Goal: Task Accomplishment & Management: Manage account settings

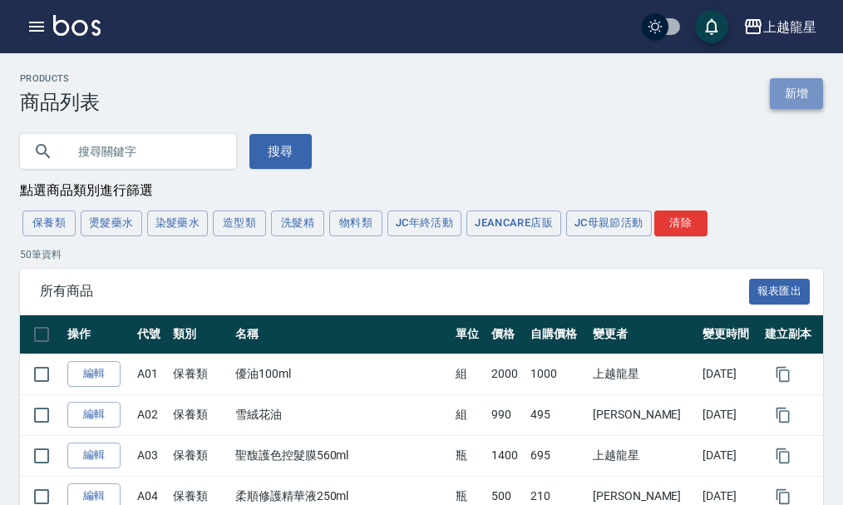
click at [793, 93] on link "新增" at bounding box center [796, 93] width 53 height 31
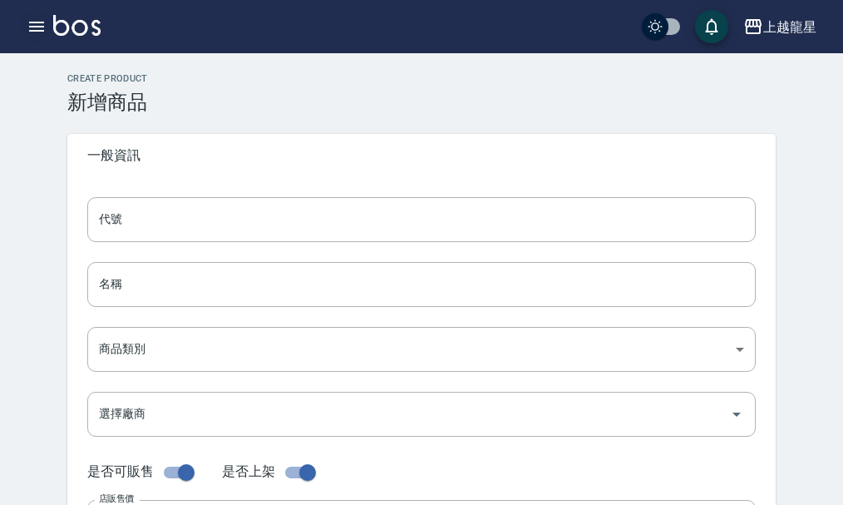
click at [42, 27] on icon "button" at bounding box center [36, 27] width 15 height 10
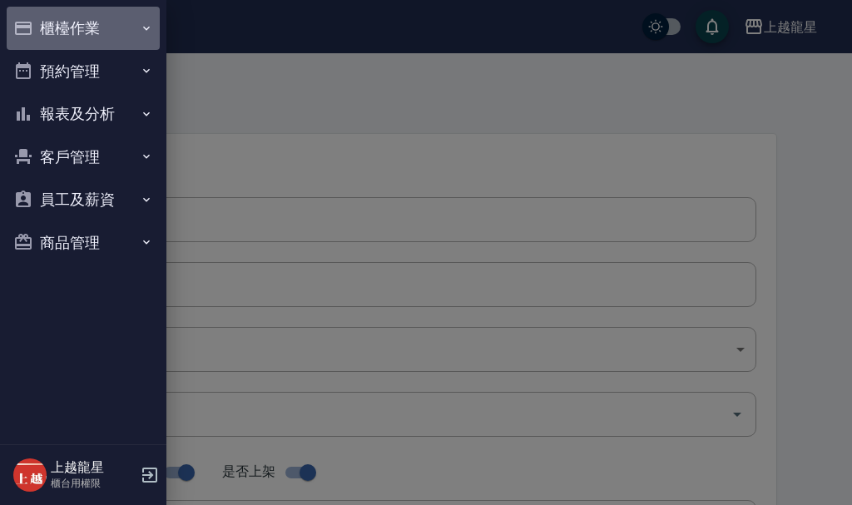
click at [73, 37] on button "櫃檯作業" at bounding box center [83, 28] width 153 height 43
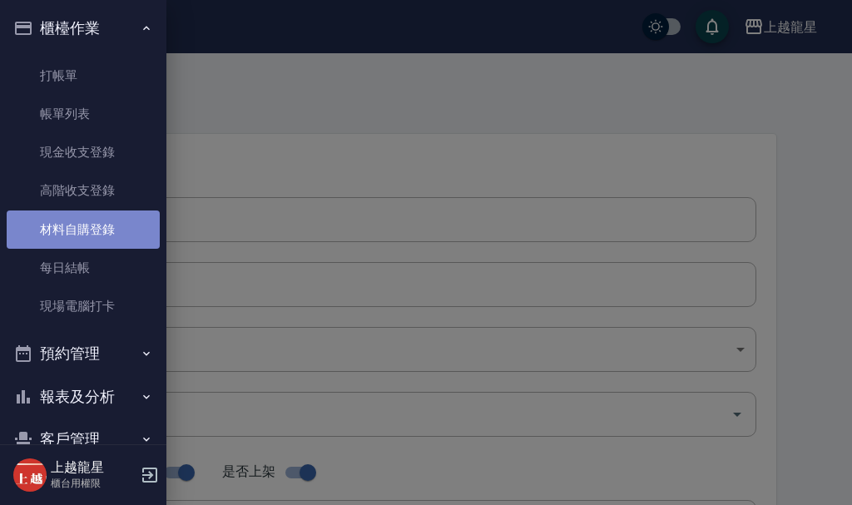
click at [91, 237] on link "材料自購登錄" at bounding box center [83, 229] width 153 height 38
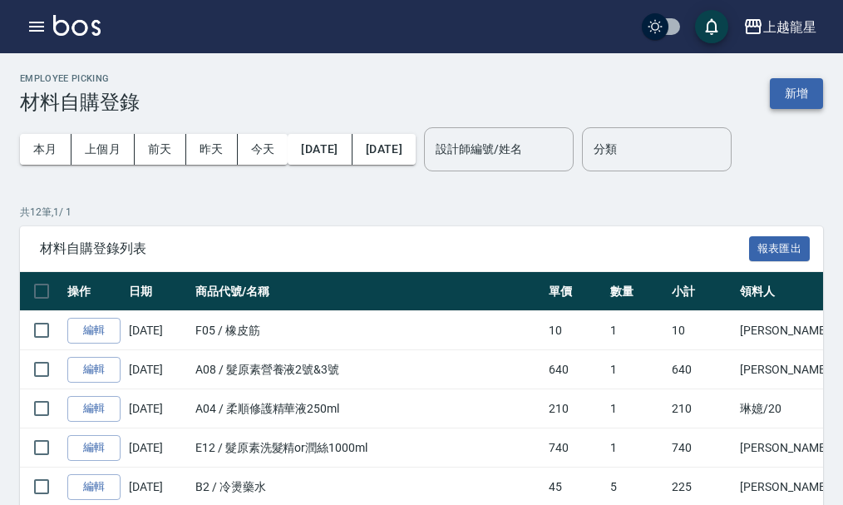
click at [786, 96] on button "新增" at bounding box center [796, 93] width 53 height 31
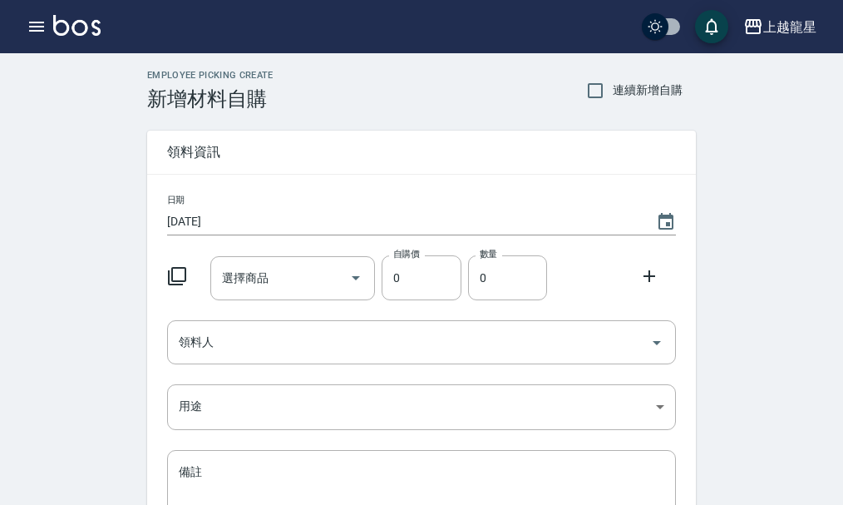
click at [176, 272] on icon at bounding box center [177, 276] width 20 height 20
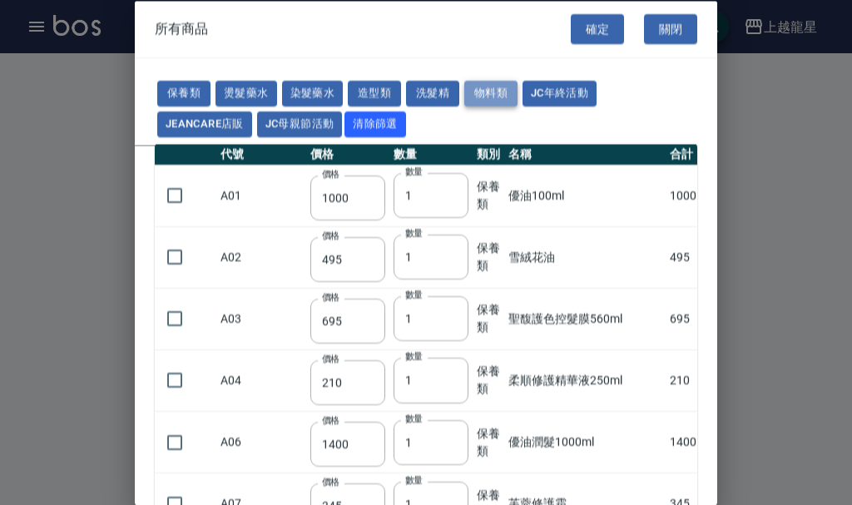
click at [490, 90] on button "物料類" at bounding box center [490, 94] width 53 height 26
type input "400"
type input "300"
type input "108"
type input "110"
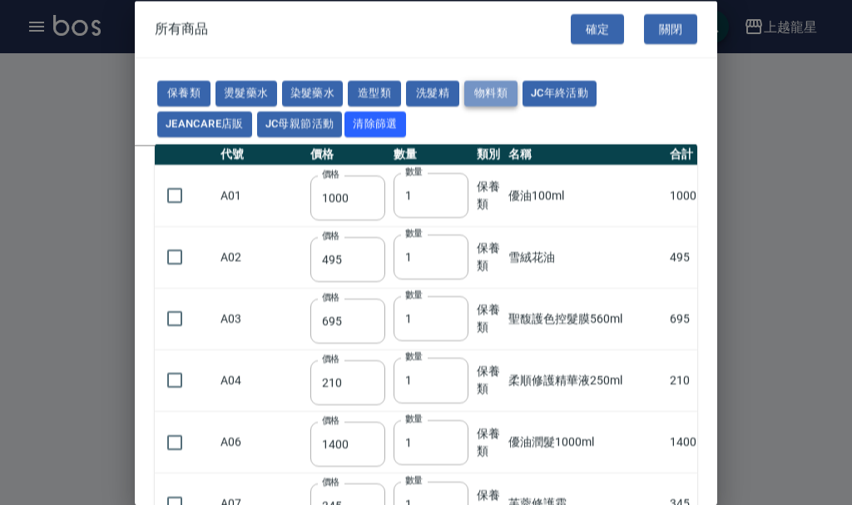
type input "10"
type input "175"
type input "280"
type input "120"
type input "25"
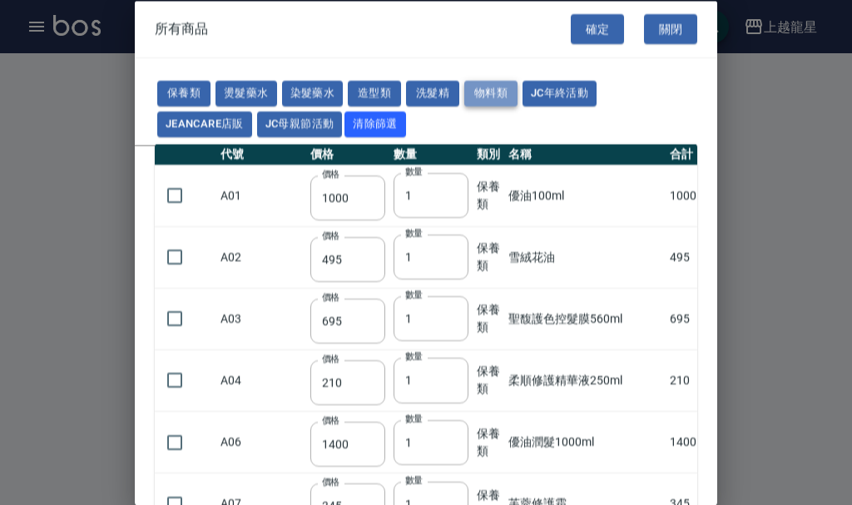
type input "30"
type input "420"
type input "50"
type input "90"
type input "0"
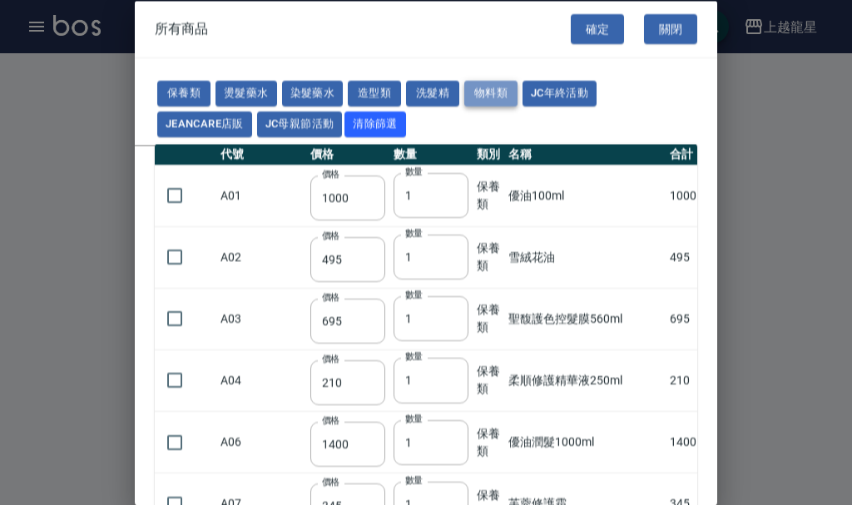
type input "50"
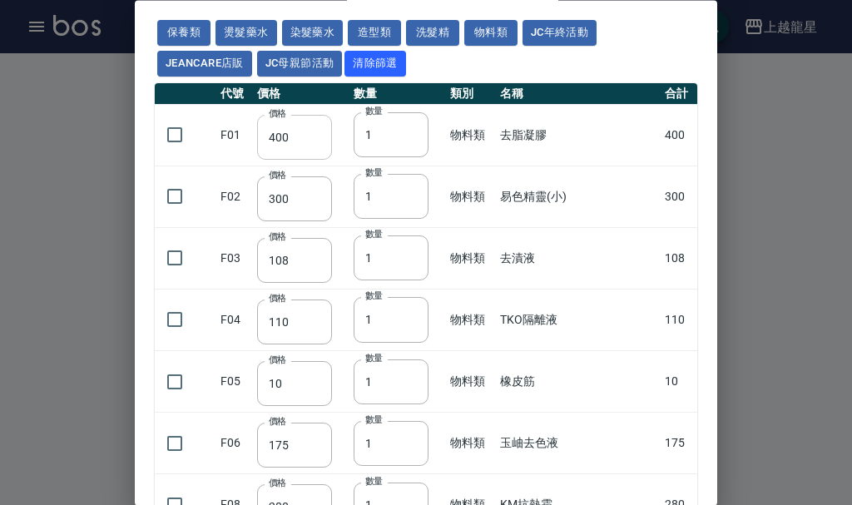
scroll to position [22, 0]
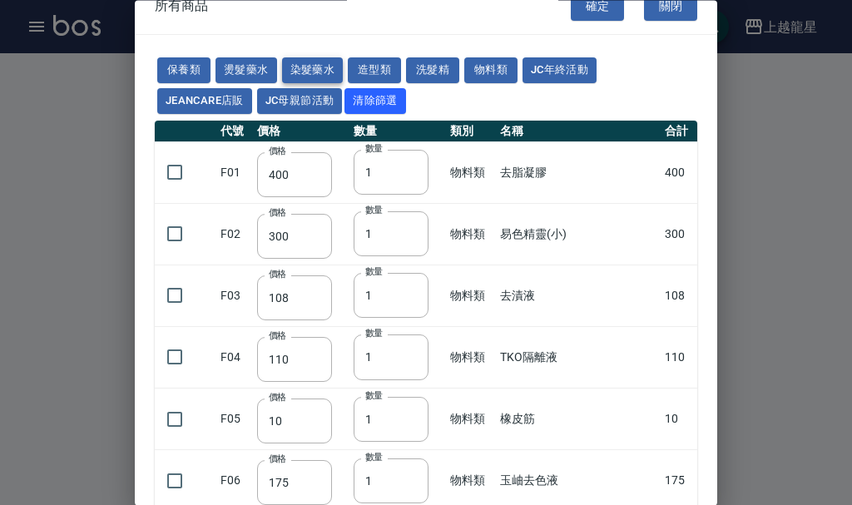
click at [300, 68] on button "染髮藥水" at bounding box center [313, 71] width 62 height 26
type input "105"
type input "100"
type input "105"
type input "100"
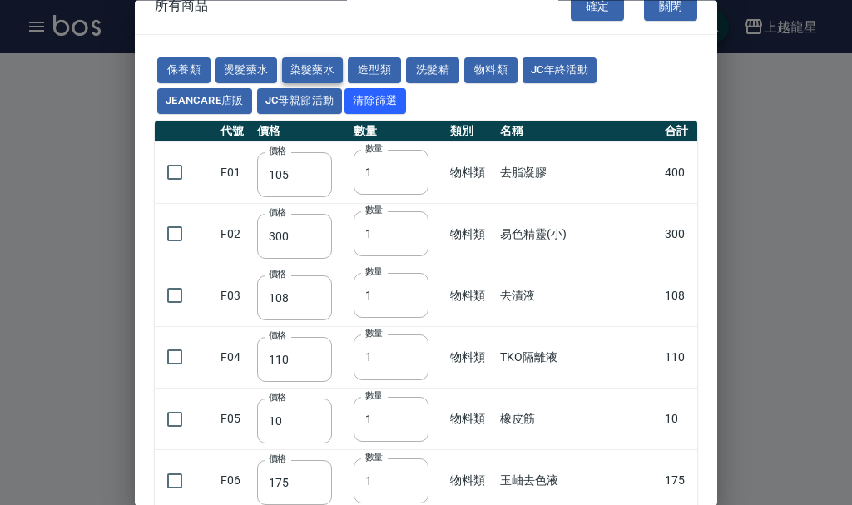
type input "100"
type input "450"
type input "100"
type input "406"
type input "100"
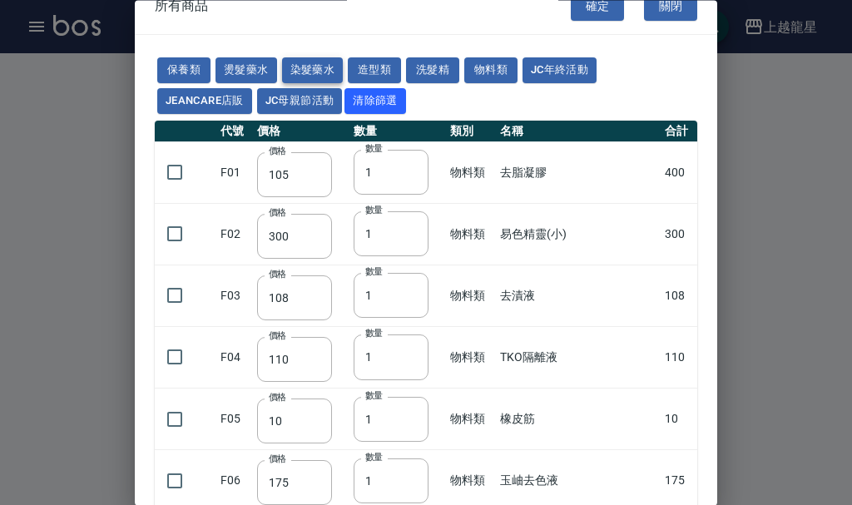
type input "100"
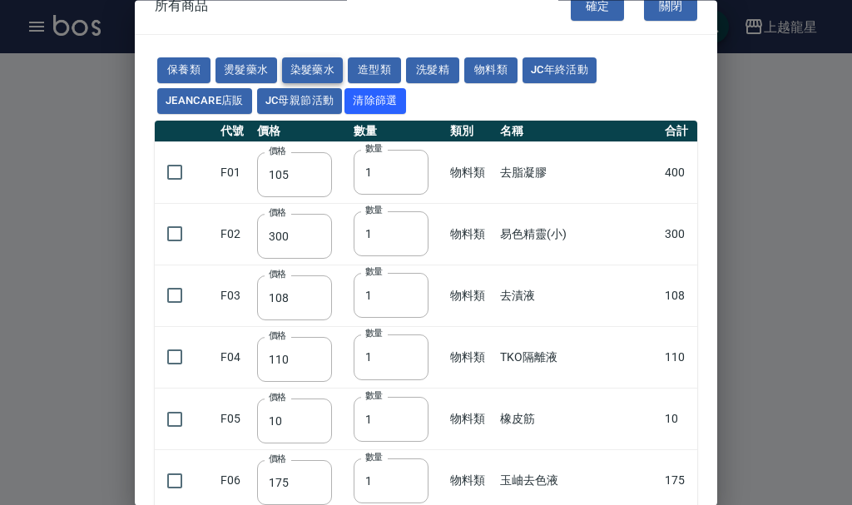
type input "100"
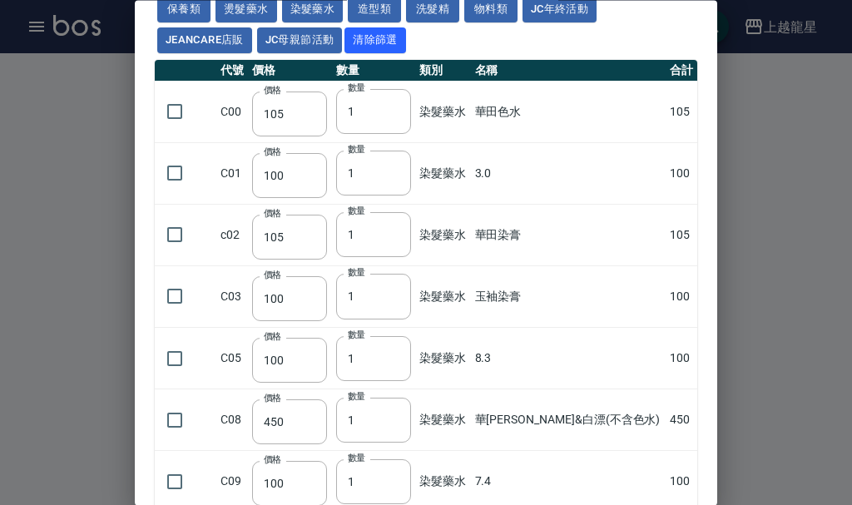
scroll to position [0, 0]
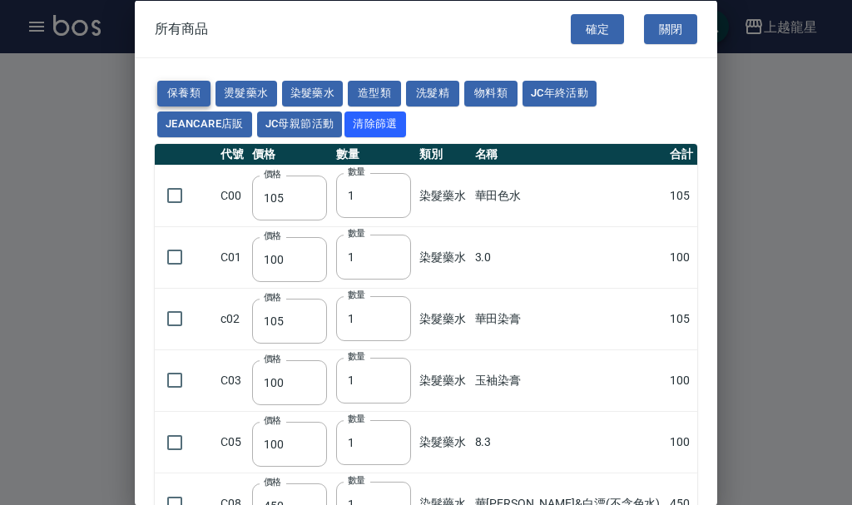
click at [191, 88] on button "保養類" at bounding box center [183, 94] width 53 height 26
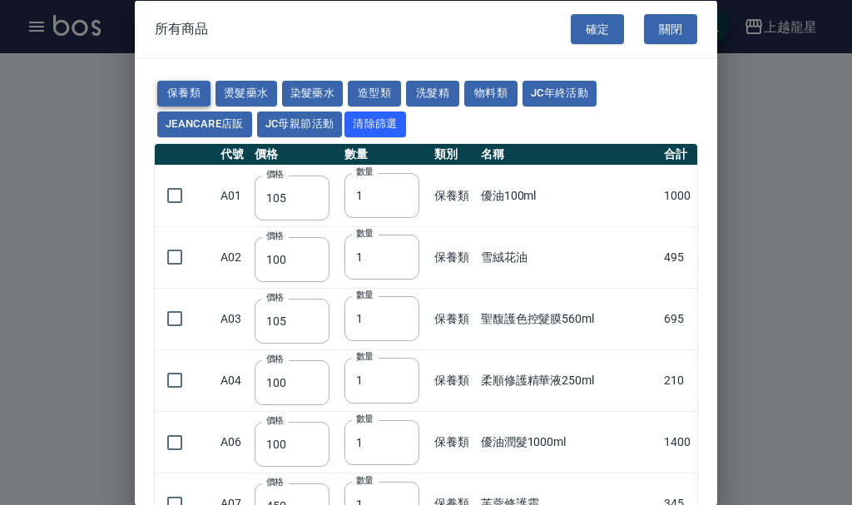
type input "1000"
type input "495"
type input "695"
type input "210"
type input "1400"
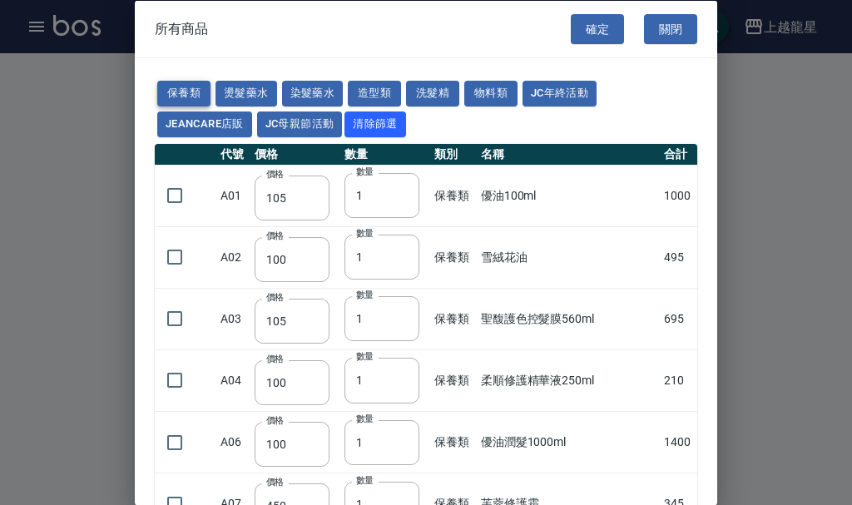
type input "345"
type input "640"
type input "170"
type input "420"
type input "745"
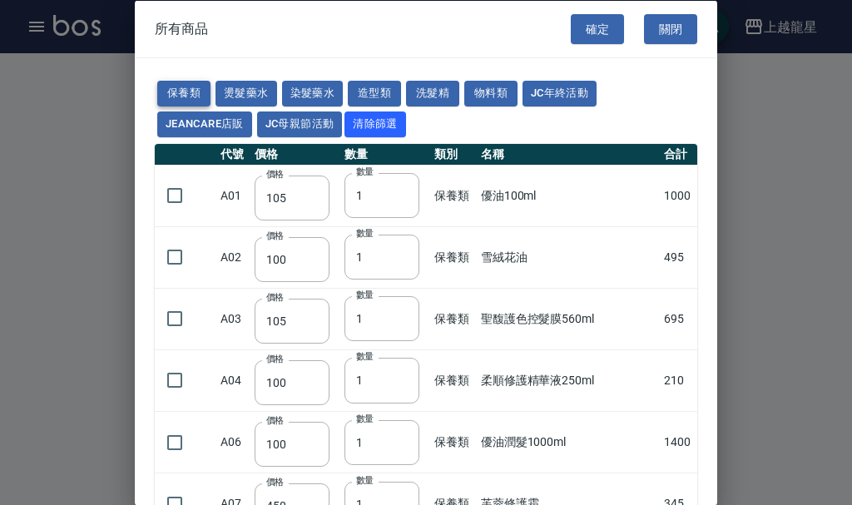
type input "445"
type input "390"
type input "300"
type input "150"
type input "340"
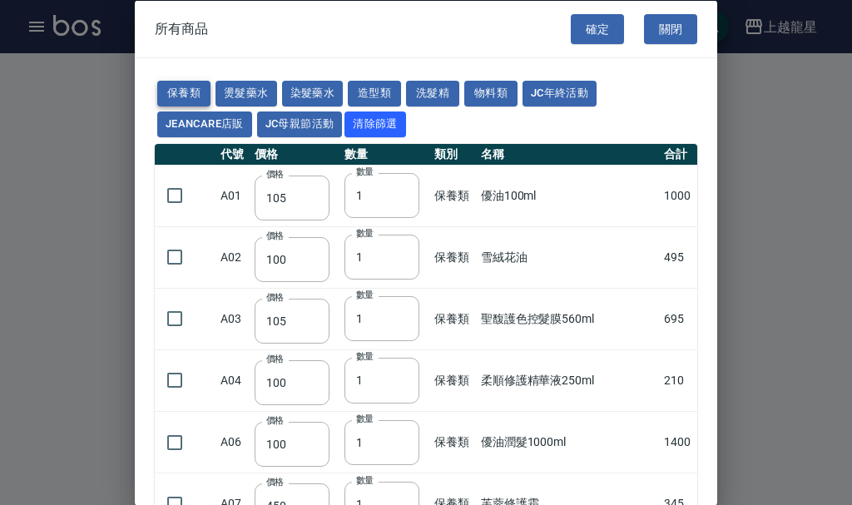
type input "900"
type input "310"
type input "30"
type input "300"
type input "500"
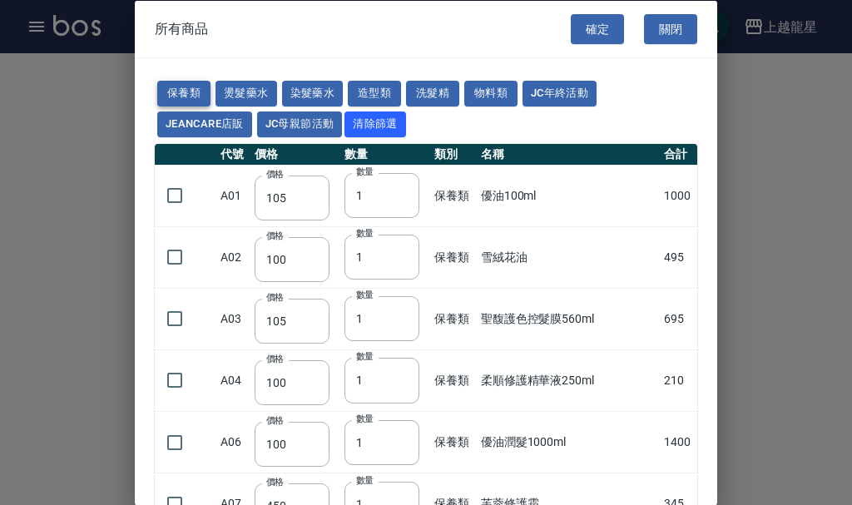
type input "300"
type input "250"
type input "900"
type input "50"
click at [469, 84] on button "物料類" at bounding box center [490, 94] width 53 height 26
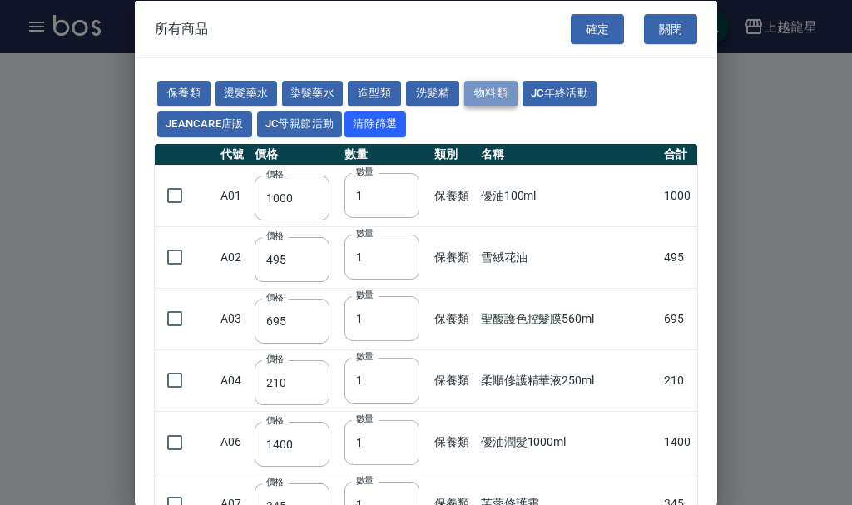
type input "400"
type input "300"
type input "108"
type input "110"
type input "10"
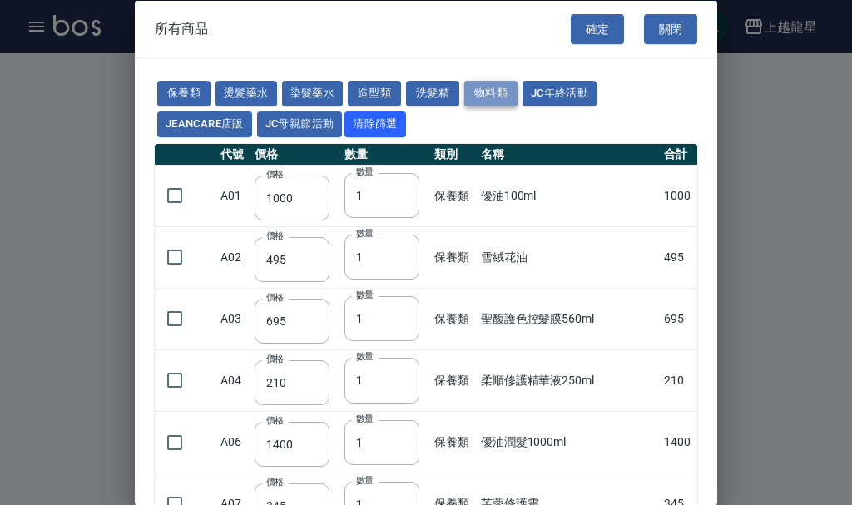
type input "175"
type input "280"
type input "120"
type input "25"
type input "30"
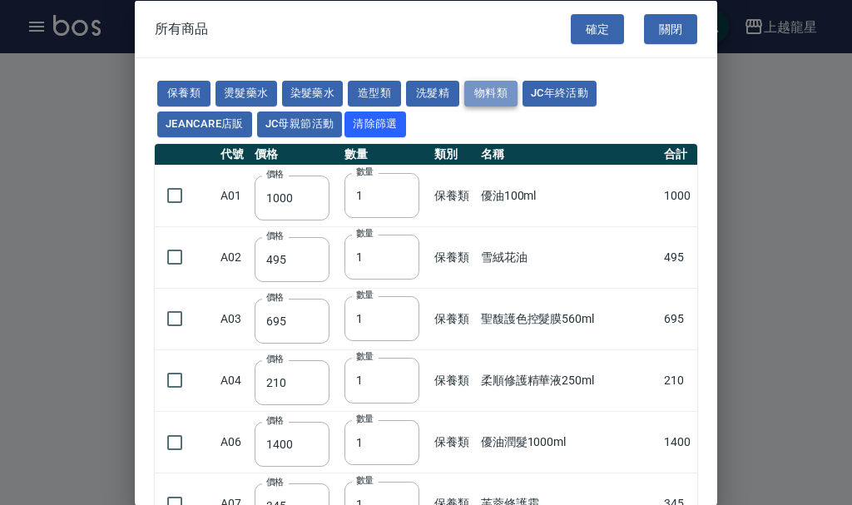
type input "420"
type input "50"
type input "90"
type input "0"
type input "50"
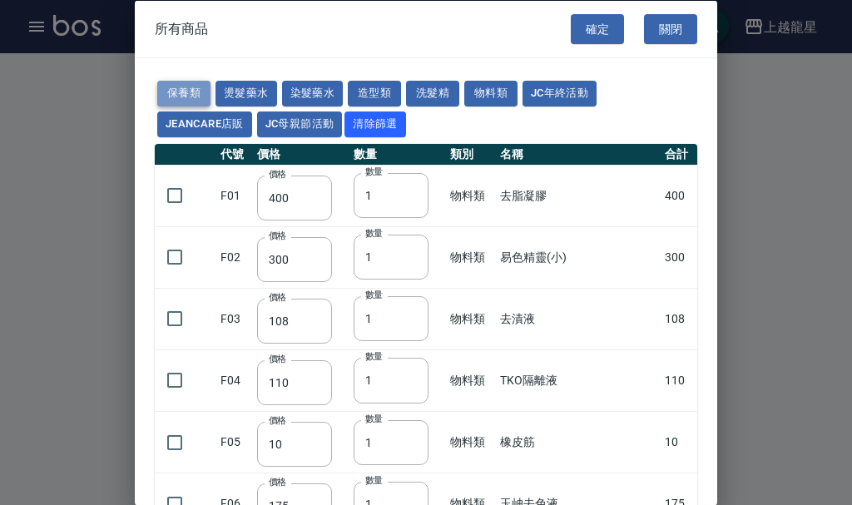
click at [170, 89] on button "保養類" at bounding box center [183, 94] width 53 height 26
type input "1000"
type input "495"
type input "695"
type input "210"
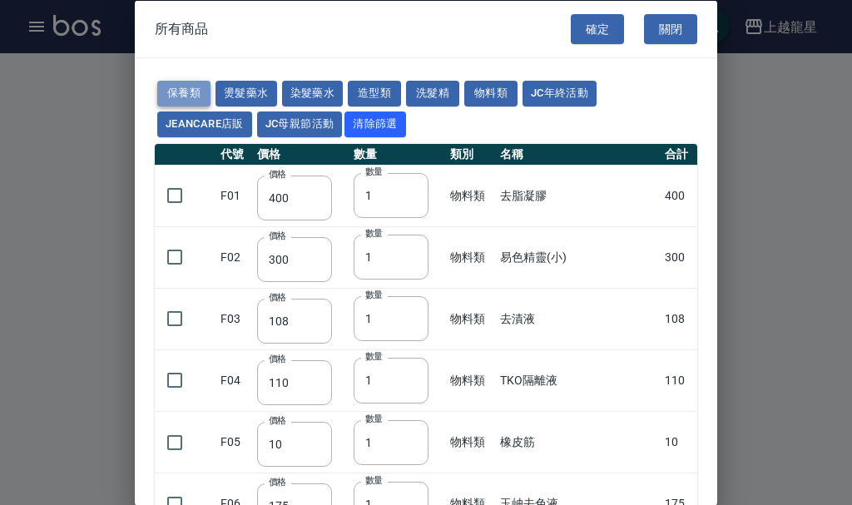
type input "1400"
type input "345"
type input "640"
type input "170"
type input "420"
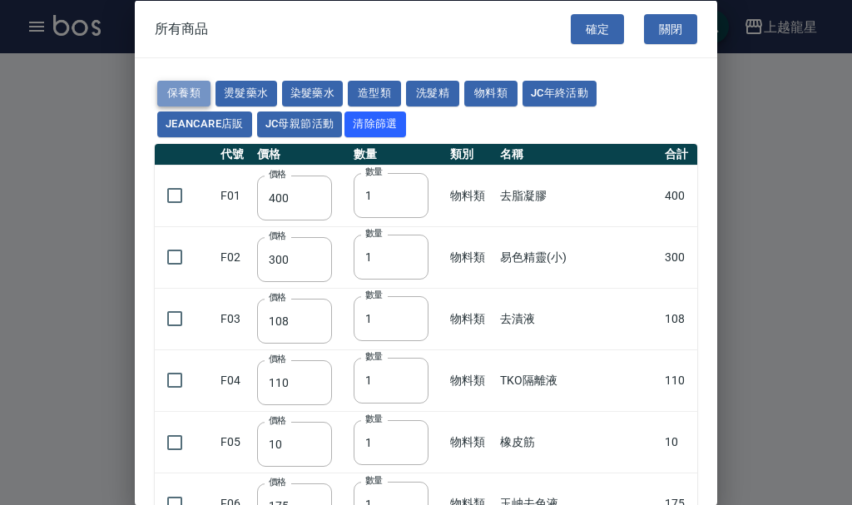
type input "745"
type input "445"
type input "390"
type input "300"
type input "150"
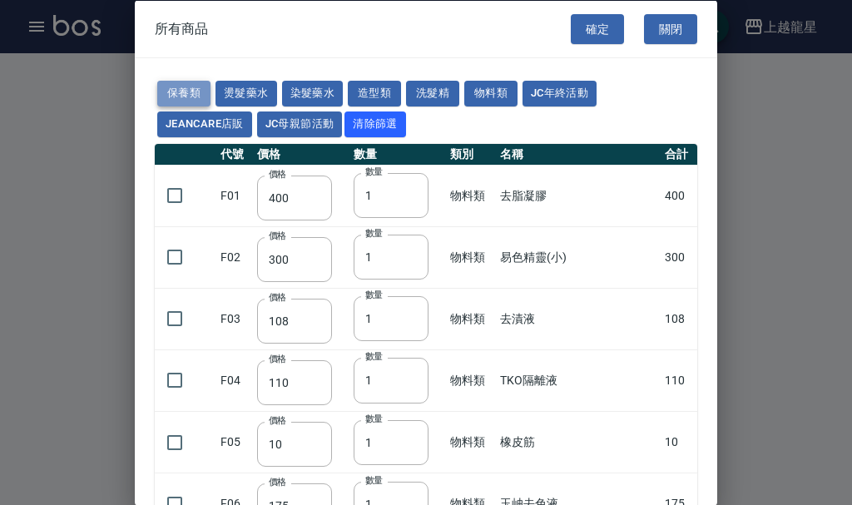
type input "340"
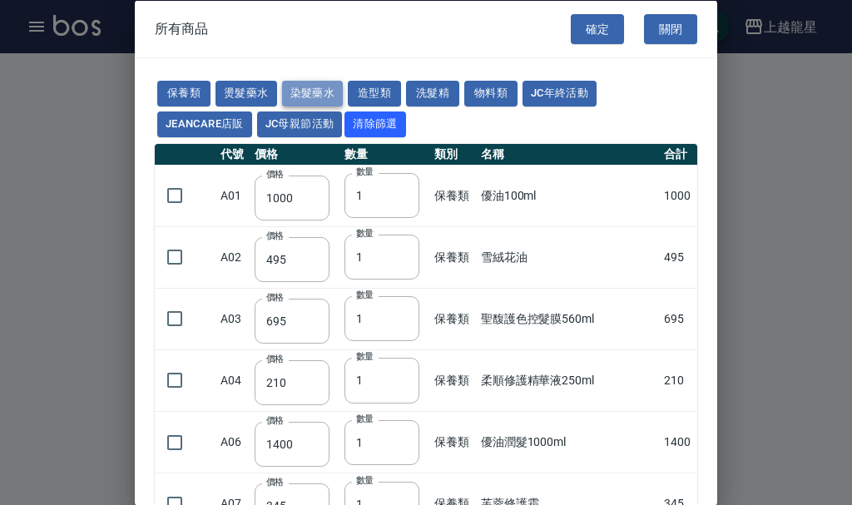
click at [304, 87] on button "染髮藥水" at bounding box center [313, 94] width 62 height 26
type input "105"
type input "100"
type input "105"
type input "100"
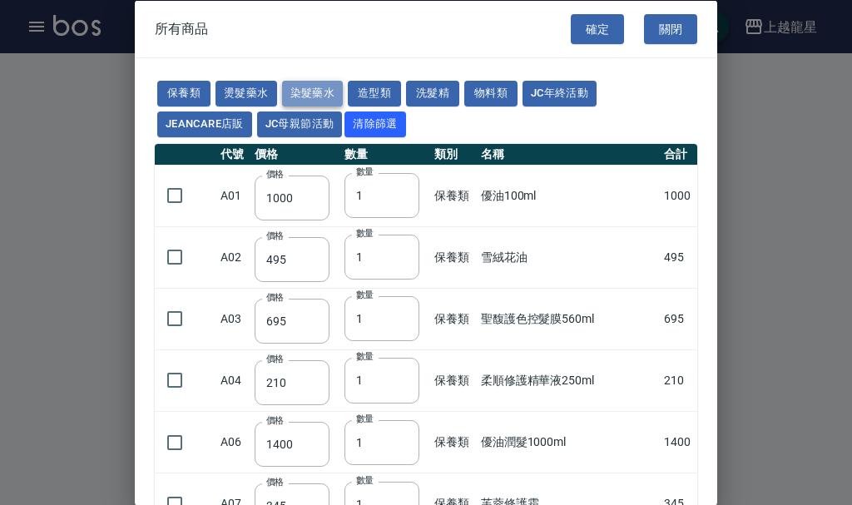
type input "100"
type input "450"
type input "100"
type input "406"
type input "100"
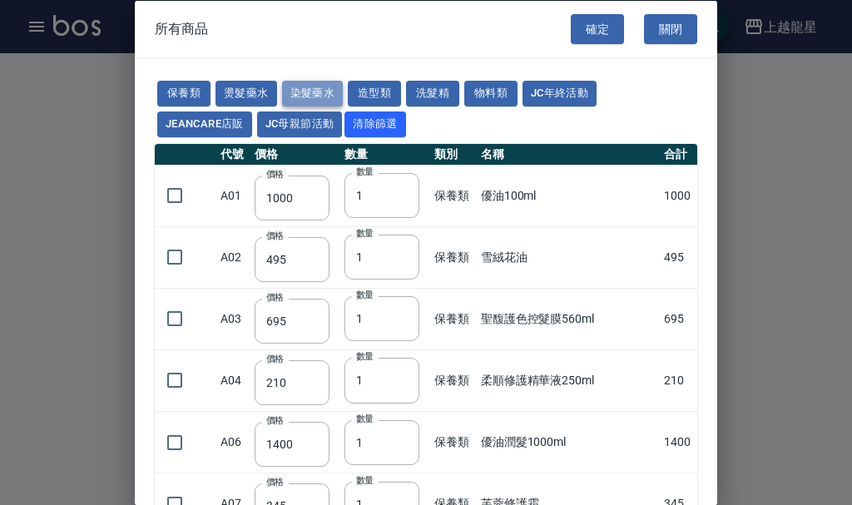
type input "100"
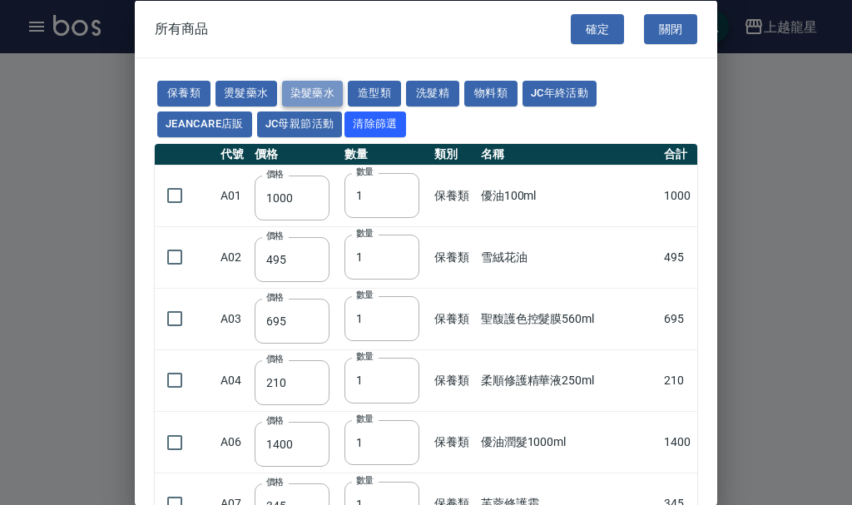
type input "100"
type input "133"
type input "100"
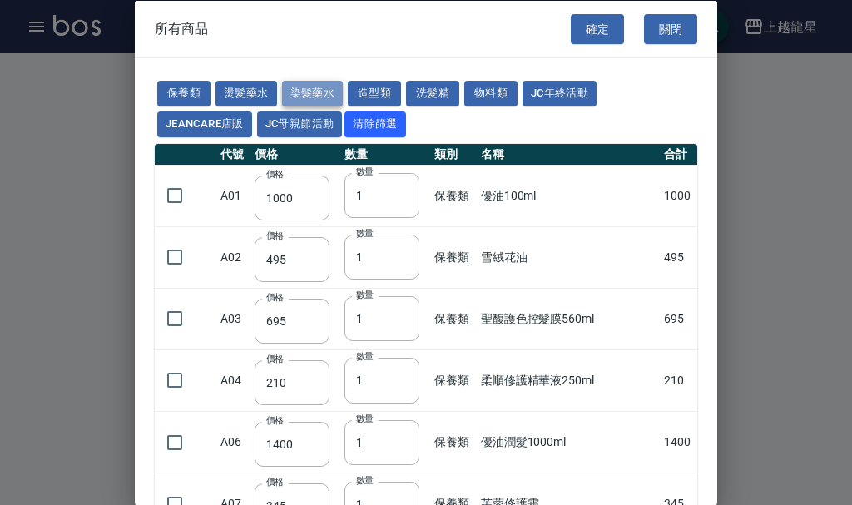
type input "133"
type input "186"
type input "133"
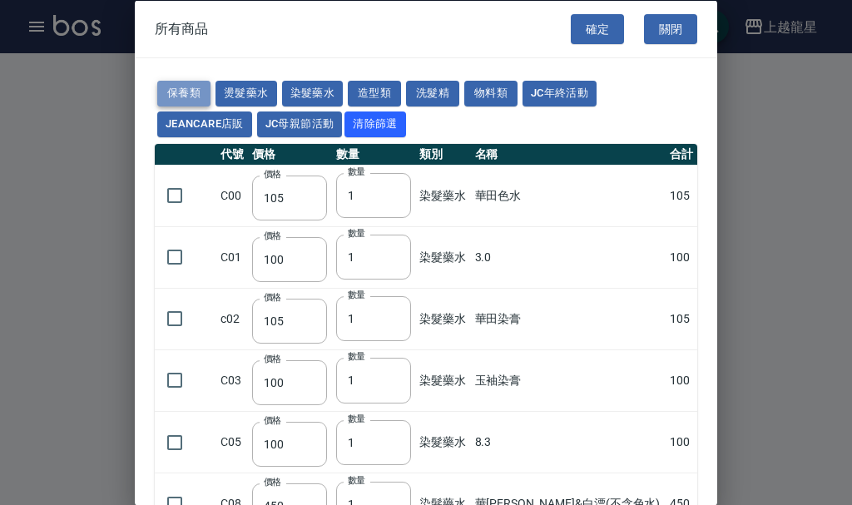
click at [183, 92] on button "保養類" at bounding box center [183, 94] width 53 height 26
type input "1000"
type input "495"
type input "695"
type input "210"
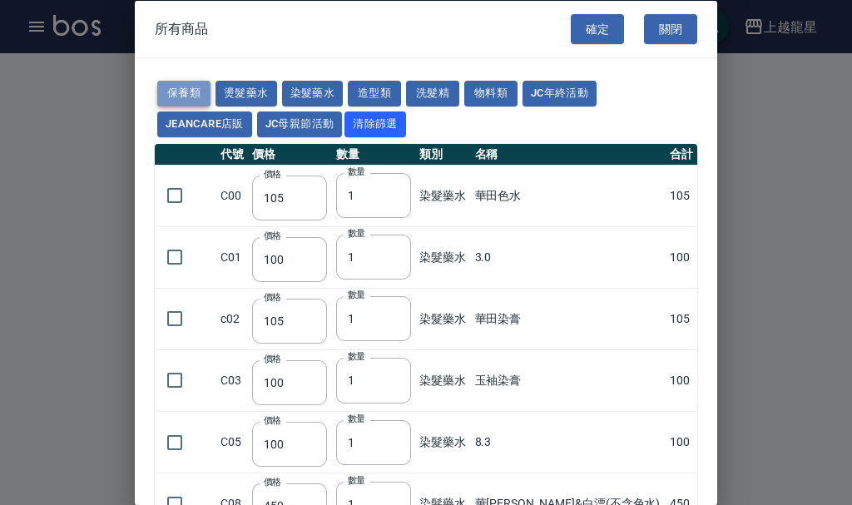
type input "1400"
type input "345"
type input "640"
type input "170"
type input "420"
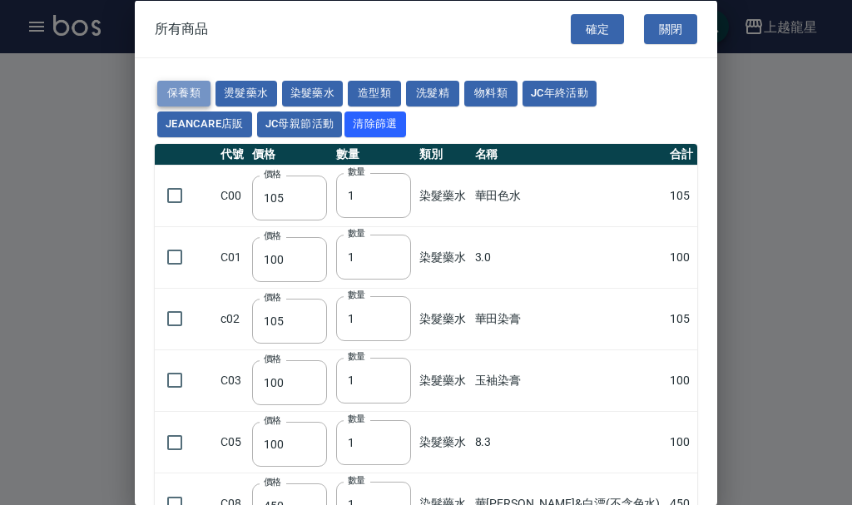
type input "745"
type input "445"
type input "390"
type input "300"
type input "150"
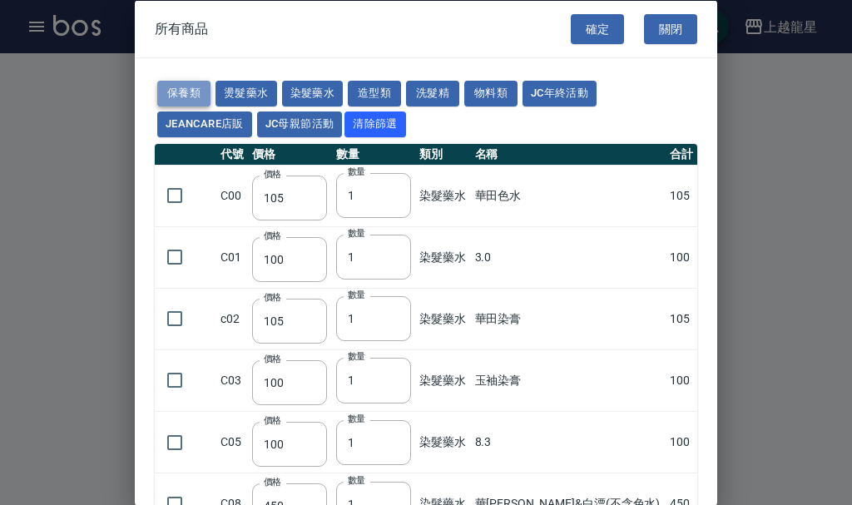
type input "340"
type input "900"
type input "310"
type input "30"
type input "300"
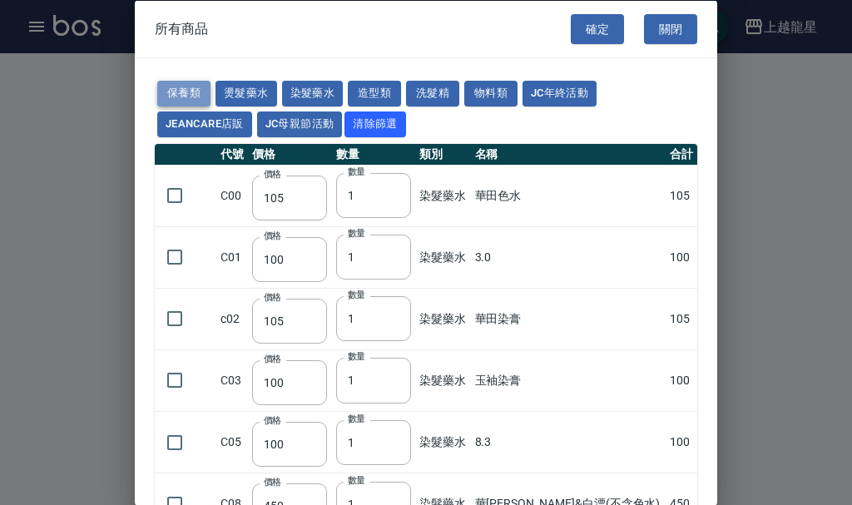
type input "500"
type input "300"
type input "250"
type input "900"
type input "50"
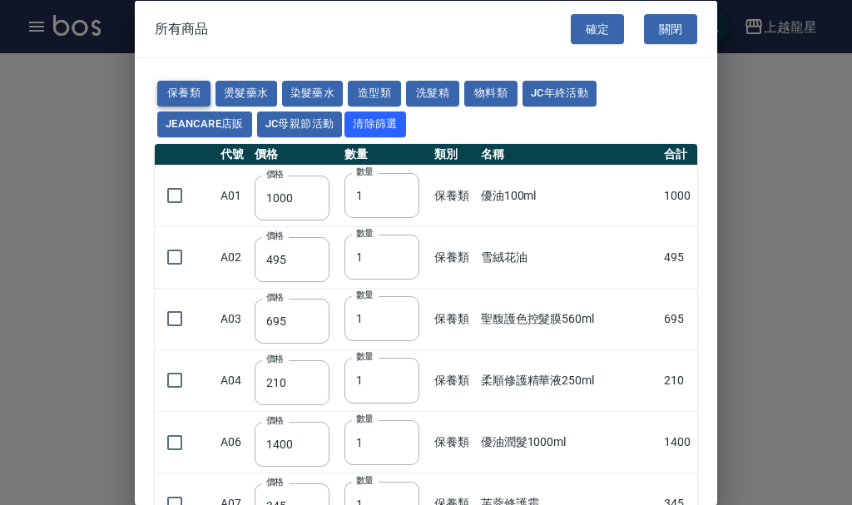
click at [192, 91] on button "保養類" at bounding box center [183, 94] width 53 height 26
click at [664, 31] on button "關閉" at bounding box center [670, 28] width 53 height 31
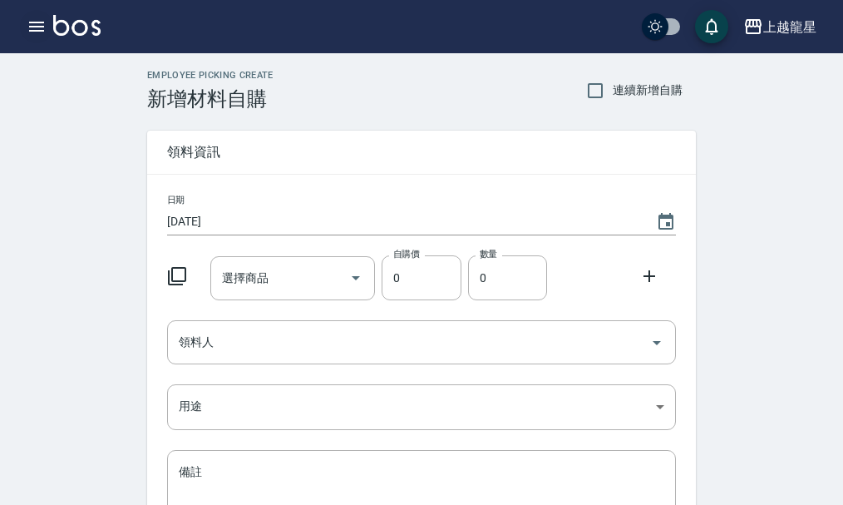
click at [29, 29] on icon "button" at bounding box center [37, 27] width 20 height 20
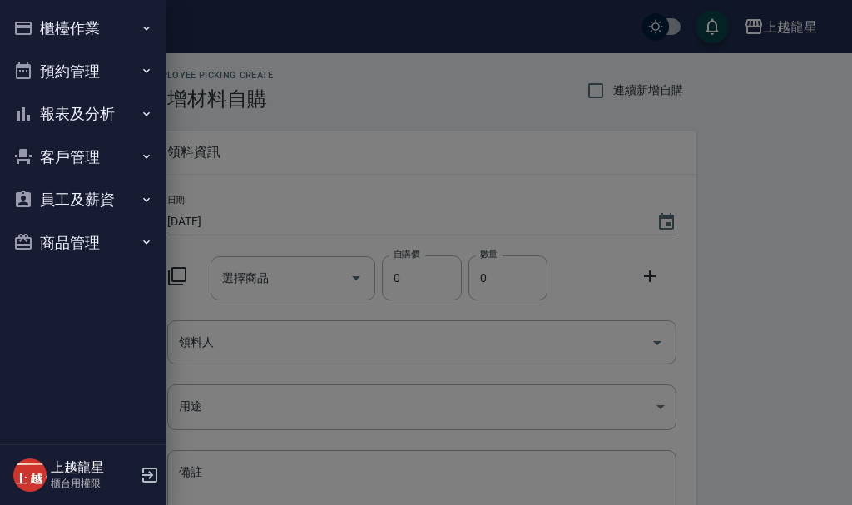
click at [80, 242] on button "商品管理" at bounding box center [83, 242] width 153 height 43
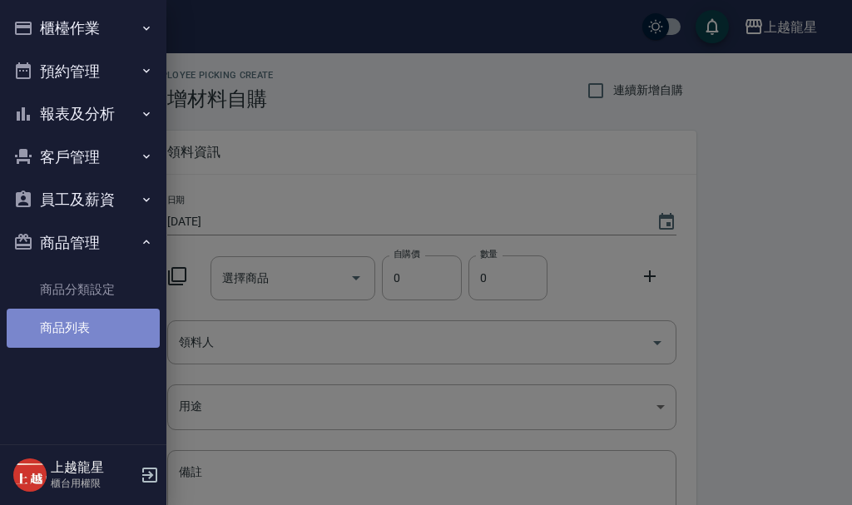
click at [74, 328] on link "商品列表" at bounding box center [83, 328] width 153 height 38
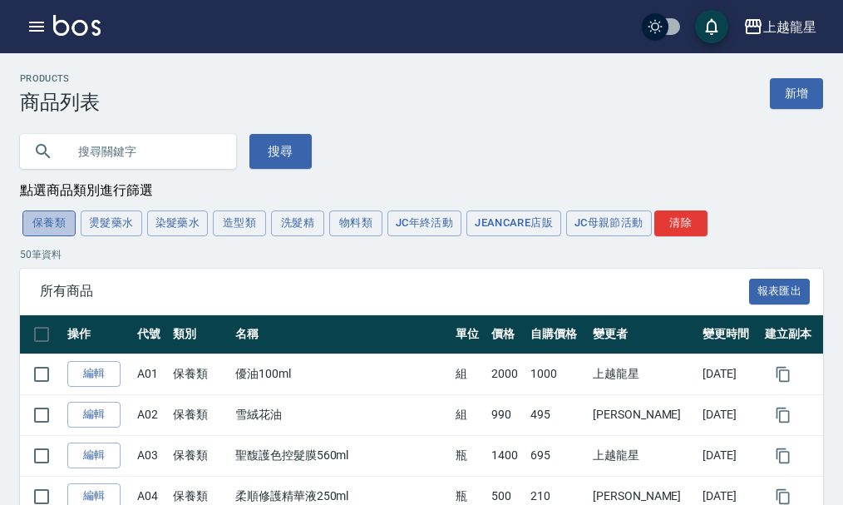
click at [43, 230] on button "保養類" at bounding box center [48, 223] width 53 height 26
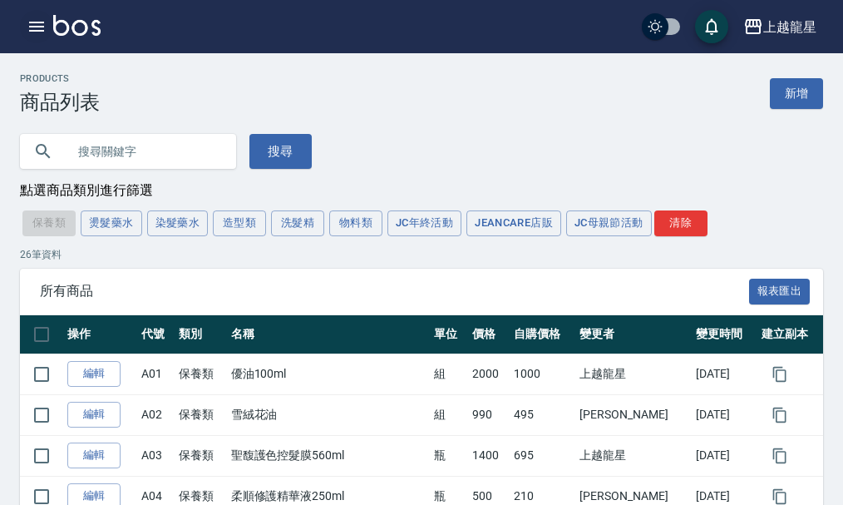
click at [37, 31] on icon "button" at bounding box center [36, 27] width 15 height 10
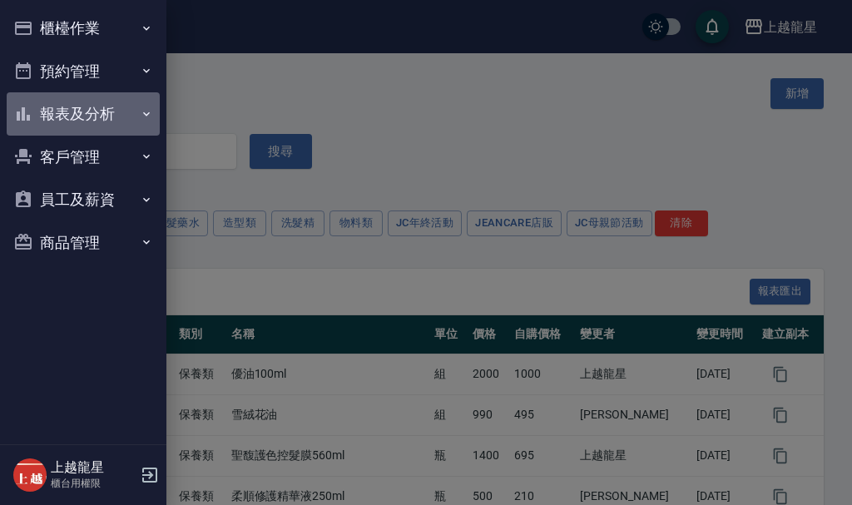
click at [67, 113] on button "報表及分析" at bounding box center [83, 113] width 153 height 43
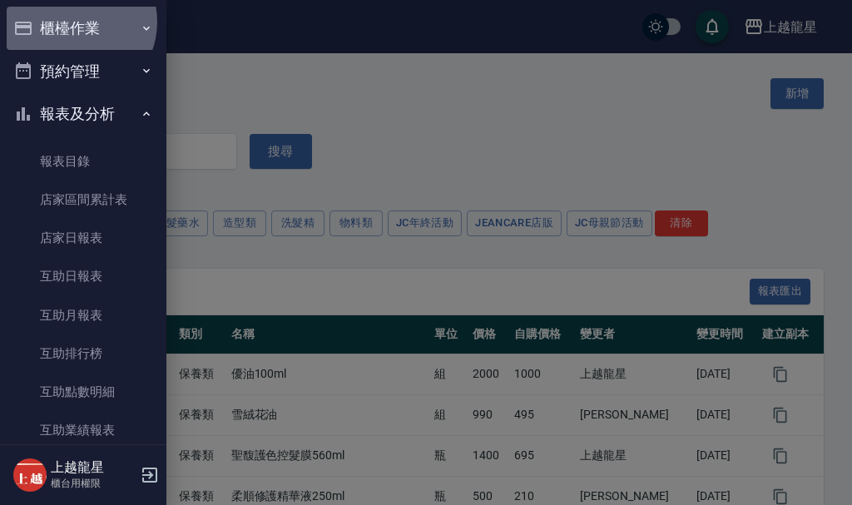
click at [71, 22] on button "櫃檯作業" at bounding box center [83, 28] width 153 height 43
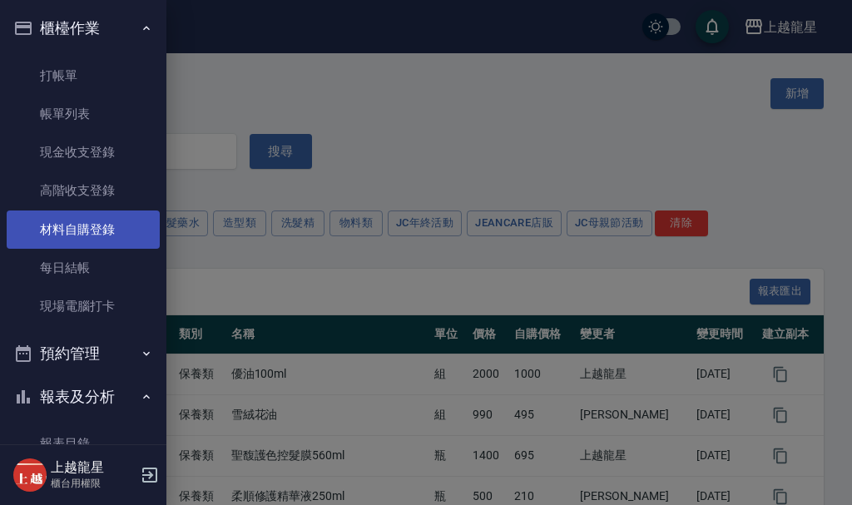
click at [81, 227] on link "材料自購登錄" at bounding box center [83, 229] width 153 height 38
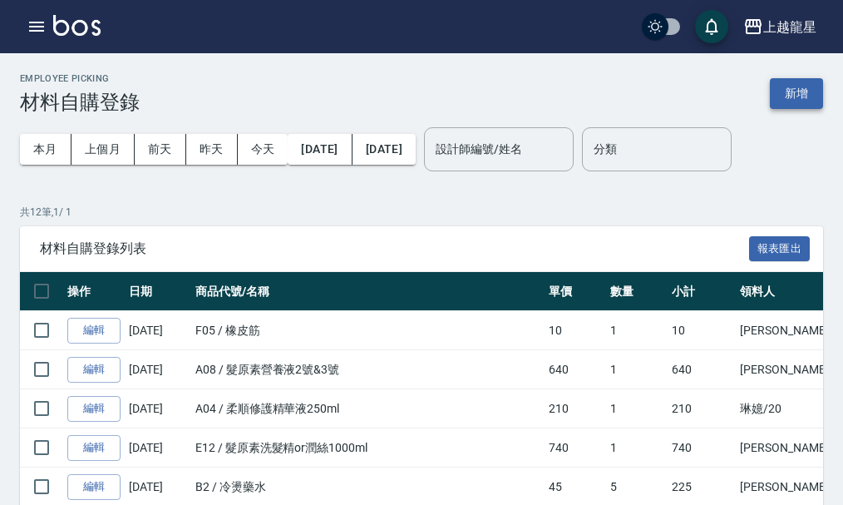
click at [794, 82] on button "新增" at bounding box center [796, 93] width 53 height 31
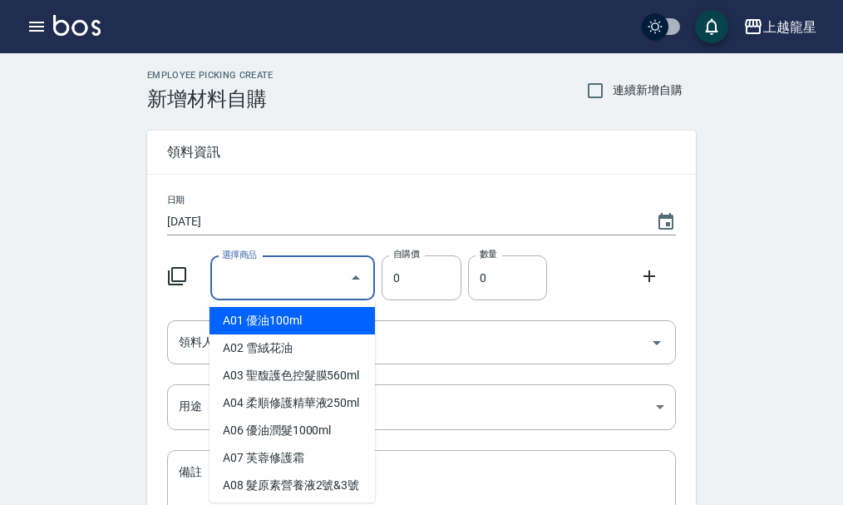
click at [308, 284] on input "選擇商品" at bounding box center [281, 278] width 126 height 29
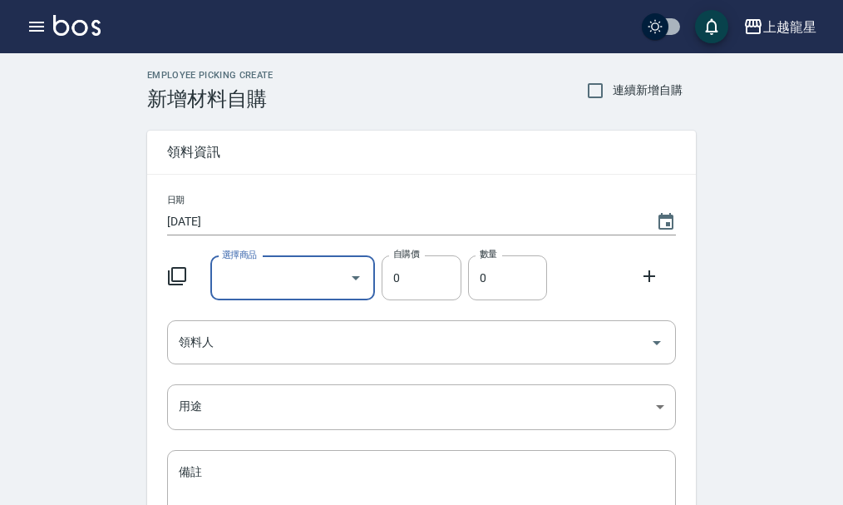
click at [282, 268] on input "選擇商品" at bounding box center [281, 278] width 126 height 29
click at [179, 277] on icon at bounding box center [177, 276] width 20 height 20
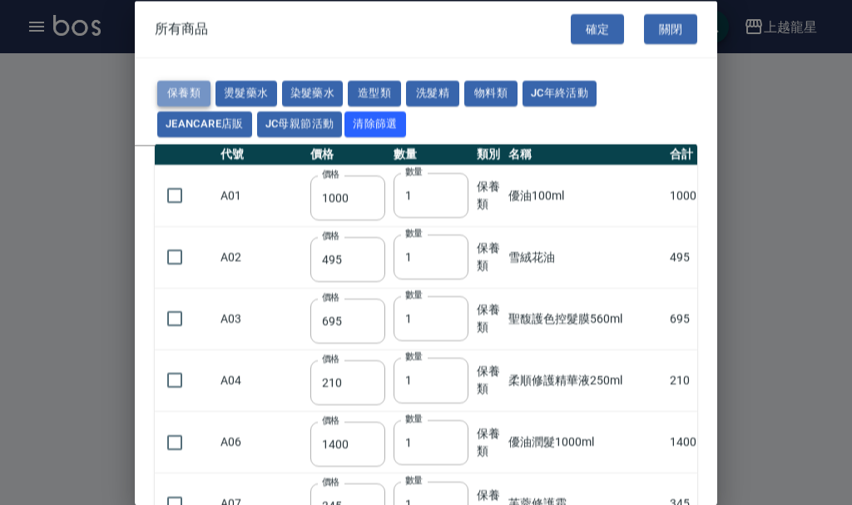
click at [190, 84] on button "保養類" at bounding box center [183, 94] width 53 height 26
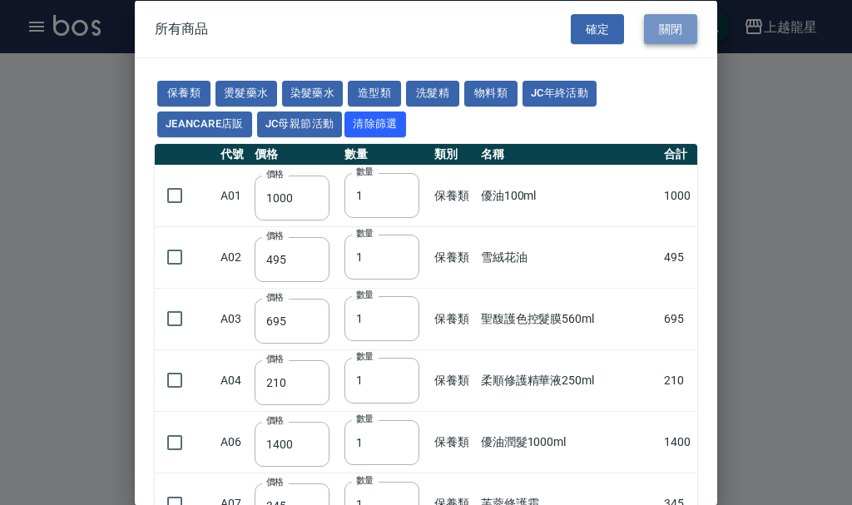
click at [669, 32] on button "關閉" at bounding box center [670, 28] width 53 height 31
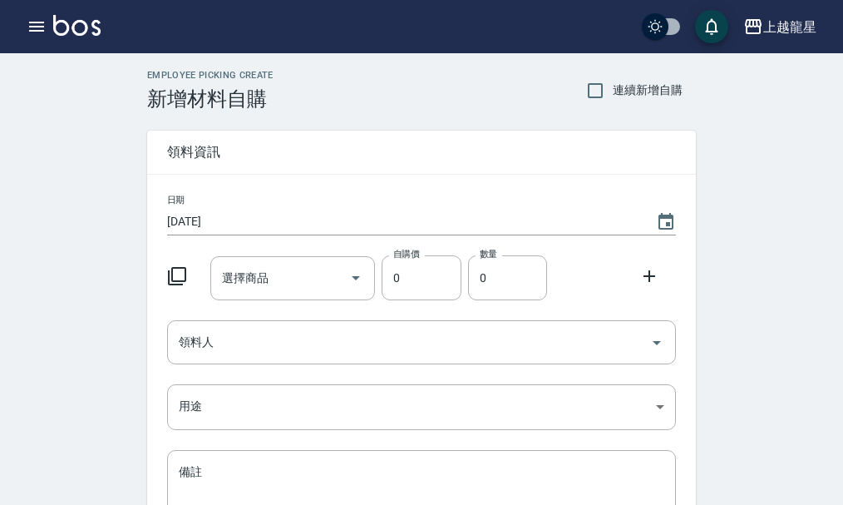
click at [168, 279] on icon at bounding box center [177, 276] width 18 height 18
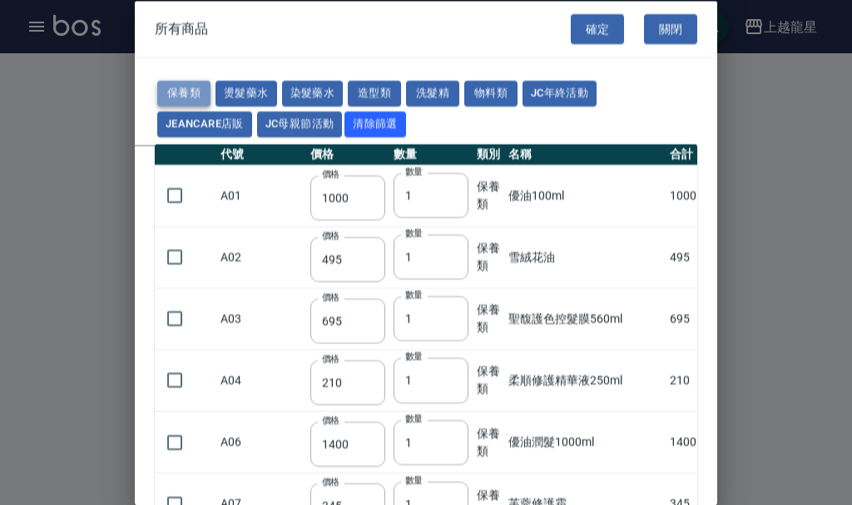
click at [196, 96] on button "保養類" at bounding box center [183, 94] width 53 height 26
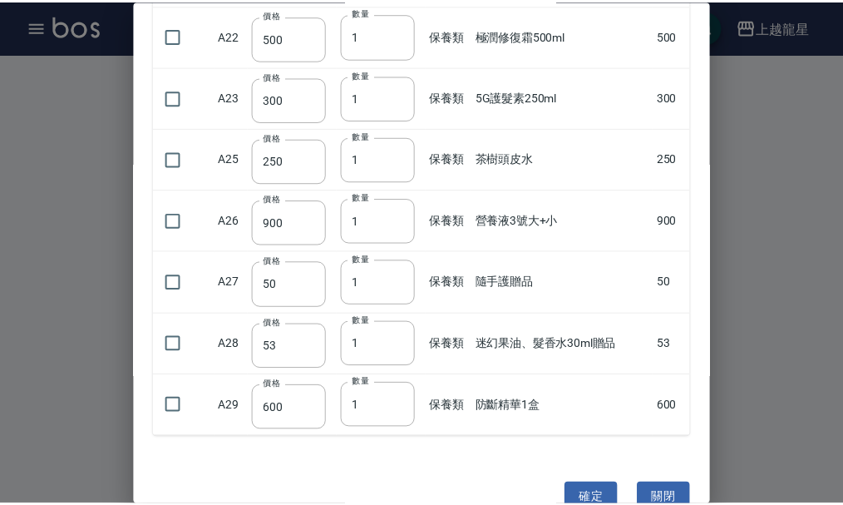
scroll to position [1366, 0]
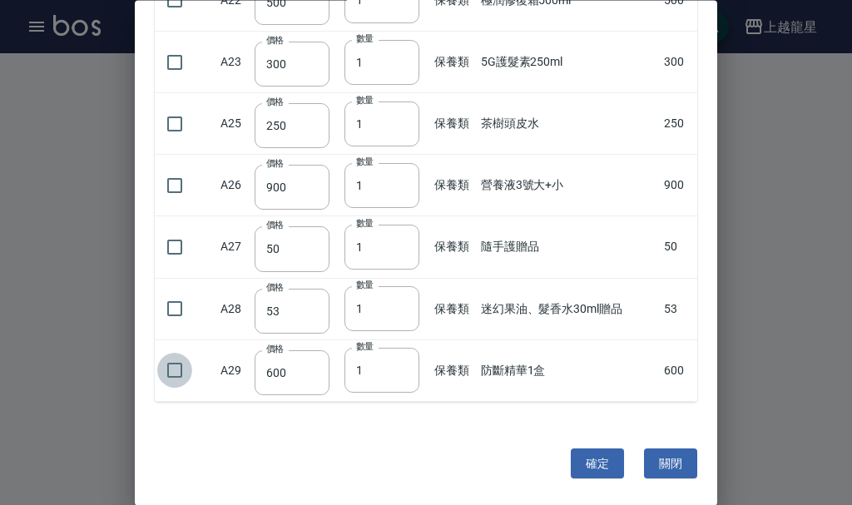
click at [175, 371] on input "checkbox" at bounding box center [174, 370] width 35 height 35
checkbox input "true"
click at [590, 463] on button "確定" at bounding box center [596, 463] width 53 height 31
type input "防斷精華1盒"
type input "600"
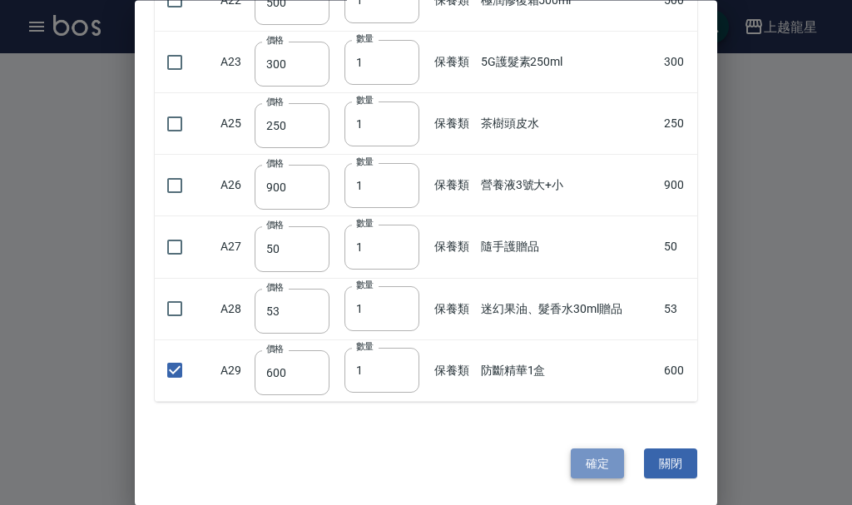
type input "1"
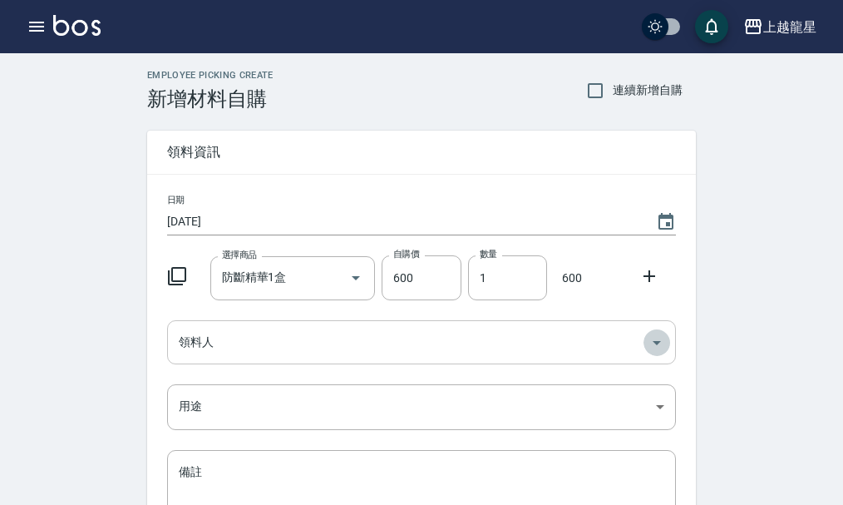
click at [663, 343] on icon "Open" at bounding box center [657, 343] width 20 height 20
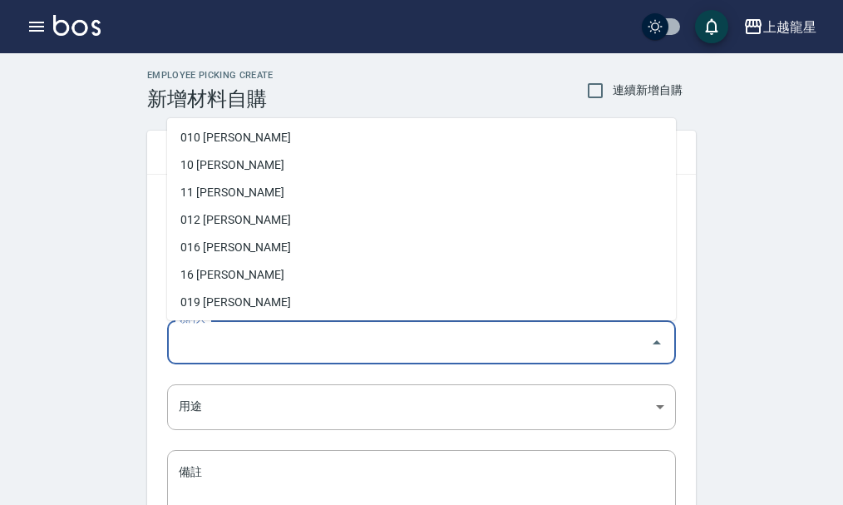
scroll to position [166, 0]
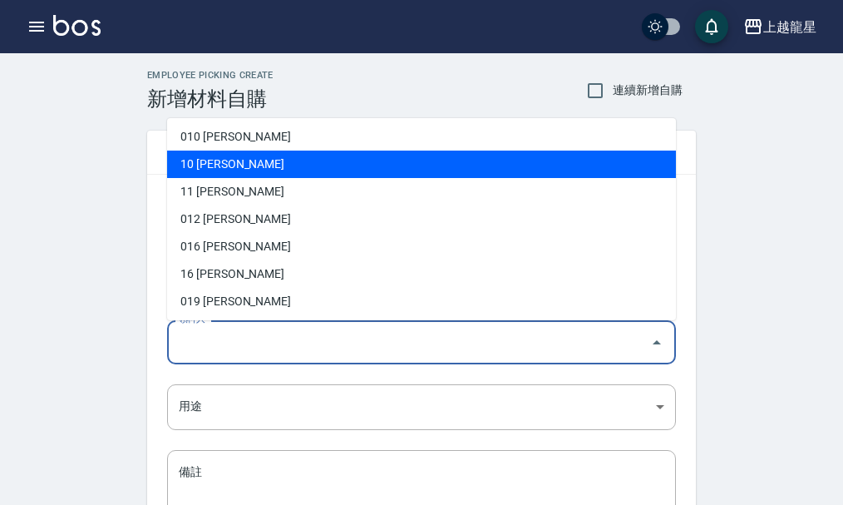
click at [217, 159] on li "10 高芳瑜" at bounding box center [421, 164] width 509 height 27
type input "[PERSON_NAME]"
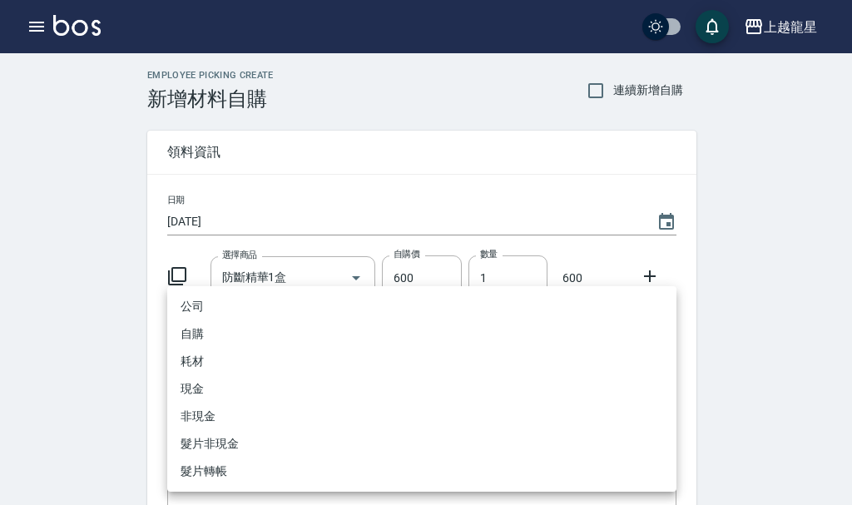
click at [659, 411] on body "上越龍星 登出 櫃檯作業 打帳單 帳單列表 現金收支登錄 高階收支登錄 材料自購登錄 每日結帳 現場電腦打卡 預約管理 預約管理 單日預約紀錄 單週預約紀錄 …" at bounding box center [426, 342] width 852 height 685
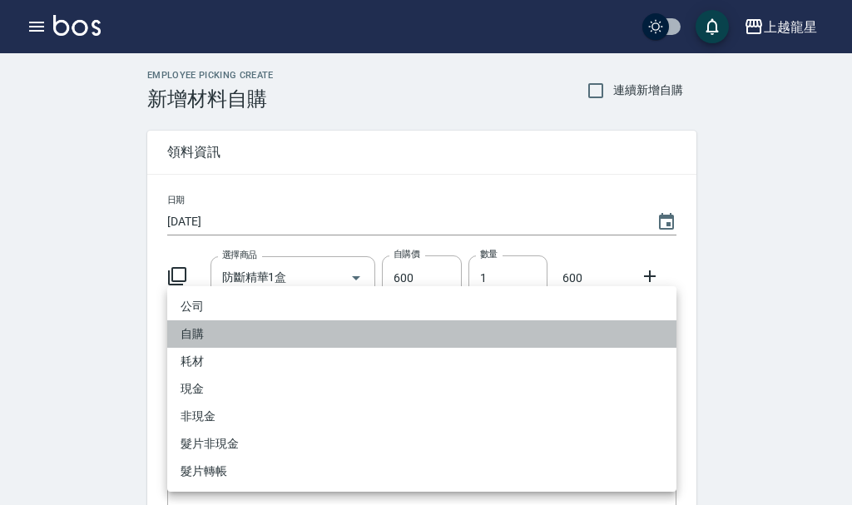
click at [196, 339] on li "自購" at bounding box center [421, 333] width 509 height 27
type input "自購"
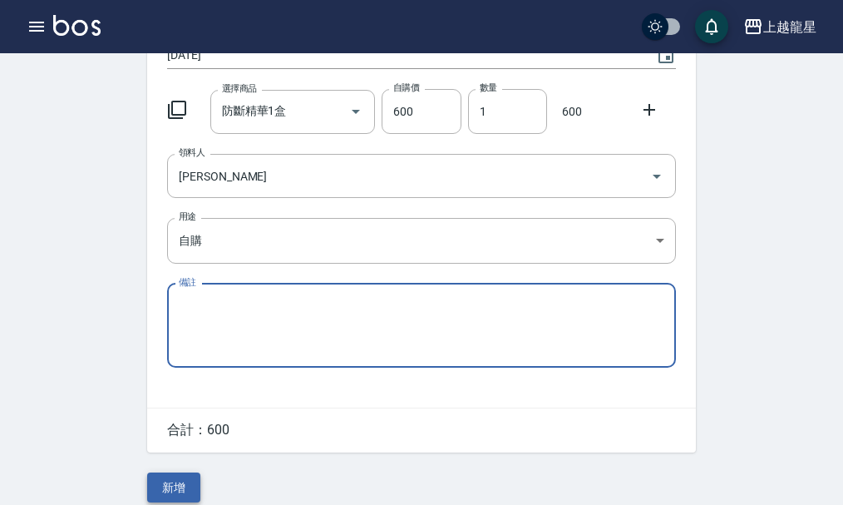
click at [180, 488] on button "新增" at bounding box center [173, 487] width 53 height 31
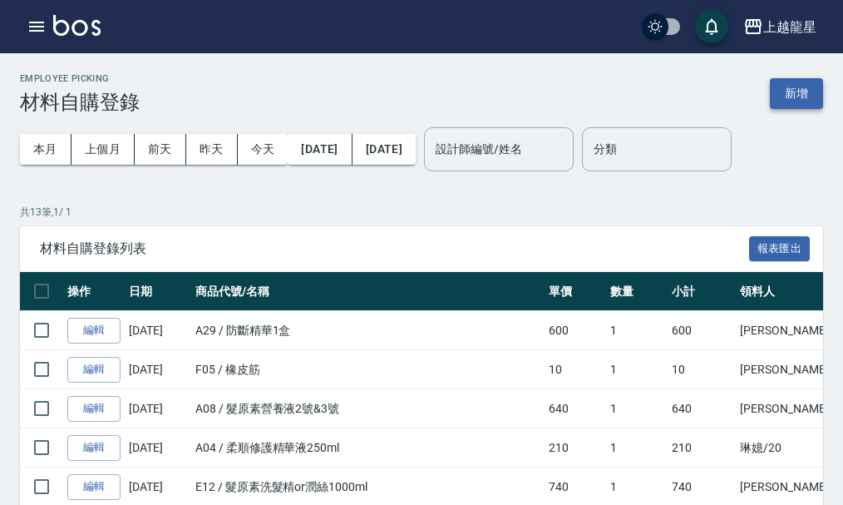
click at [789, 90] on button "新增" at bounding box center [796, 93] width 53 height 31
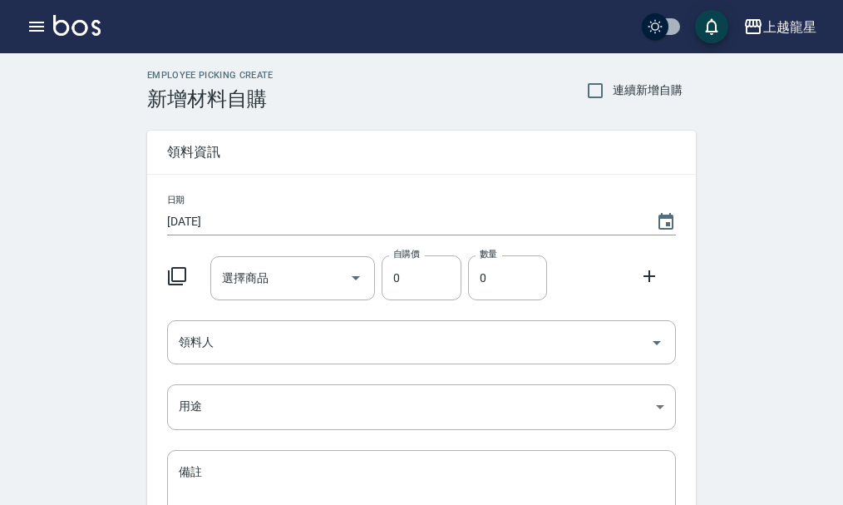
click at [181, 274] on icon at bounding box center [177, 276] width 20 height 20
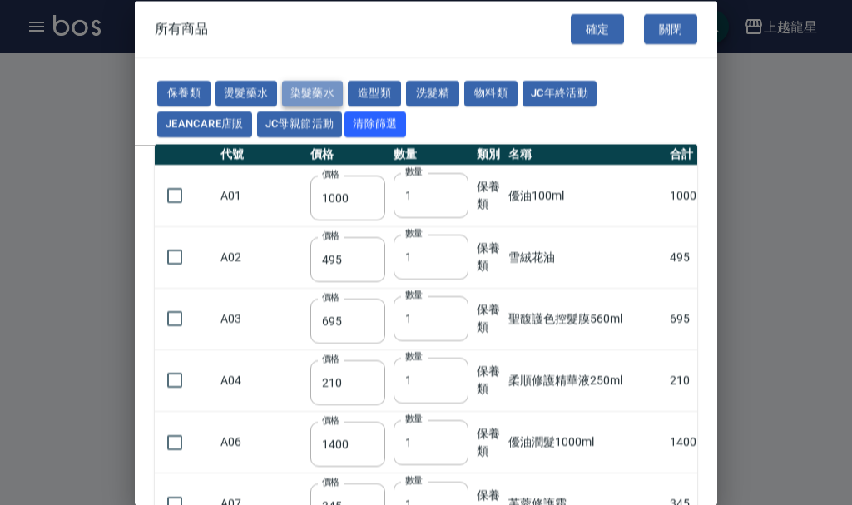
click at [296, 94] on button "染髮藥水" at bounding box center [313, 94] width 62 height 26
type input "105"
type input "100"
type input "105"
type input "100"
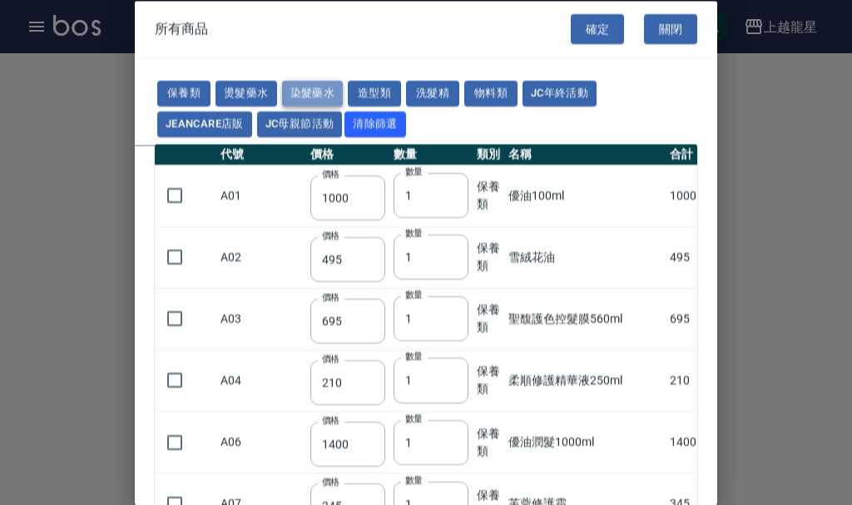
type input "100"
type input "450"
type input "100"
type input "406"
type input "100"
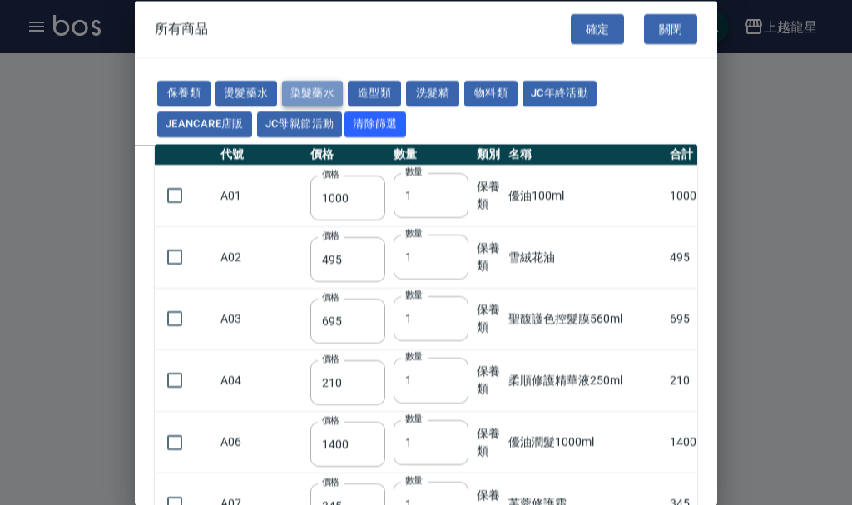
type input "100"
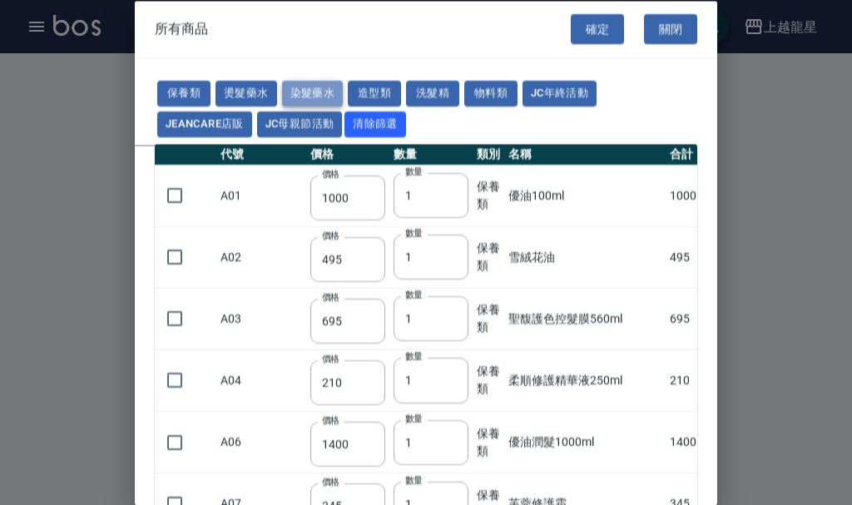
type input "100"
type input "133"
type input "100"
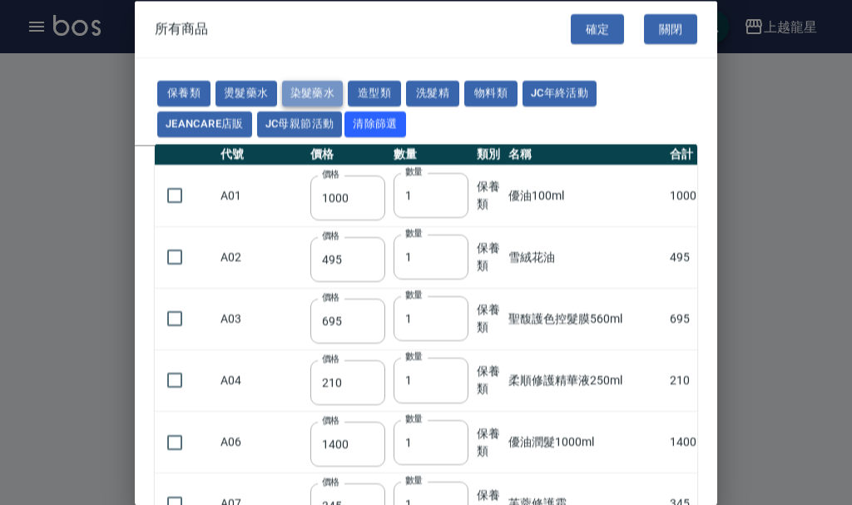
type input "133"
type input "186"
type input "133"
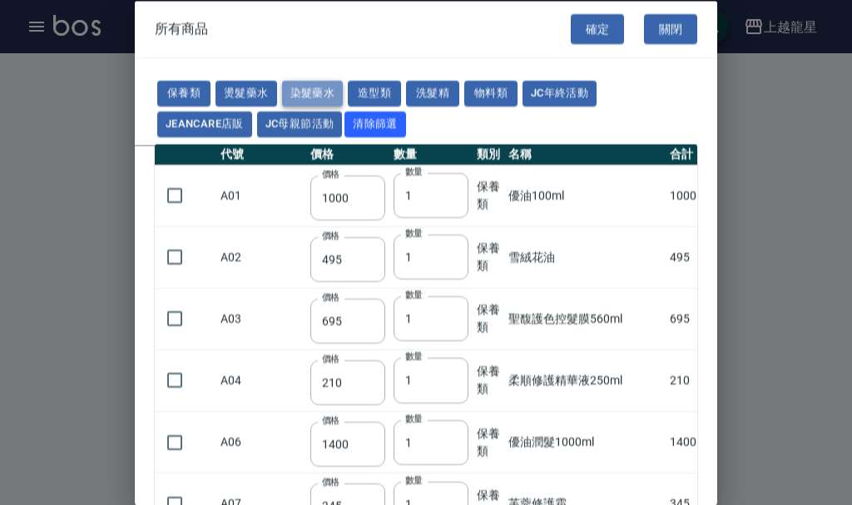
type input "133"
type input "441"
type input "133"
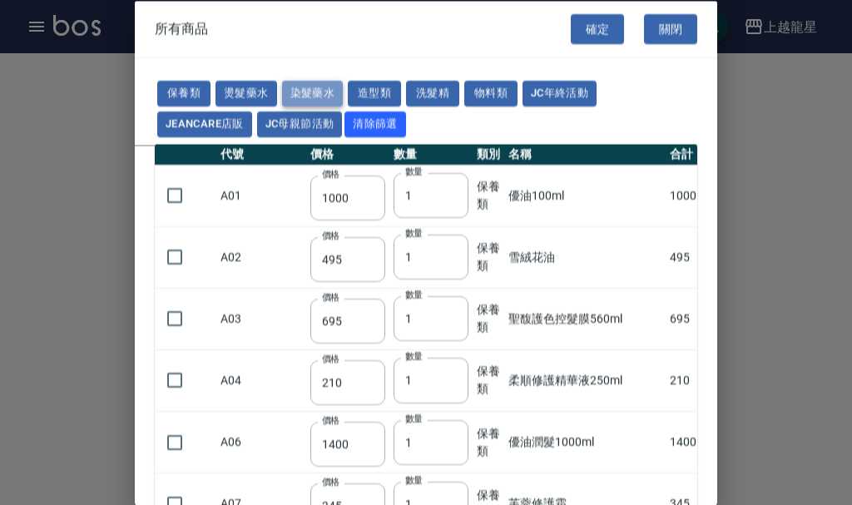
type input "350"
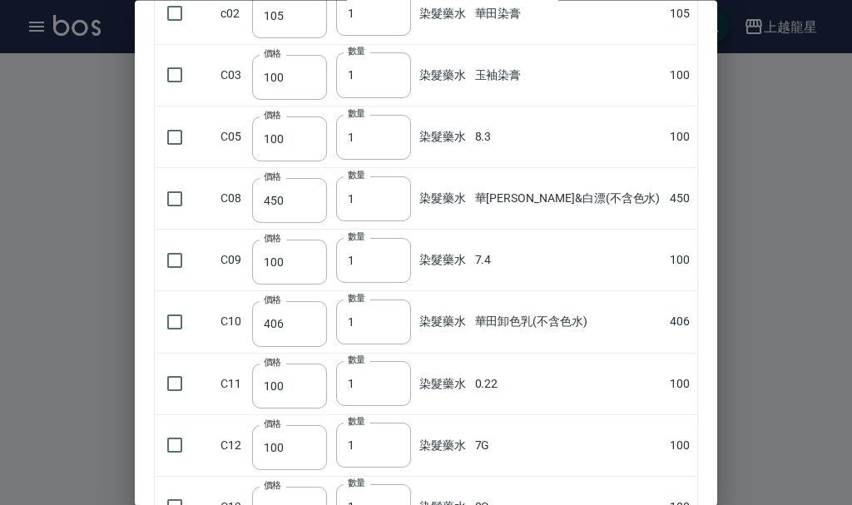
scroll to position [249, 0]
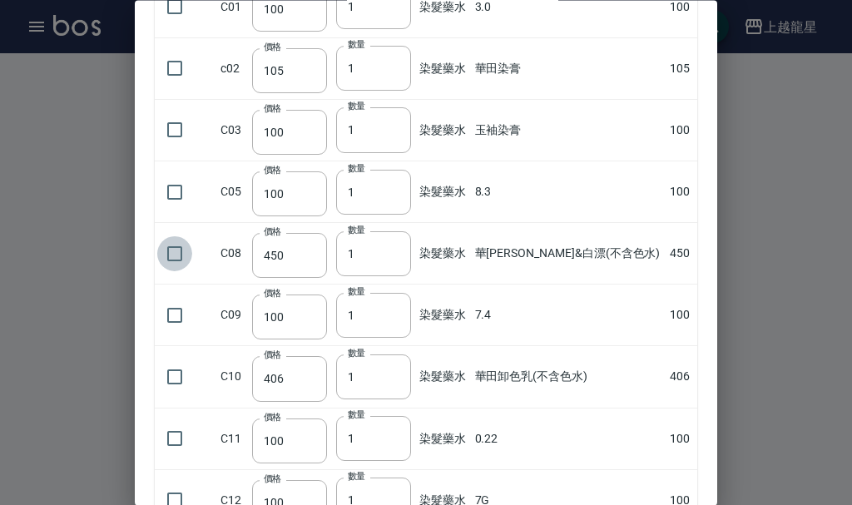
click at [173, 249] on input "checkbox" at bounding box center [174, 253] width 35 height 35
checkbox input "true"
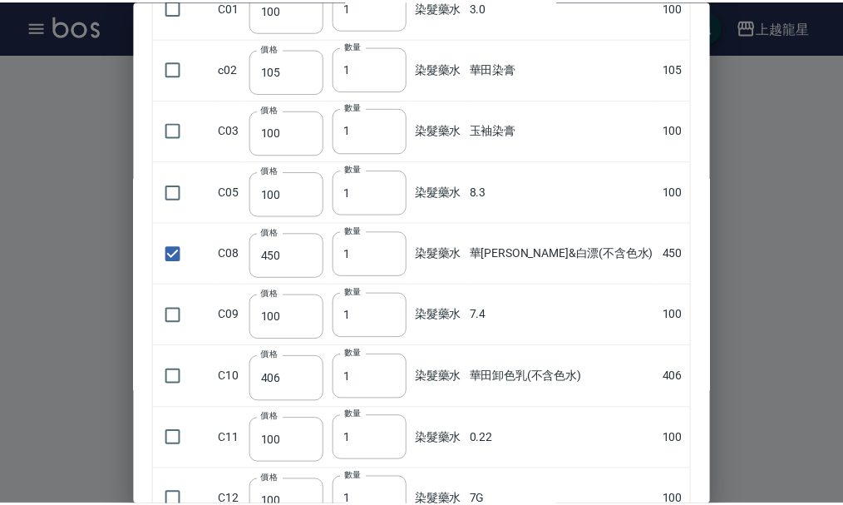
scroll to position [0, 0]
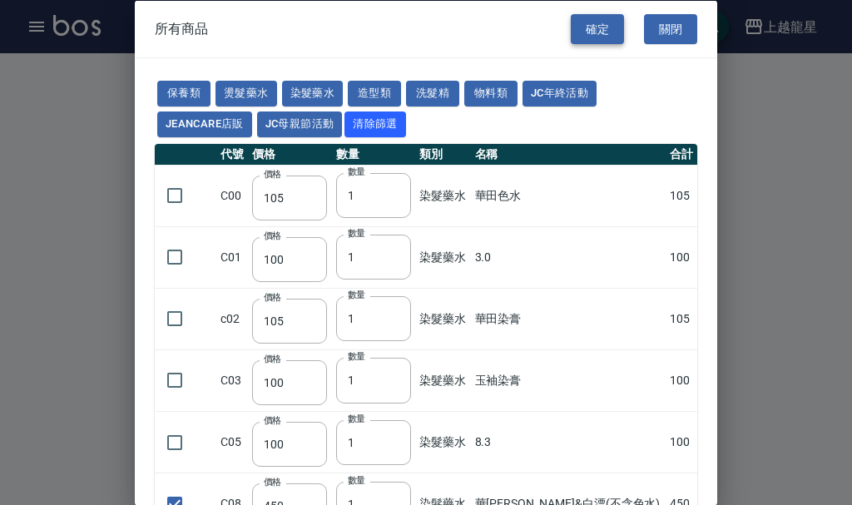
click at [576, 22] on button "確定" at bounding box center [596, 28] width 53 height 31
type input "華[PERSON_NAME]&白漂(不含色水)"
type input "450"
type input "1"
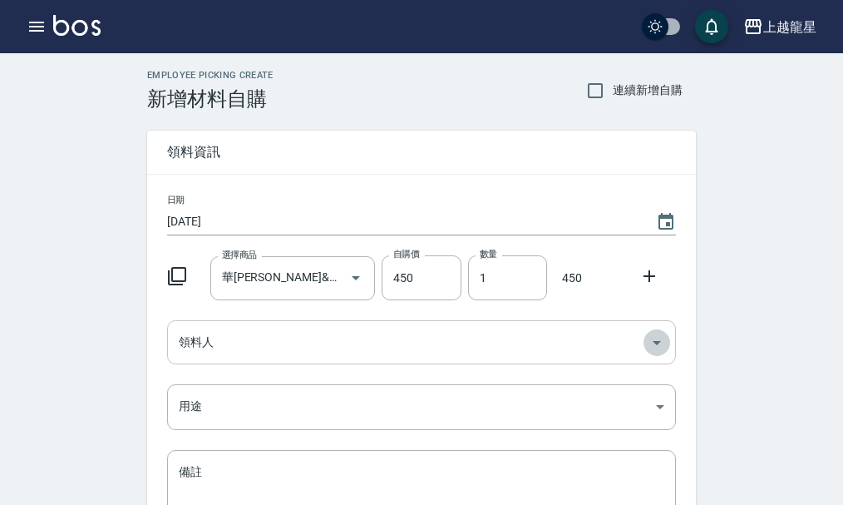
click at [654, 344] on icon "Open" at bounding box center [657, 343] width 20 height 20
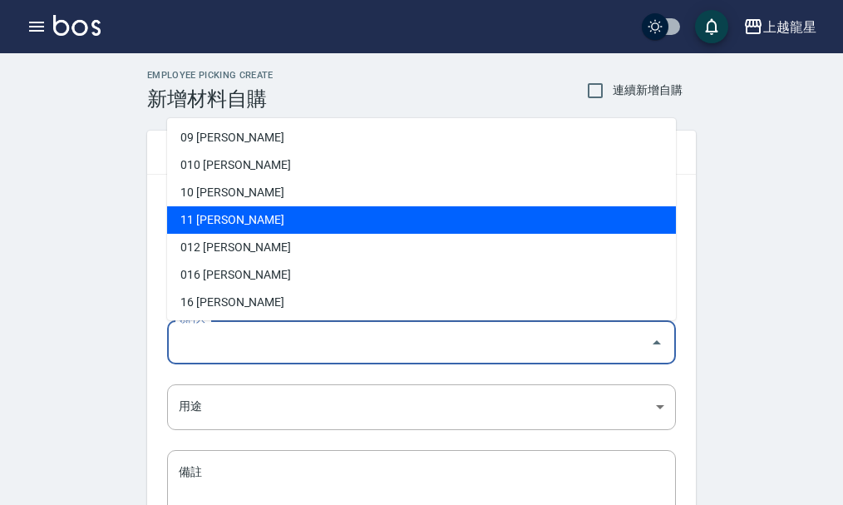
scroll to position [304, 0]
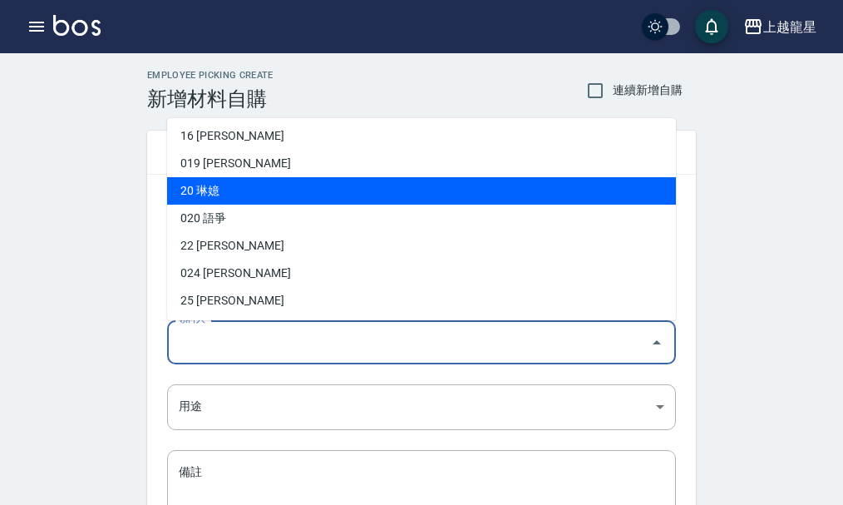
click at [240, 195] on li "20 琳嬑" at bounding box center [421, 190] width 509 height 27
type input "琳嬑"
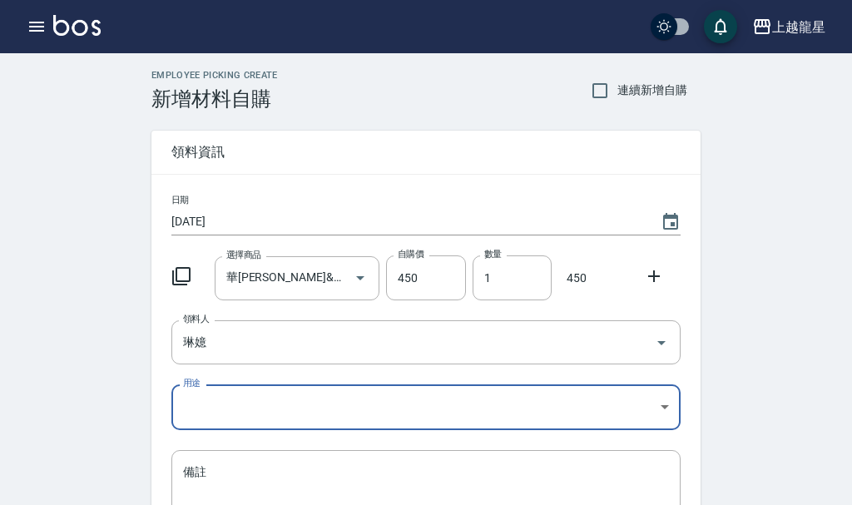
click at [663, 411] on body "上越龍星 登出 櫃檯作業 打帳單 帳單列表 現金收支登錄 高階收支登錄 材料自購登錄 每日結帳 現場電腦打卡 預約管理 預約管理 單日預約紀錄 單週預約紀錄 …" at bounding box center [426, 342] width 852 height 685
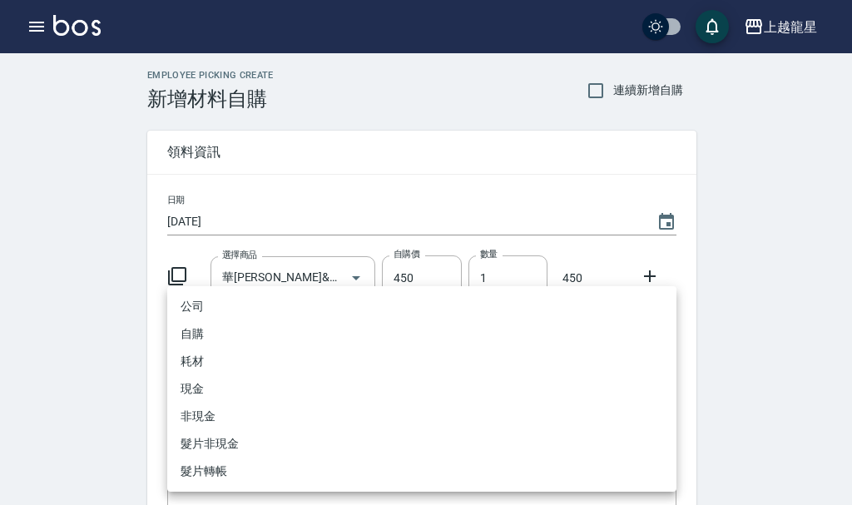
click at [246, 333] on li "自購" at bounding box center [421, 333] width 509 height 27
type input "自購"
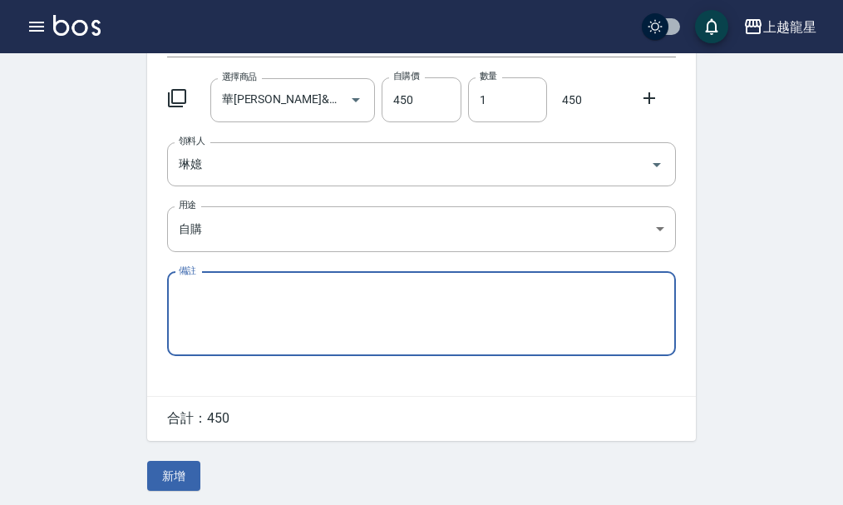
scroll to position [183, 0]
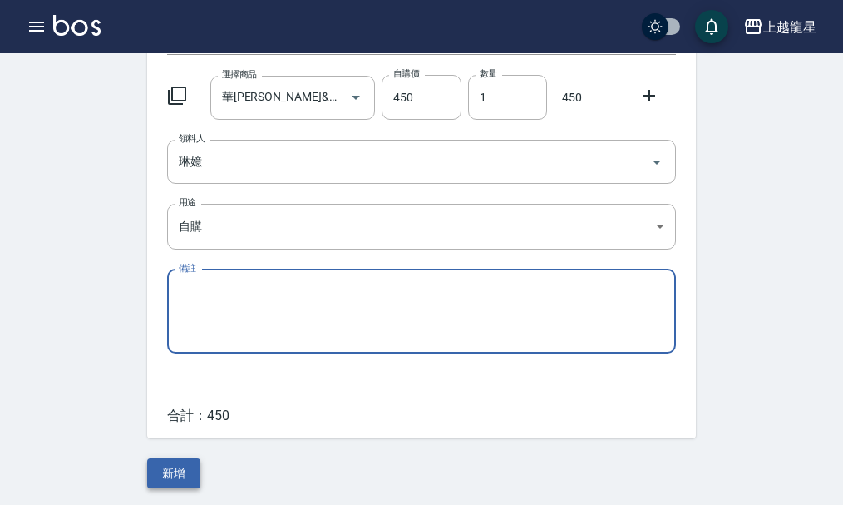
click at [180, 472] on button "新增" at bounding box center [173, 473] width 53 height 31
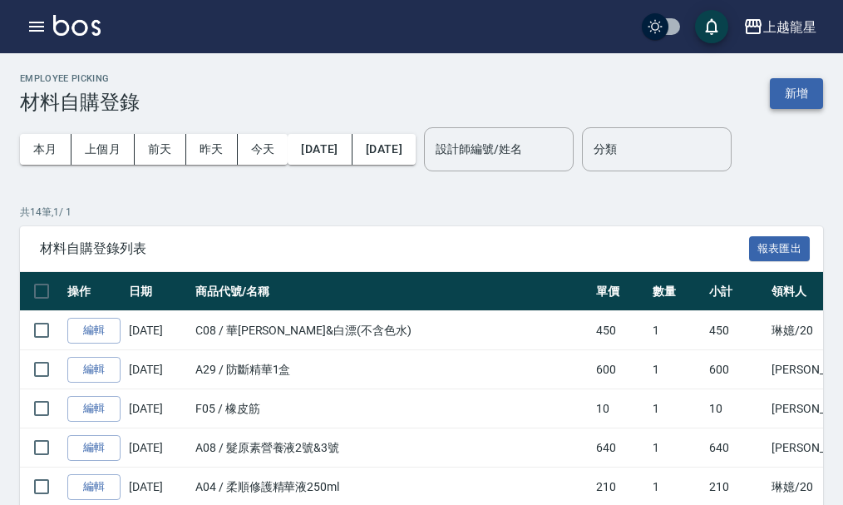
click at [790, 97] on button "新增" at bounding box center [796, 93] width 53 height 31
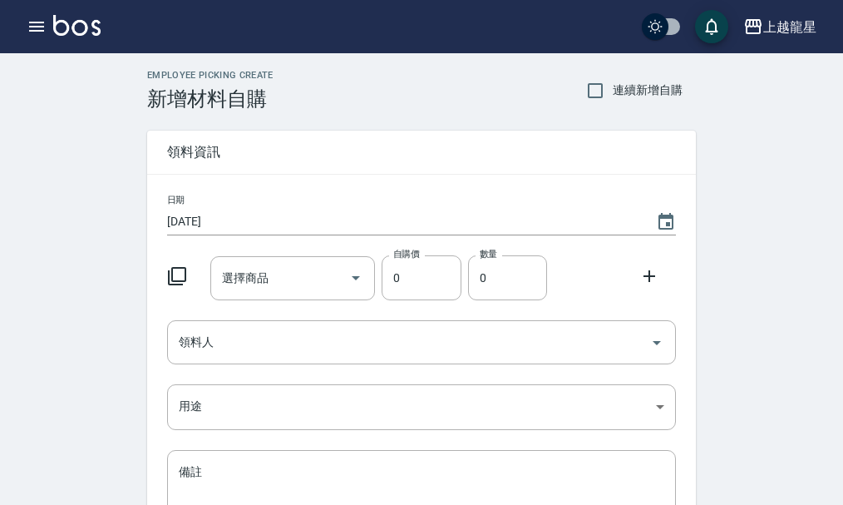
click at [179, 279] on icon at bounding box center [177, 276] width 20 height 20
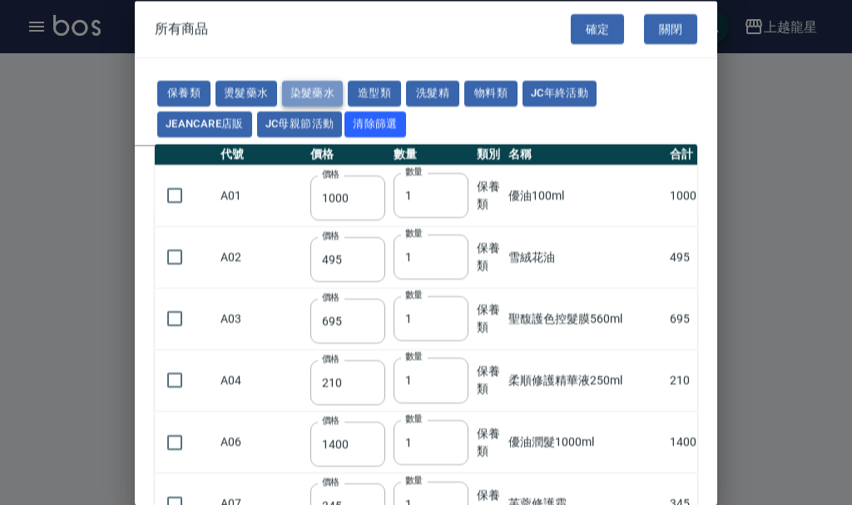
click at [309, 95] on button "染髮藥水" at bounding box center [313, 94] width 62 height 26
type input "105"
type input "100"
type input "105"
type input "100"
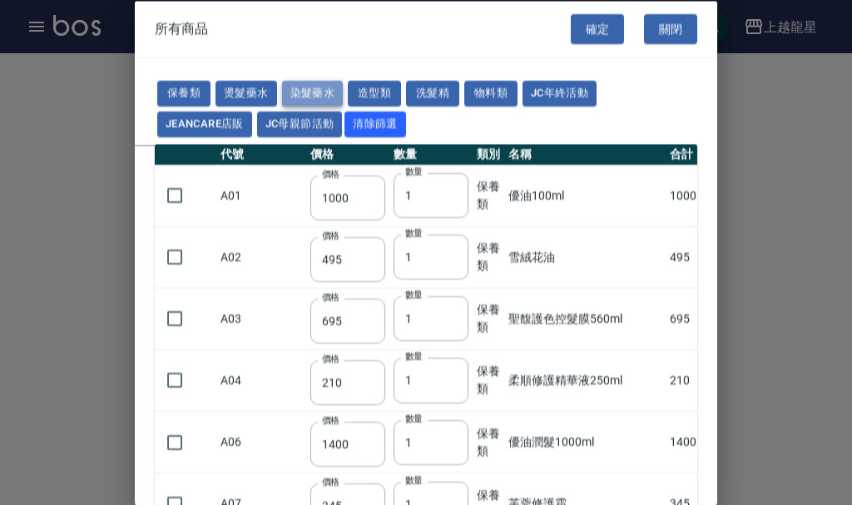
type input "100"
type input "450"
type input "100"
type input "406"
type input "100"
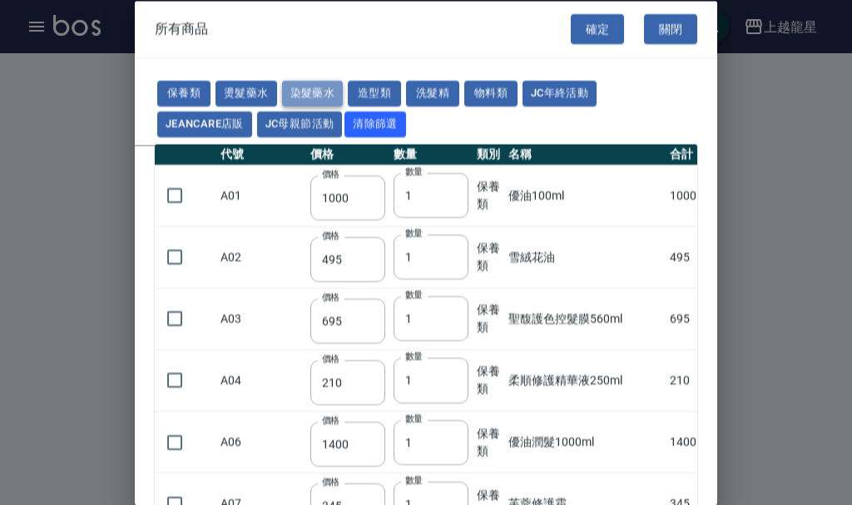
type input "100"
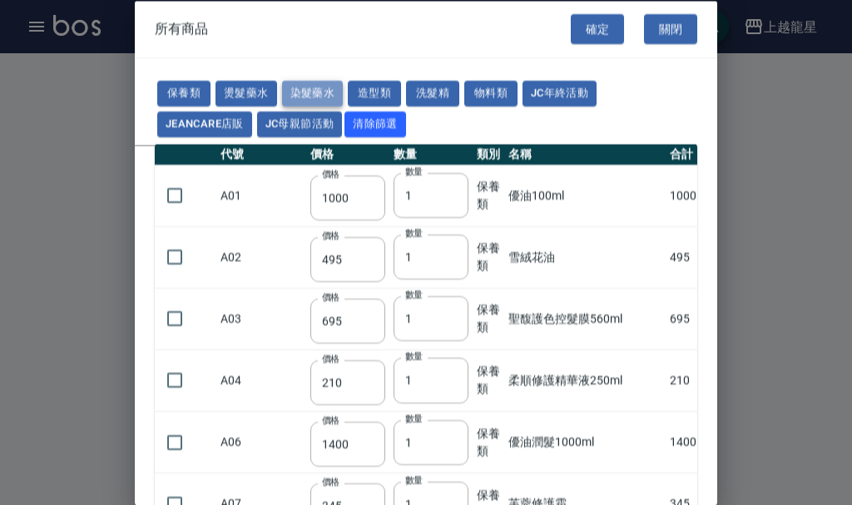
type input "100"
type input "133"
type input "100"
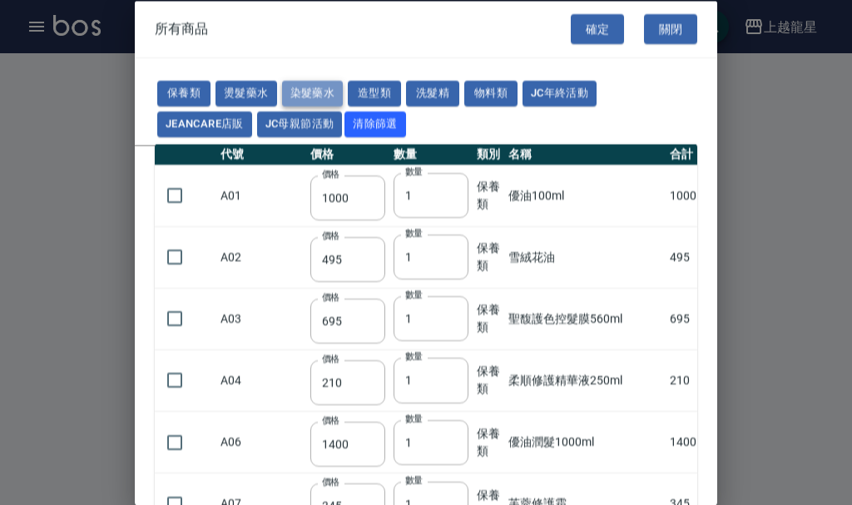
type input "133"
type input "186"
type input "133"
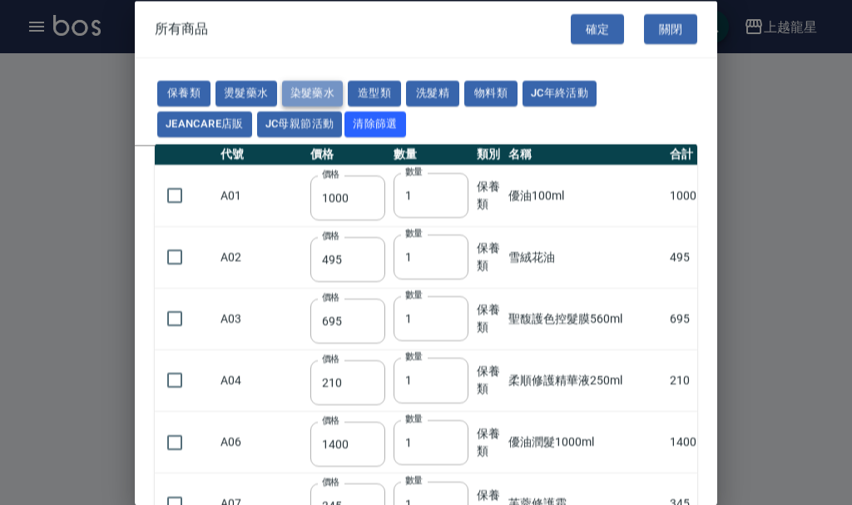
type input "133"
type input "441"
type input "133"
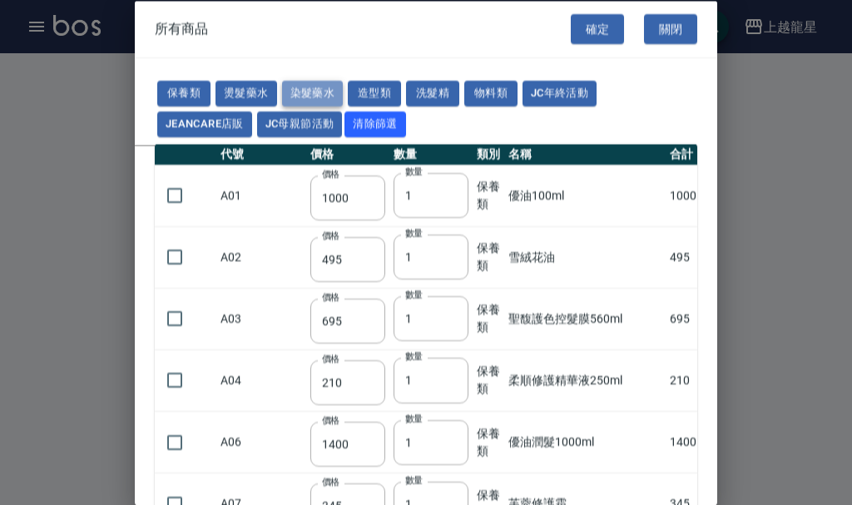
type input "350"
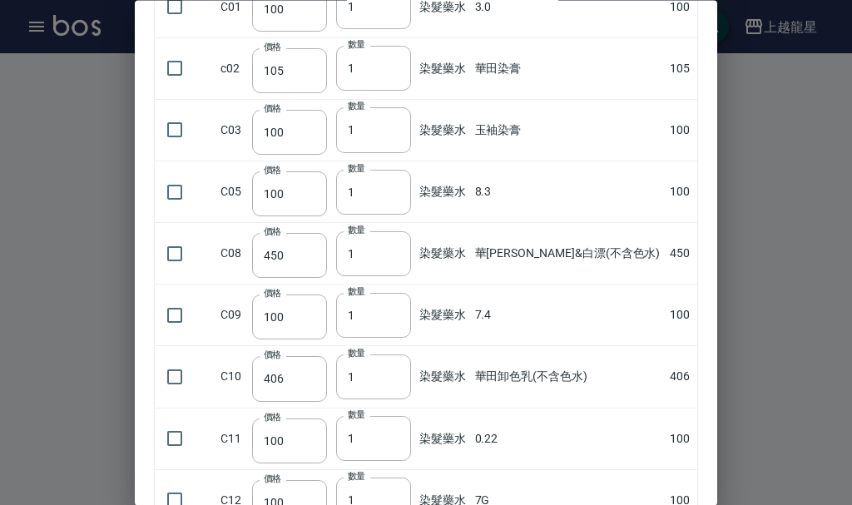
scroll to position [333, 0]
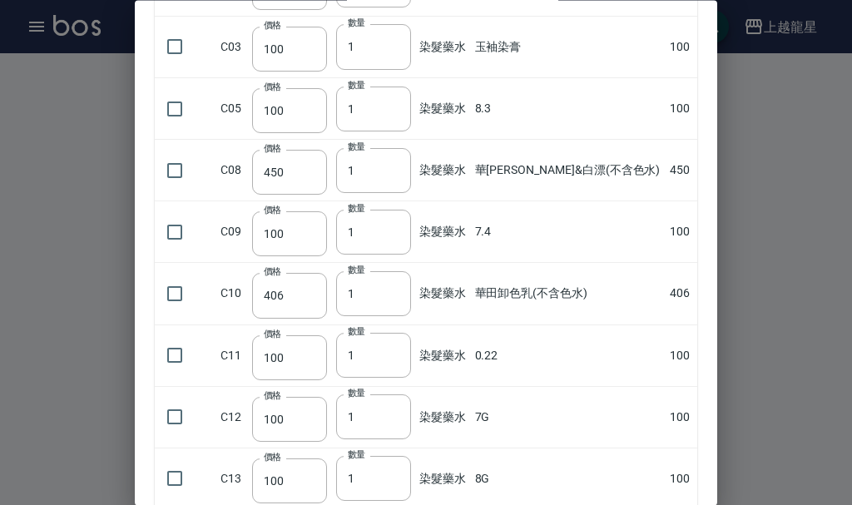
click at [197, 291] on td at bounding box center [186, 294] width 62 height 62
click at [182, 295] on input "checkbox" at bounding box center [174, 293] width 35 height 35
checkbox input "true"
type input "2"
click at [403, 287] on input "2" at bounding box center [373, 293] width 75 height 45
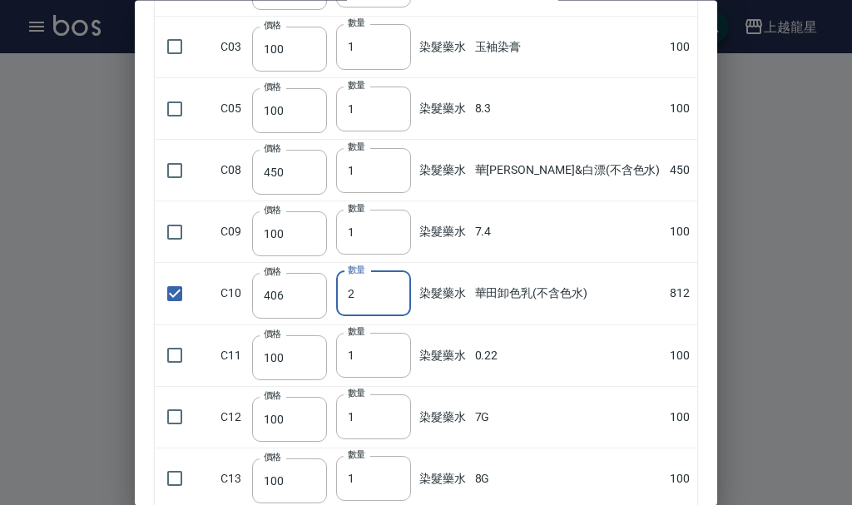
scroll to position [0, 0]
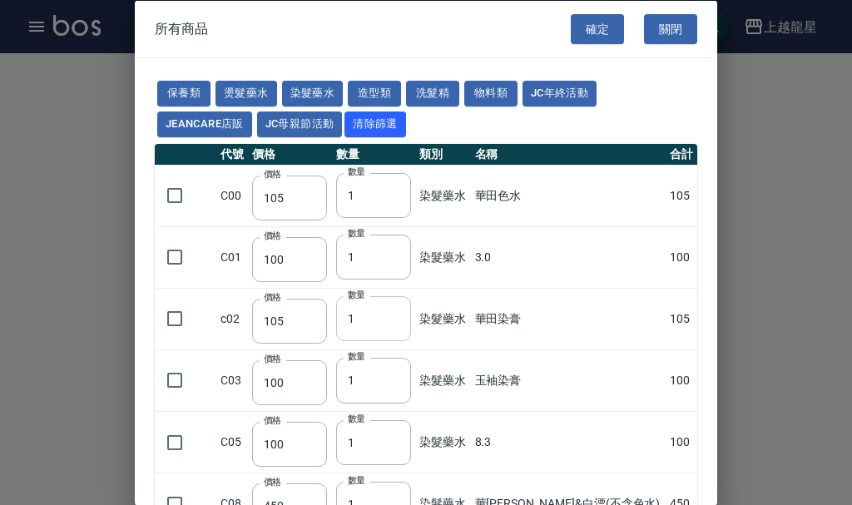
click at [358, 320] on input "1" at bounding box center [373, 318] width 75 height 45
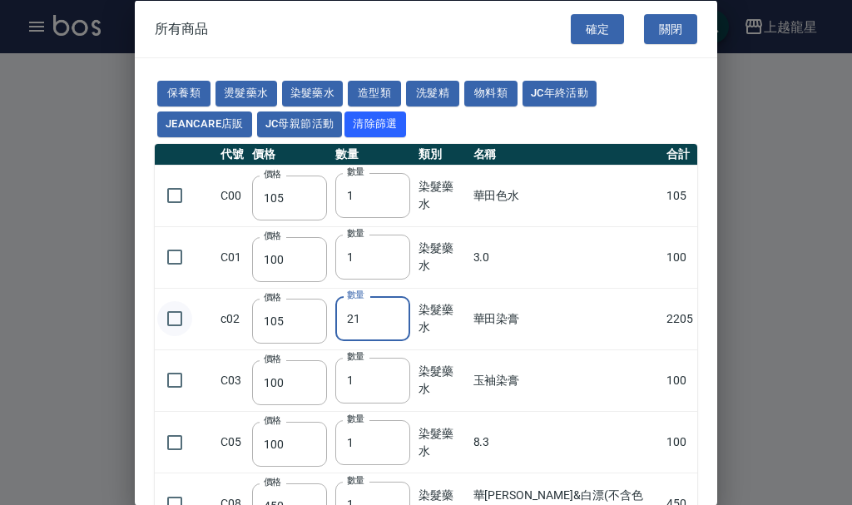
type input "21"
click at [173, 319] on input "checkbox" at bounding box center [174, 318] width 35 height 35
checkbox input "true"
click at [585, 37] on button "確定" at bounding box center [596, 28] width 53 height 31
type input "華田卸色乳(不含色水)"
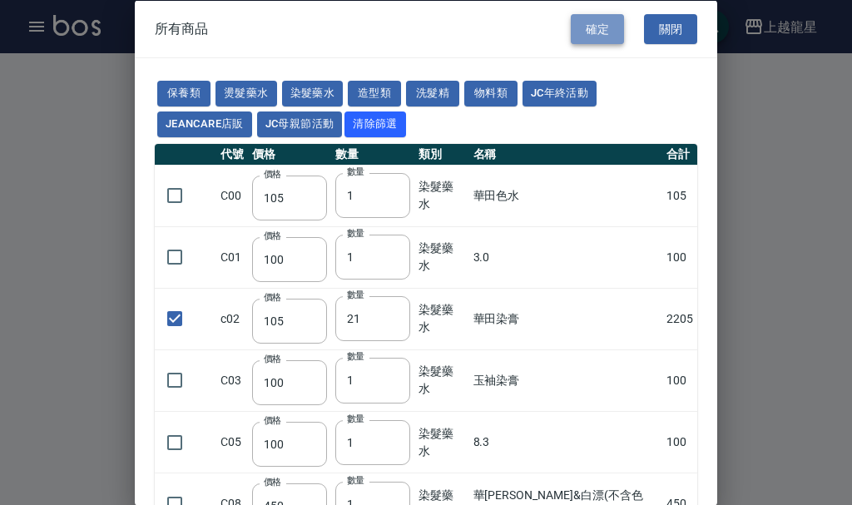
type input "406"
type input "2"
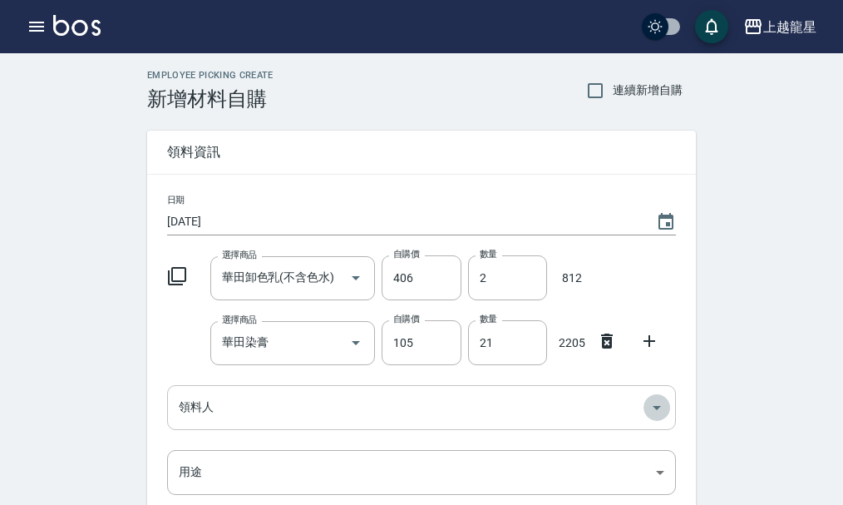
click at [658, 407] on icon "Open" at bounding box center [657, 408] width 8 height 4
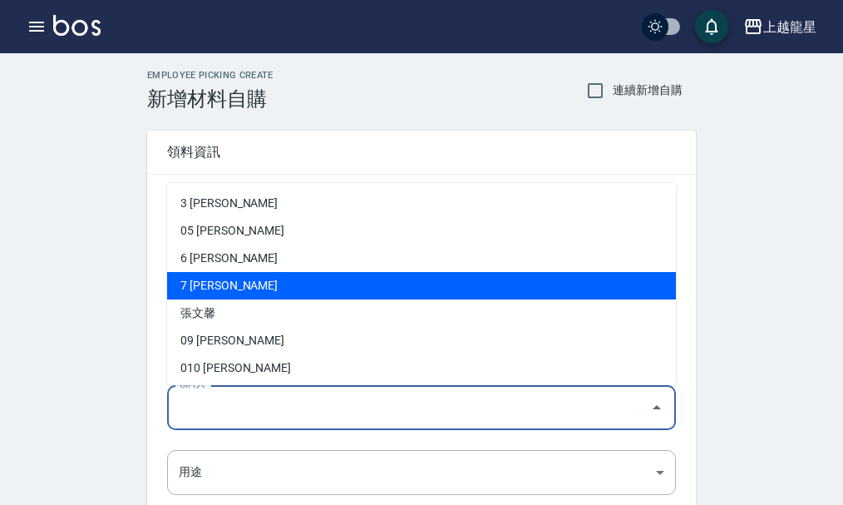
click at [234, 289] on li "7 曾雅君" at bounding box center [421, 285] width 509 height 27
type input "[PERSON_NAME]"
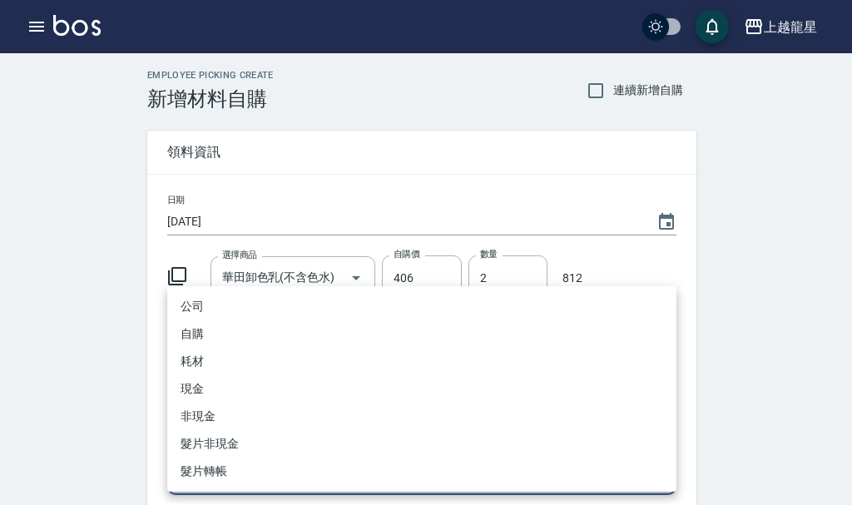
click at [663, 470] on body "上越龍星 登出 櫃檯作業 打帳單 帳單列表 現金收支登錄 高階收支登錄 材料自購登錄 每日結帳 現場電腦打卡 預約管理 預約管理 單日預約紀錄 單週預約紀錄 …" at bounding box center [426, 375] width 852 height 750
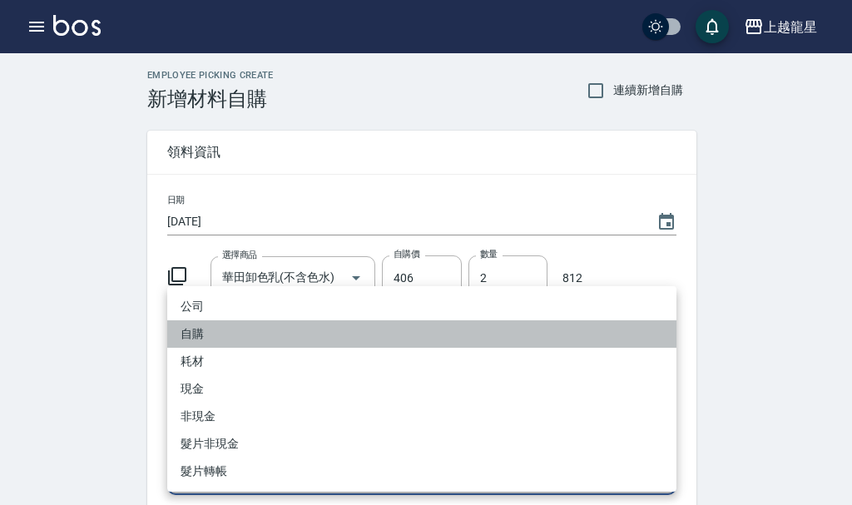
click at [212, 336] on li "自購" at bounding box center [421, 333] width 509 height 27
type input "自購"
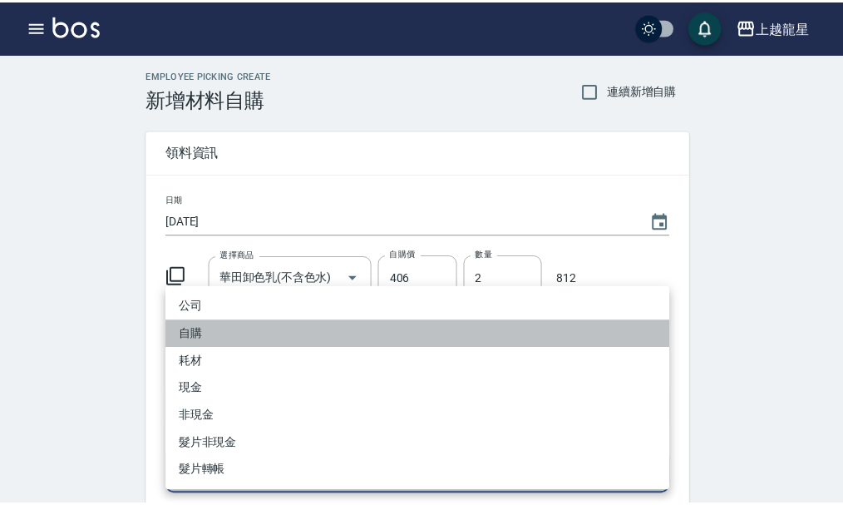
scroll to position [248, 0]
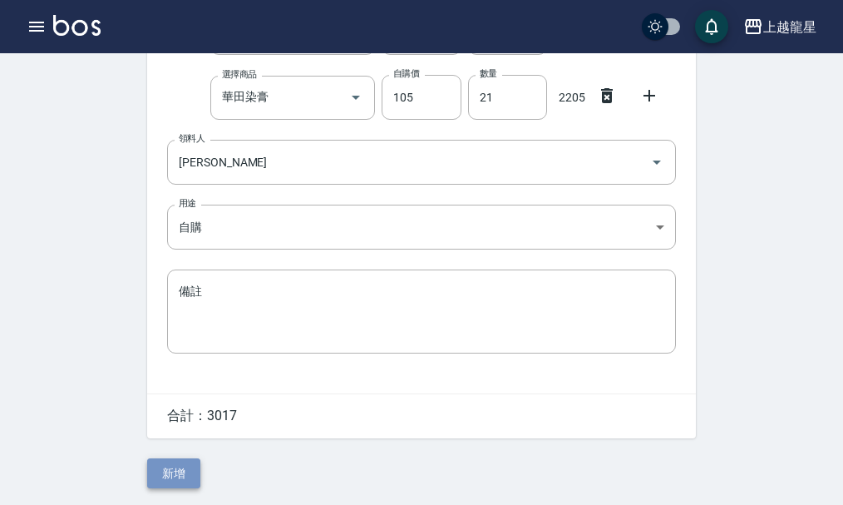
click at [186, 462] on button "新增" at bounding box center [173, 473] width 53 height 31
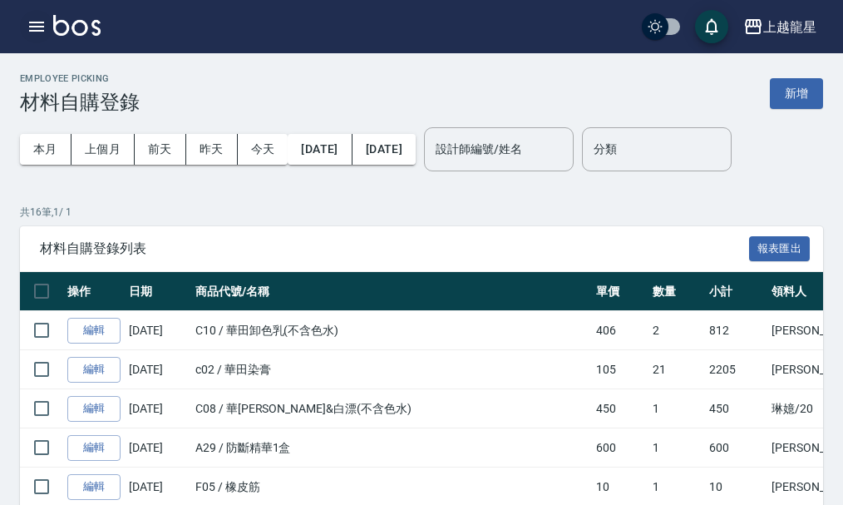
click at [40, 26] on icon "button" at bounding box center [36, 27] width 15 height 10
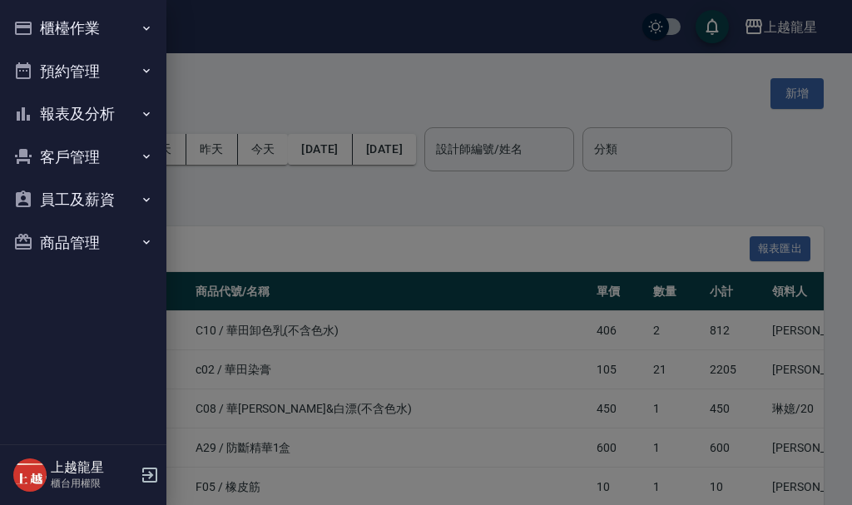
click at [51, 226] on button "商品管理" at bounding box center [83, 242] width 153 height 43
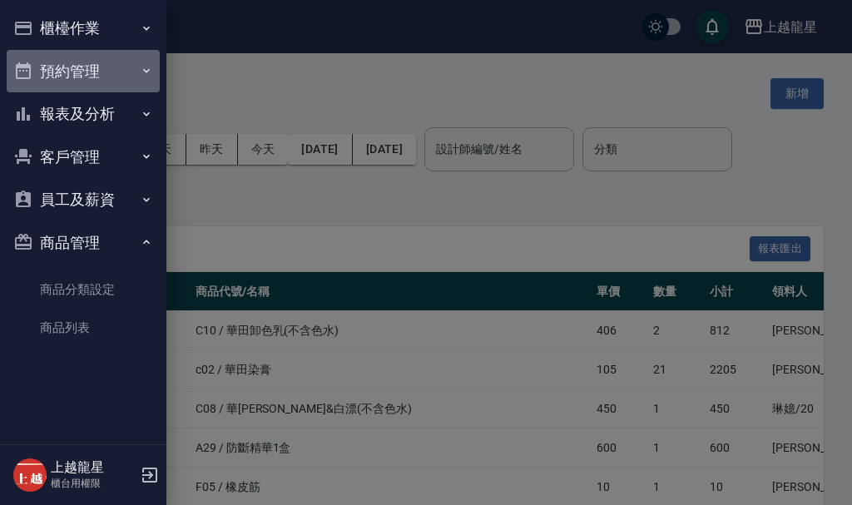
click at [111, 78] on button "預約管理" at bounding box center [83, 71] width 153 height 43
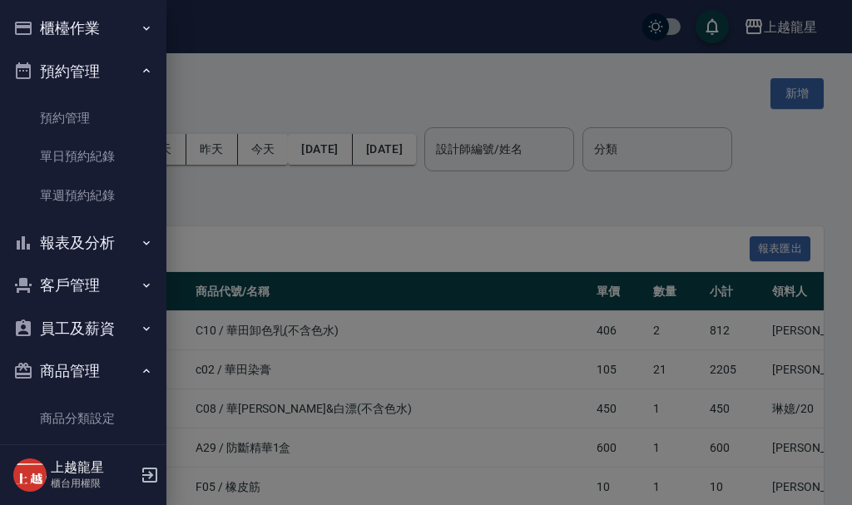
click at [111, 78] on button "預約管理" at bounding box center [83, 71] width 153 height 43
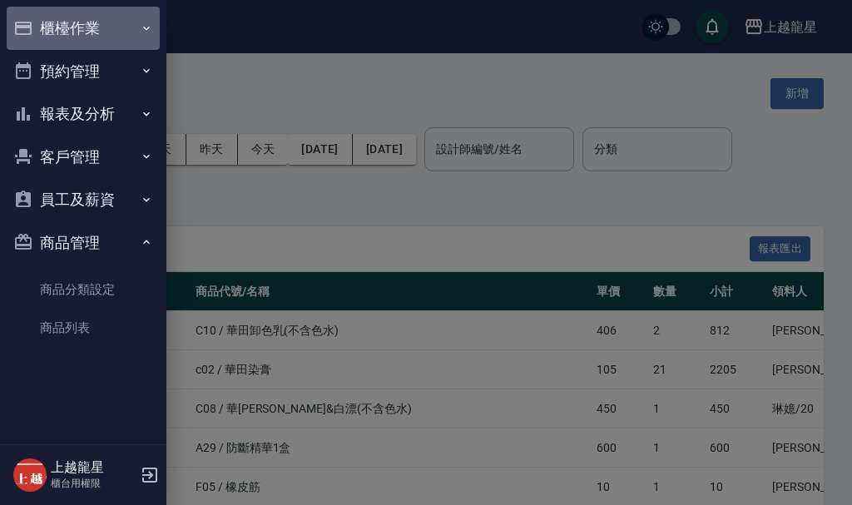
click at [95, 22] on button "櫃檯作業" at bounding box center [83, 28] width 153 height 43
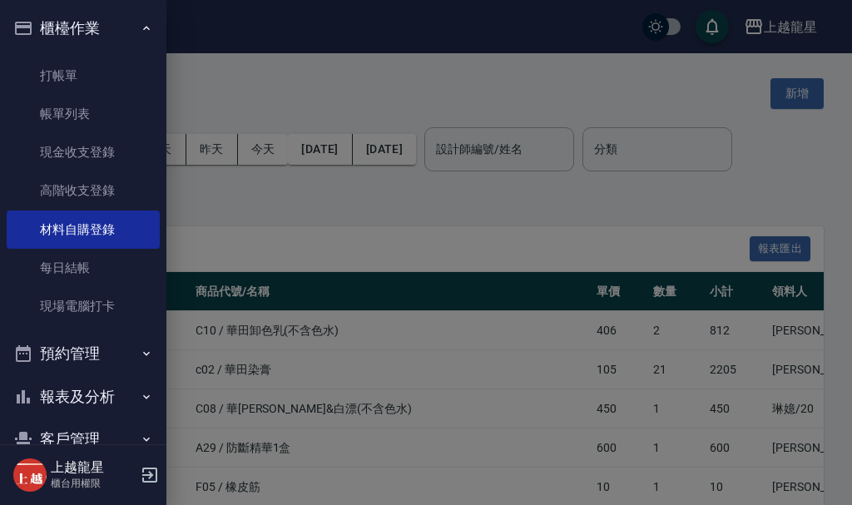
click at [106, 30] on button "櫃檯作業" at bounding box center [83, 28] width 153 height 43
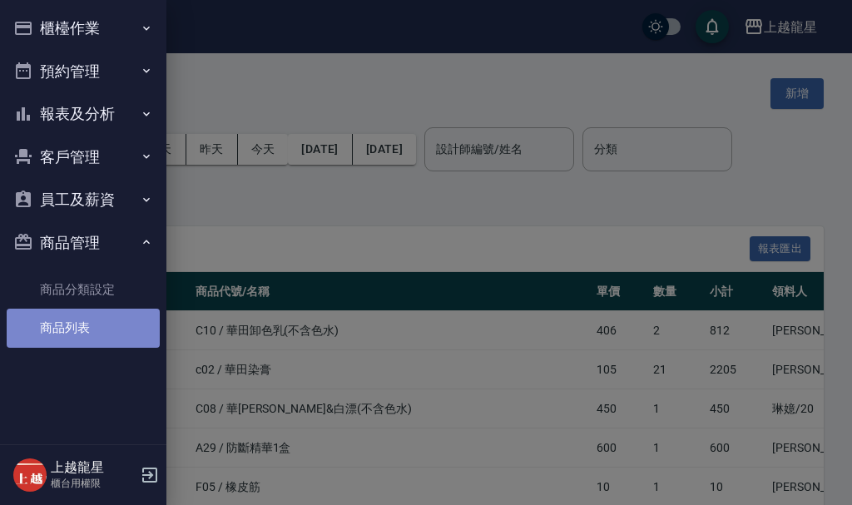
click at [62, 337] on link "商品列表" at bounding box center [83, 328] width 153 height 38
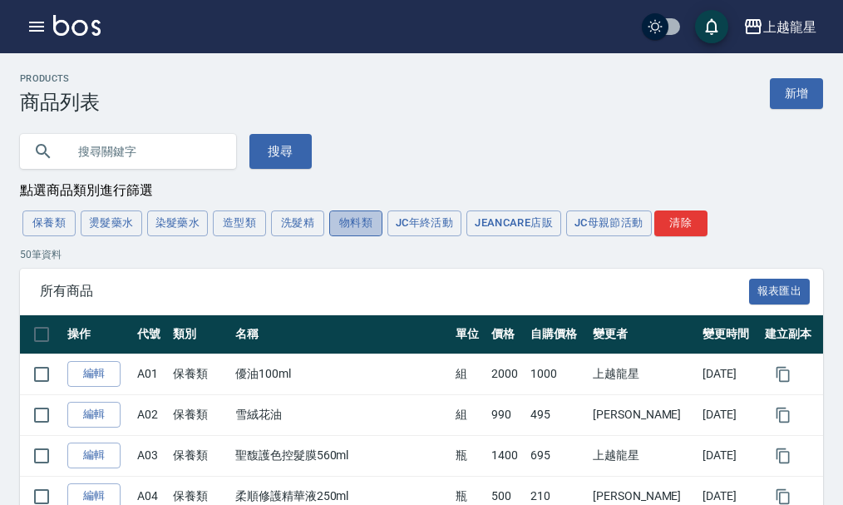
click at [368, 234] on button "物料類" at bounding box center [355, 223] width 53 height 26
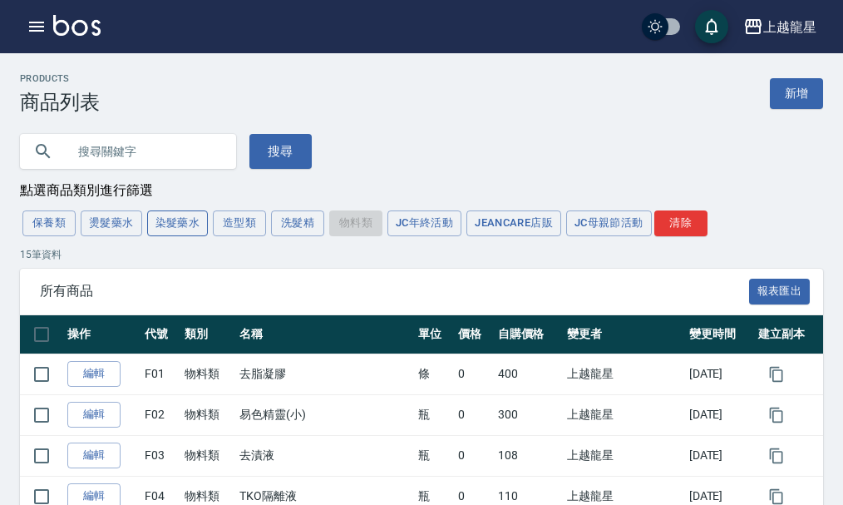
click at [175, 234] on button "染髮藥水" at bounding box center [178, 223] width 62 height 26
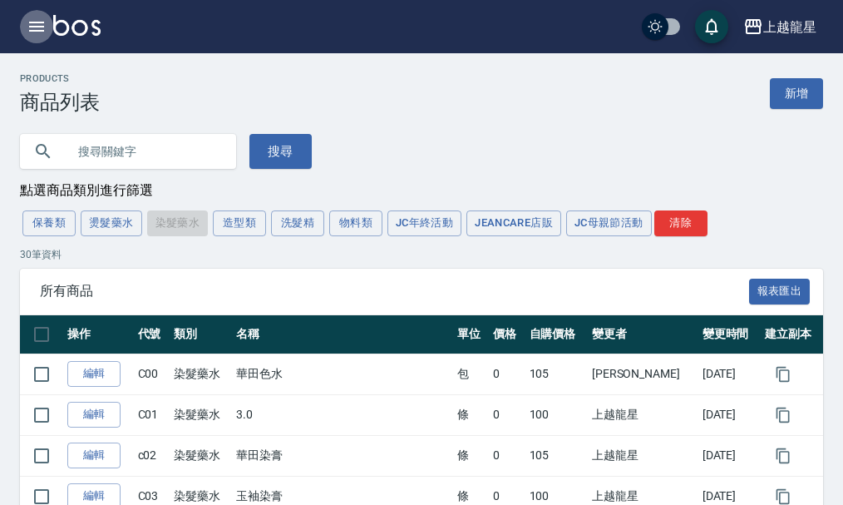
click at [47, 31] on button "button" at bounding box center [36, 26] width 33 height 33
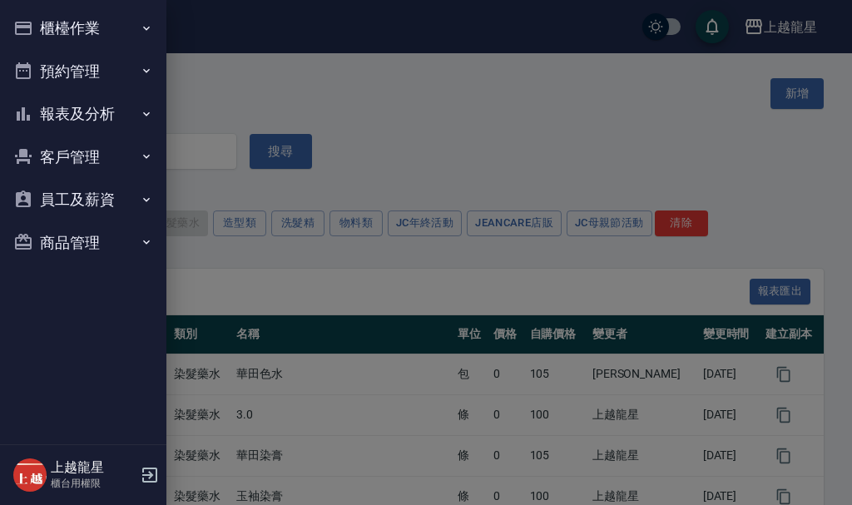
click at [47, 31] on button "櫃檯作業" at bounding box center [83, 28] width 153 height 43
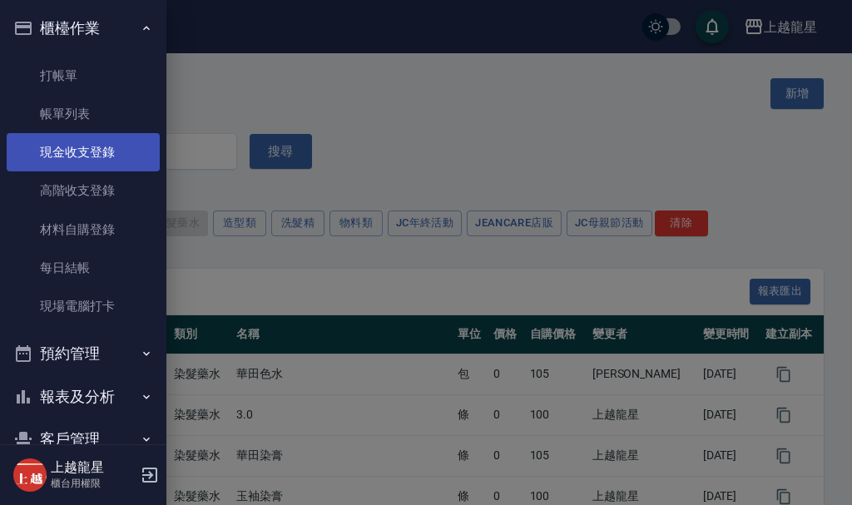
click at [81, 145] on link "現金收支登錄" at bounding box center [83, 152] width 153 height 38
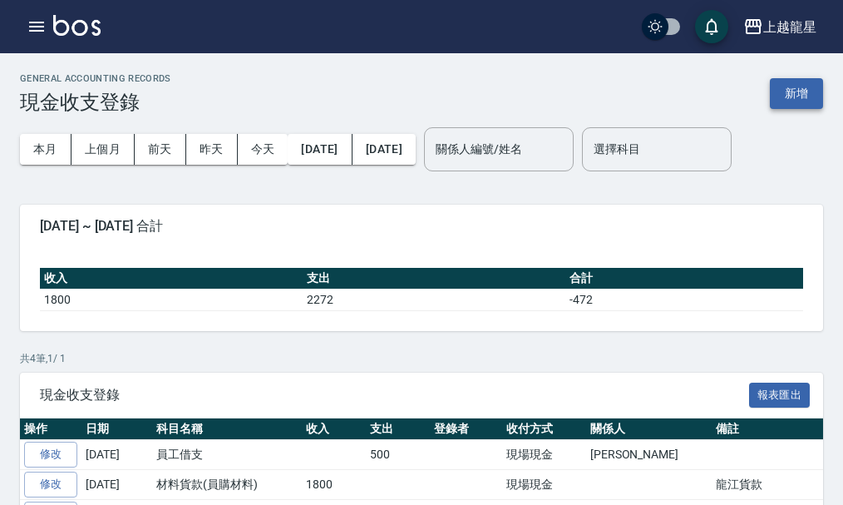
click at [812, 86] on button "新增" at bounding box center [796, 93] width 53 height 31
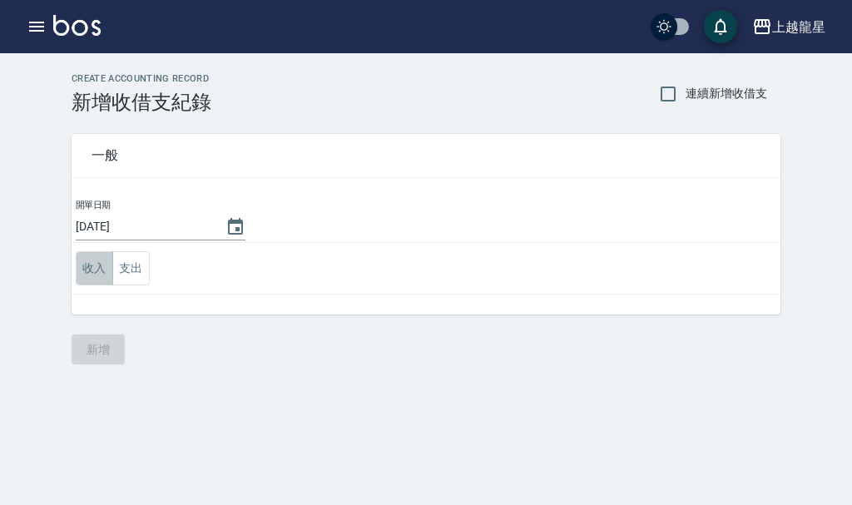
click at [89, 272] on button "收入" at bounding box center [94, 268] width 37 height 34
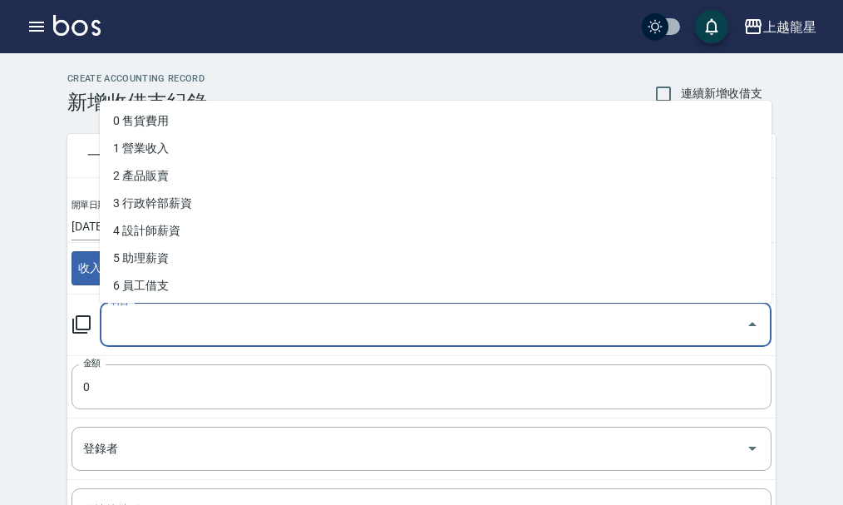
click at [156, 315] on input "科目" at bounding box center [423, 324] width 632 height 29
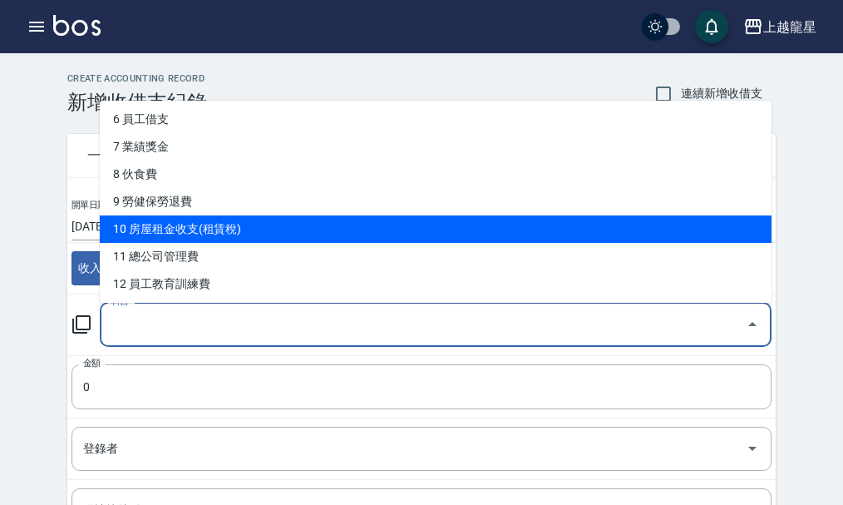
scroll to position [249, 0]
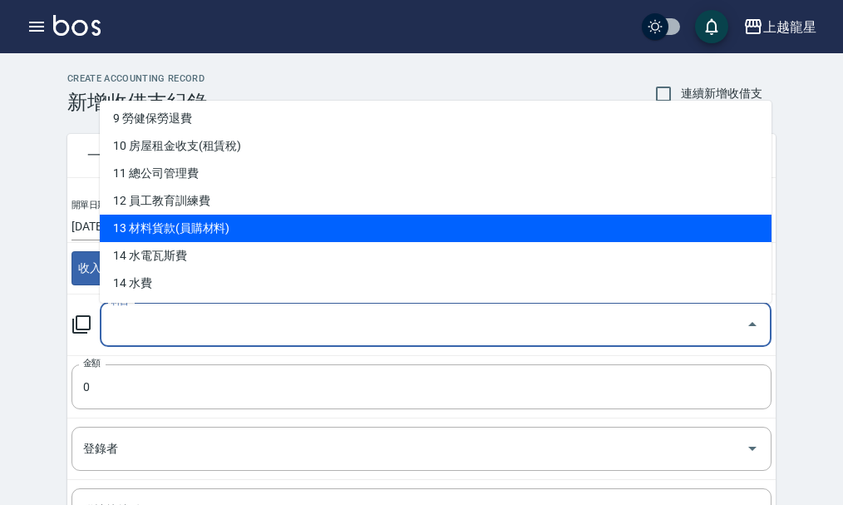
click at [194, 226] on li "13 材料貨款(員購材料)" at bounding box center [436, 228] width 672 height 27
type input "13 材料貨款(員購材料)"
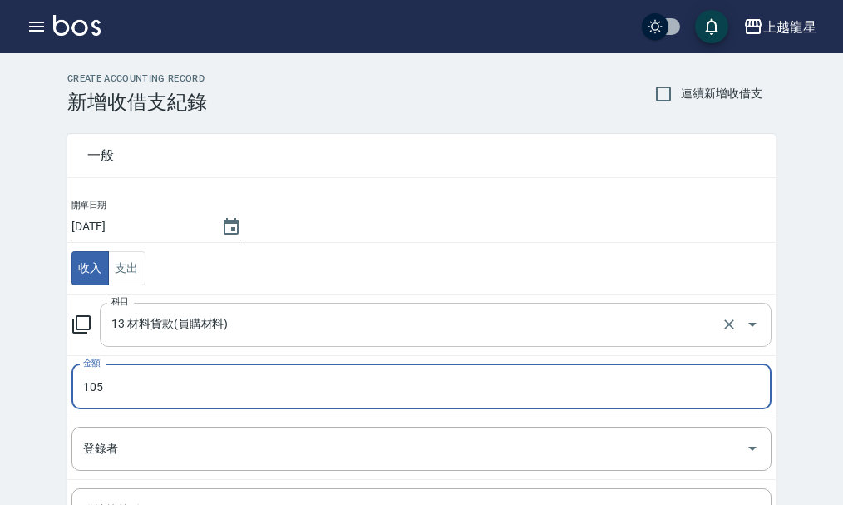
type input "105"
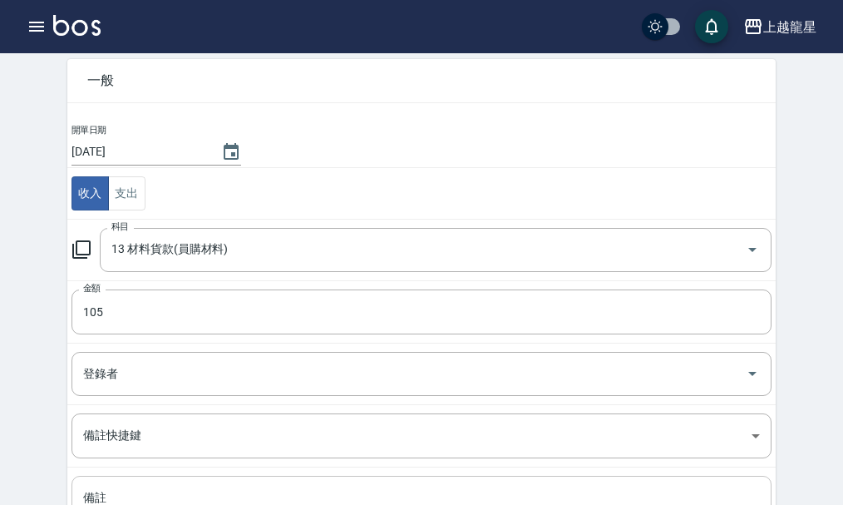
scroll to position [230, 0]
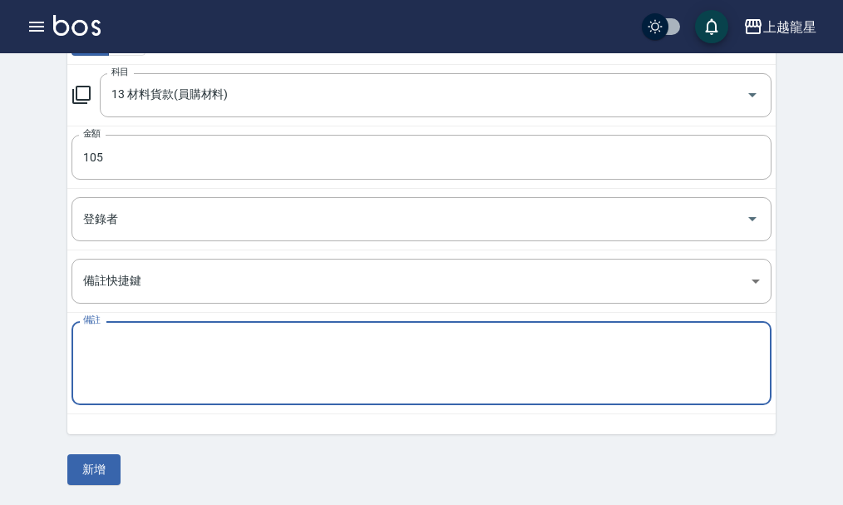
click at [133, 357] on textarea "備註" at bounding box center [421, 363] width 677 height 57
type textarea "華填色水水"
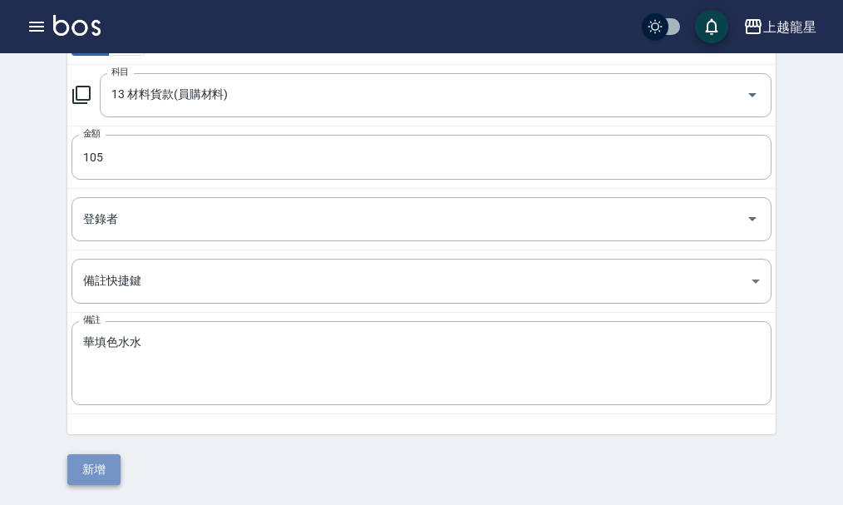
click at [96, 463] on button "新增" at bounding box center [93, 469] width 53 height 31
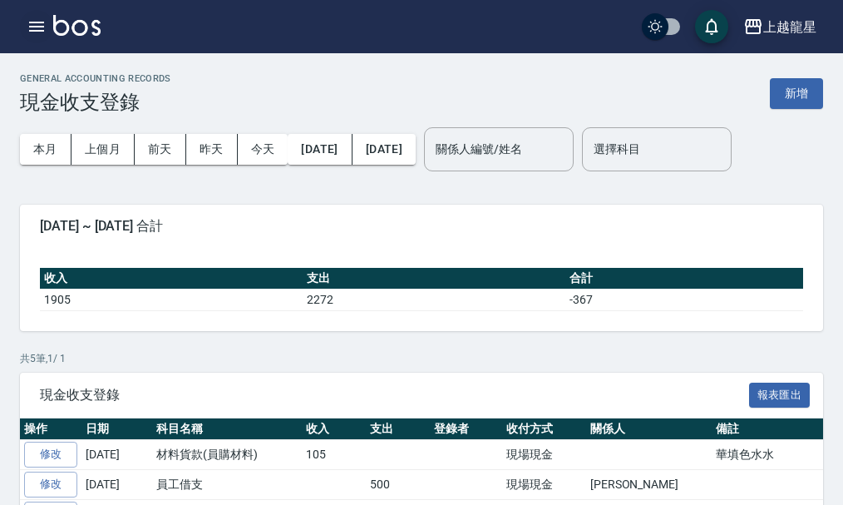
click at [42, 26] on icon "button" at bounding box center [36, 27] width 15 height 10
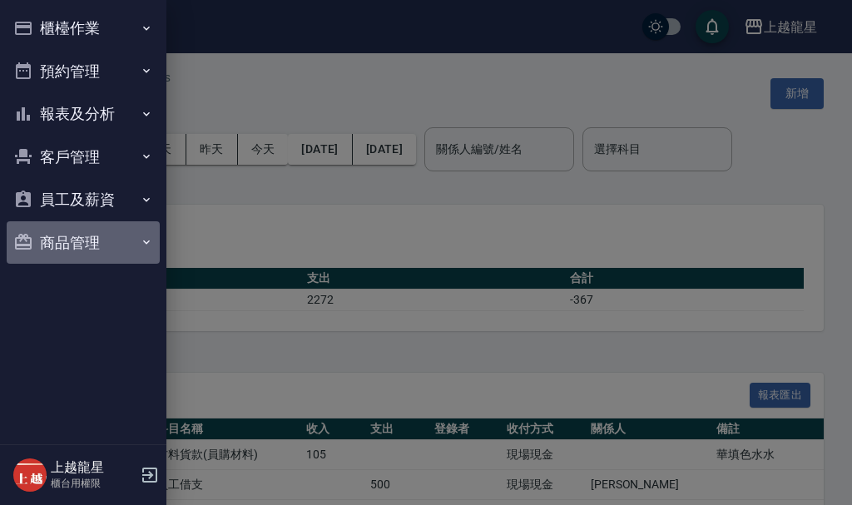
click at [70, 228] on button "商品管理" at bounding box center [83, 242] width 153 height 43
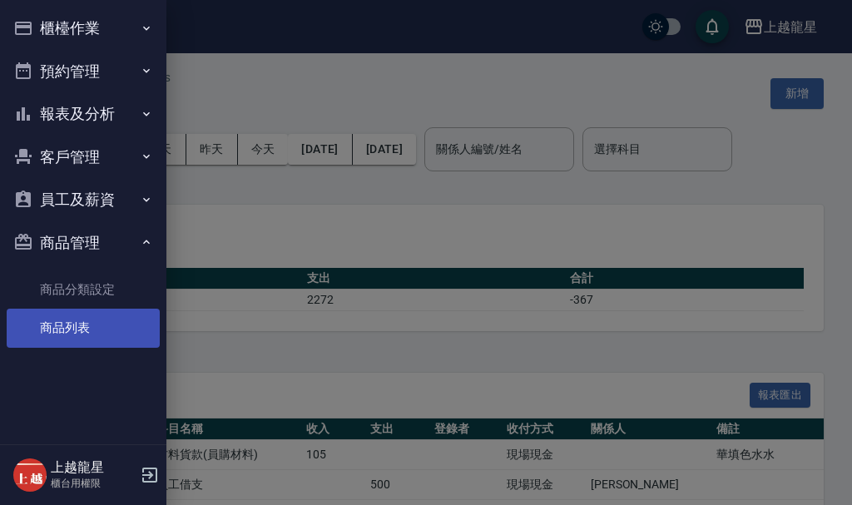
click at [96, 325] on link "商品列表" at bounding box center [83, 328] width 153 height 38
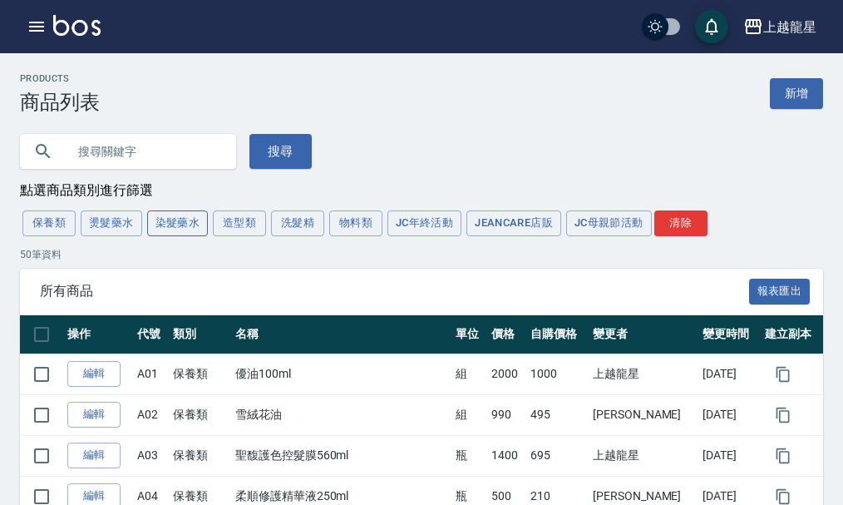
click at [191, 230] on button "染髮藥水" at bounding box center [178, 223] width 62 height 26
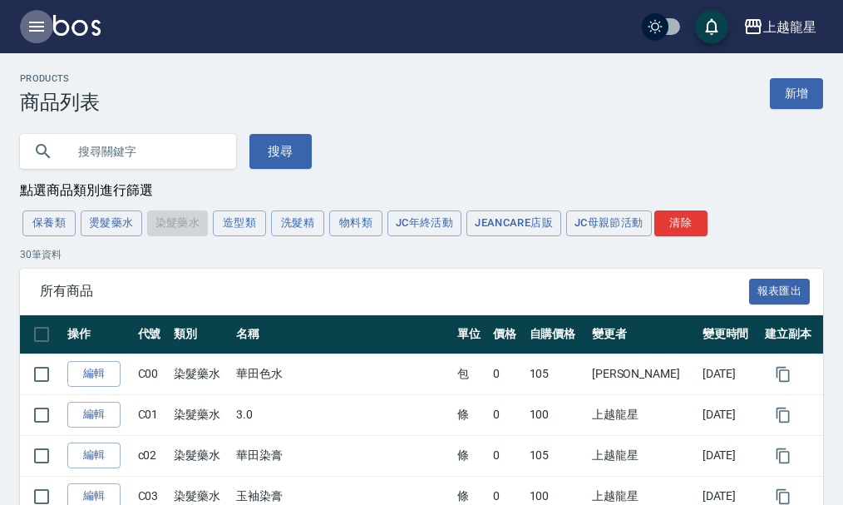
click at [39, 32] on icon "button" at bounding box center [36, 27] width 15 height 10
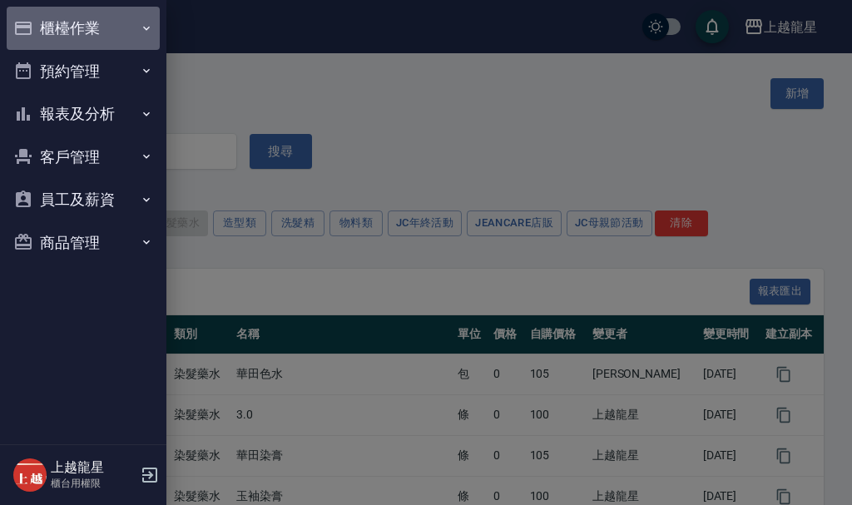
click at [39, 32] on button "櫃檯作業" at bounding box center [83, 28] width 153 height 43
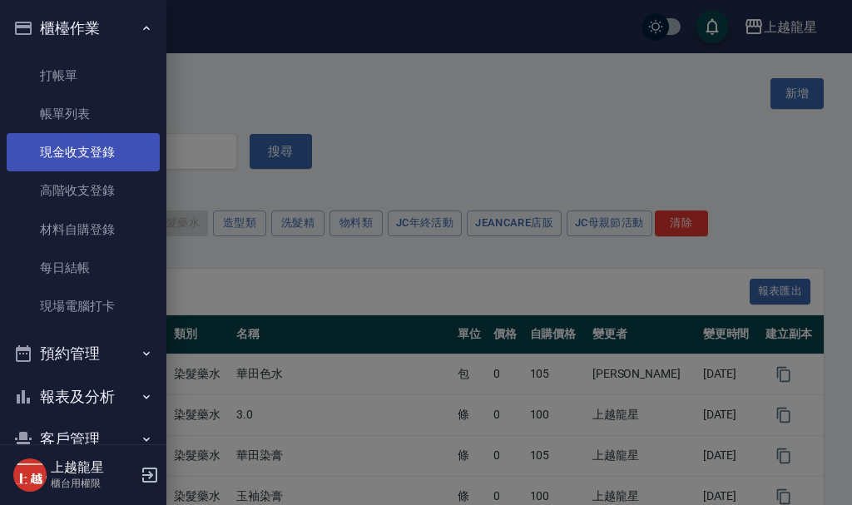
click at [83, 152] on link "現金收支登錄" at bounding box center [83, 152] width 153 height 38
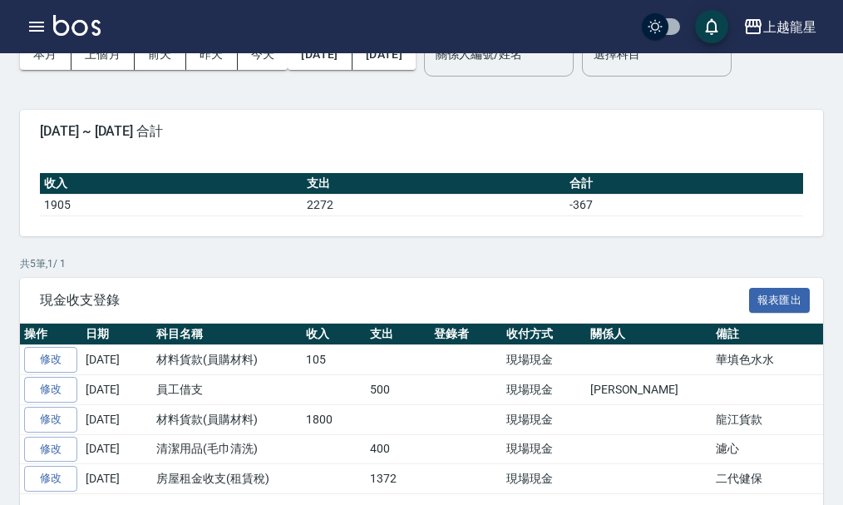
scroll to position [66, 0]
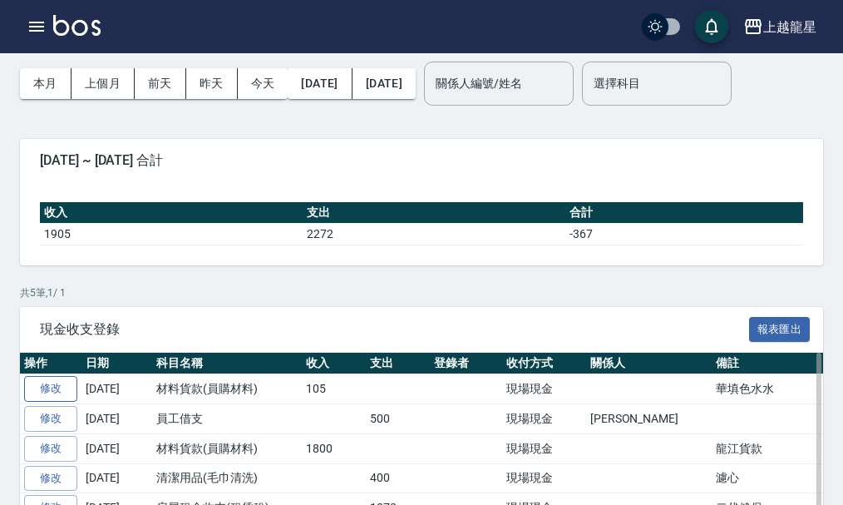
click at [62, 383] on link "修改" at bounding box center [50, 389] width 53 height 26
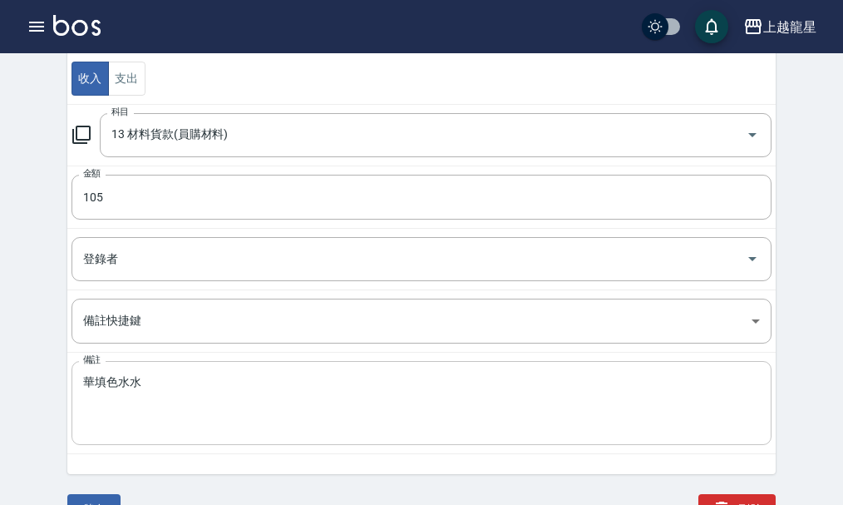
scroll to position [210, 0]
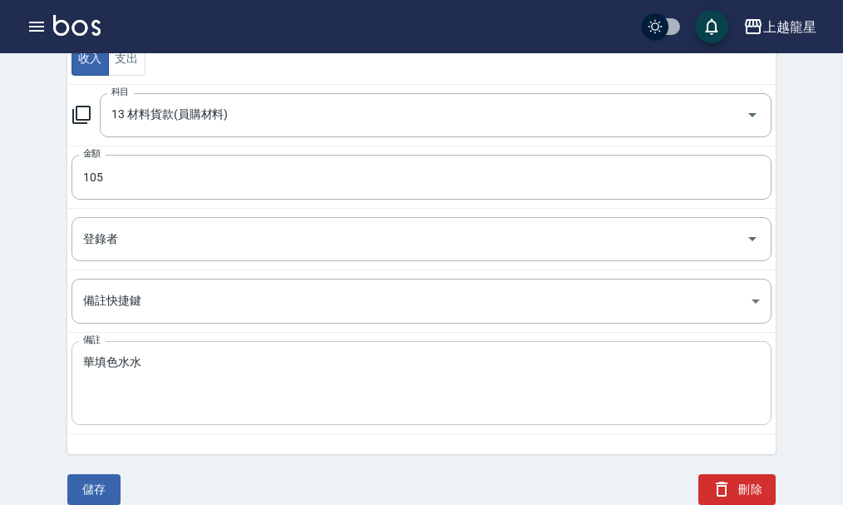
click at [149, 368] on textarea "華填色水水" at bounding box center [421, 383] width 677 height 57
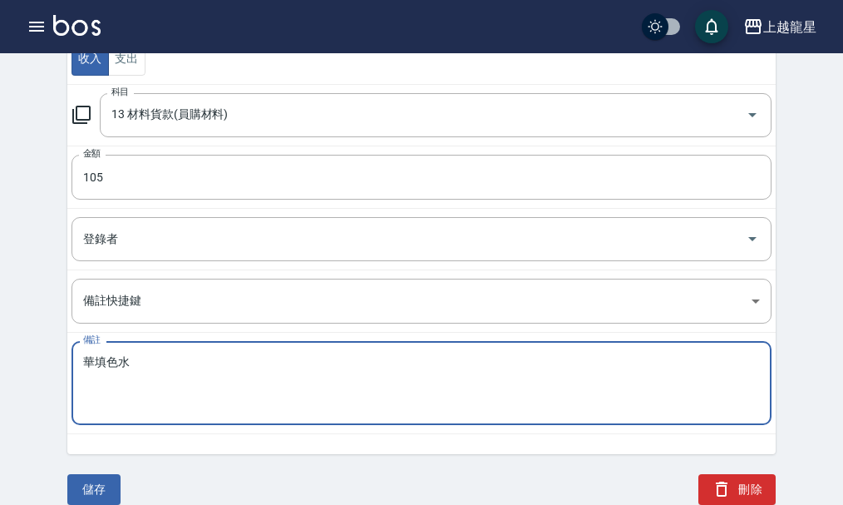
click at [106, 358] on textarea "華填色水" at bounding box center [421, 383] width 677 height 57
type textarea "華田色水"
click at [96, 481] on button "儲存" at bounding box center [93, 489] width 53 height 31
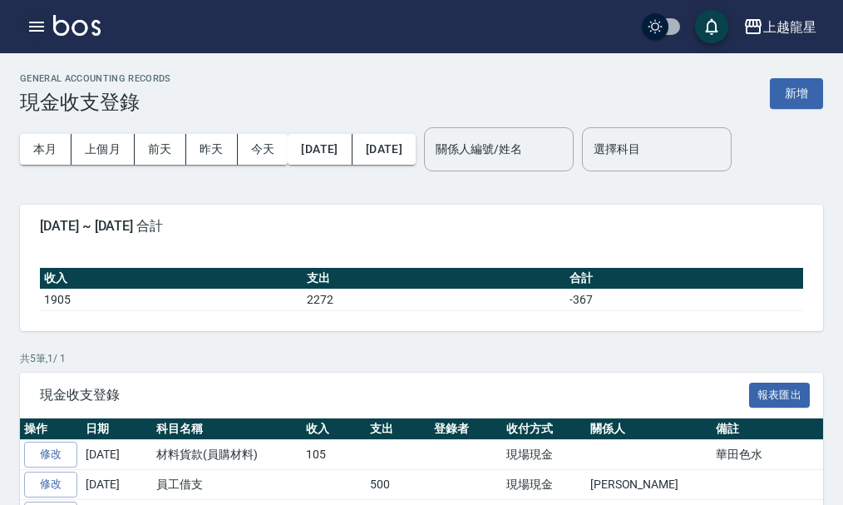
click at [37, 27] on icon "button" at bounding box center [36, 27] width 15 height 10
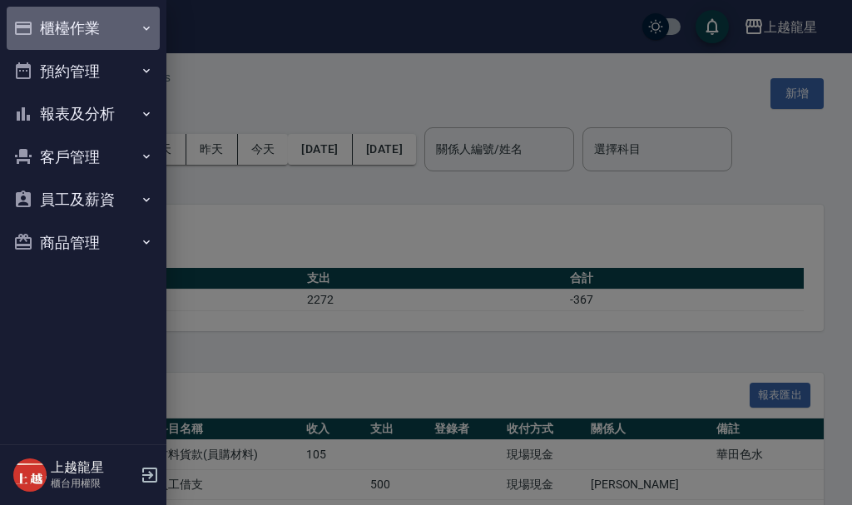
click at [72, 26] on button "櫃檯作業" at bounding box center [83, 28] width 153 height 43
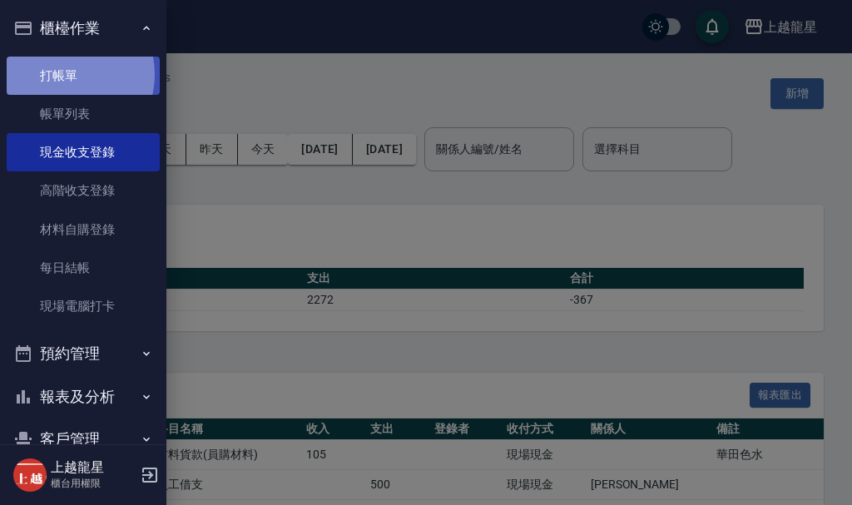
click at [67, 74] on link "打帳單" at bounding box center [83, 76] width 153 height 38
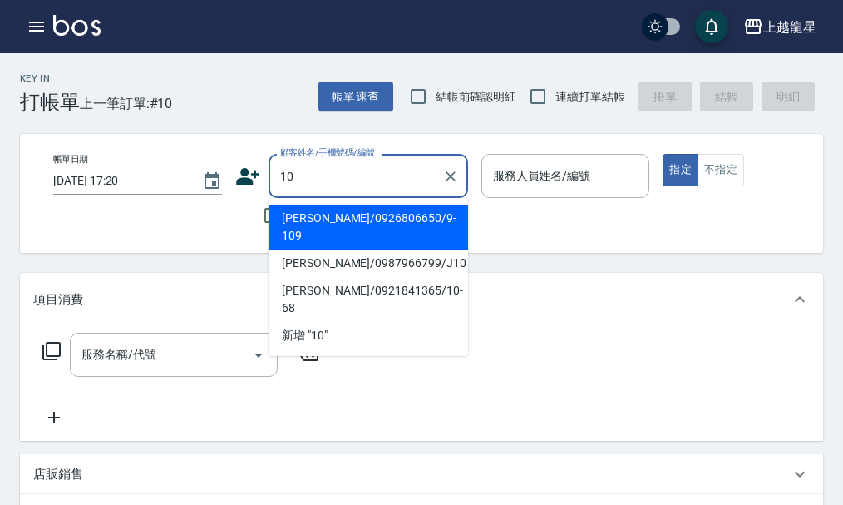
type input "卓楷偉/0926806650/9-109"
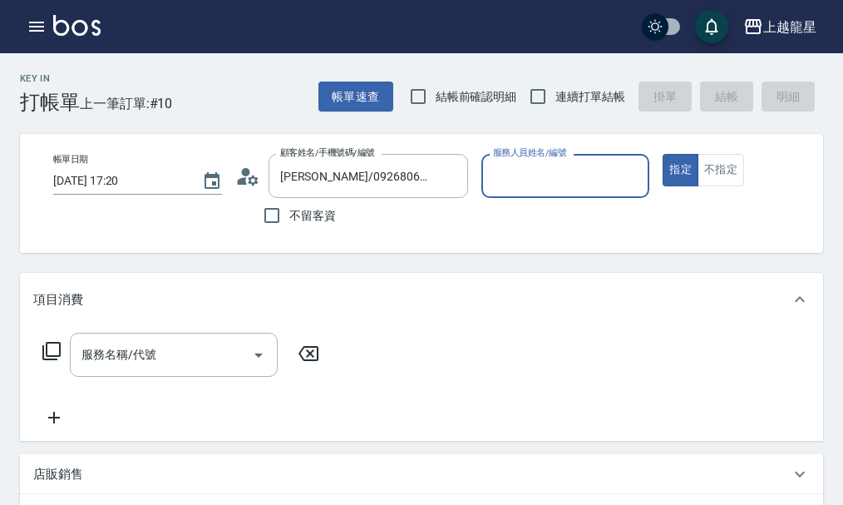
type input "淑雲-25"
click at [444, 171] on icon "Clear" at bounding box center [450, 176] width 17 height 17
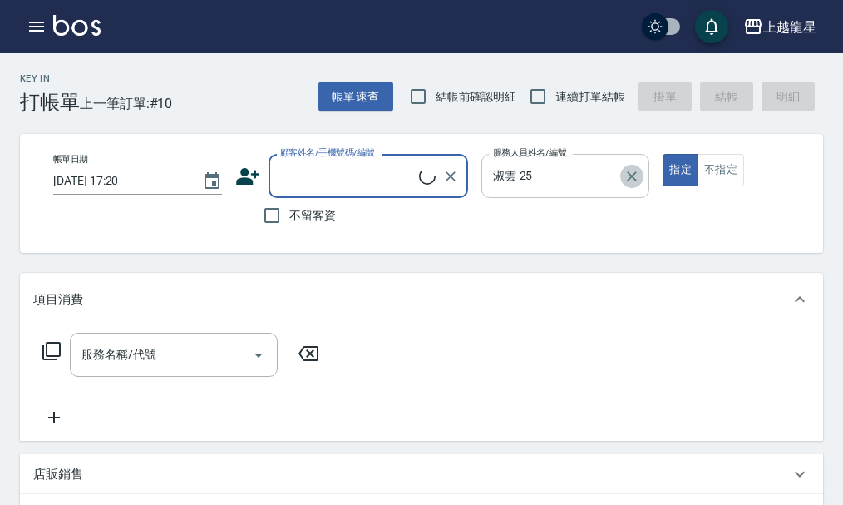
click at [635, 178] on icon "Clear" at bounding box center [633, 176] width 10 height 10
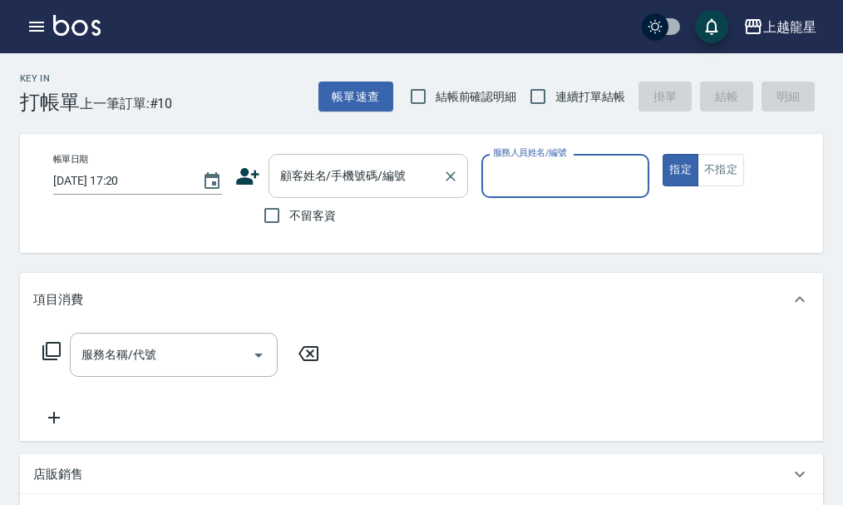
click at [320, 181] on div "顧客姓名/手機號碼/編號 顧客姓名/手機號碼/編號" at bounding box center [369, 176] width 200 height 44
type input "楊麗玲/0912583604/7-37"
type input "Alisa-10"
click at [215, 369] on input "服務名稱/代號" at bounding box center [161, 354] width 168 height 29
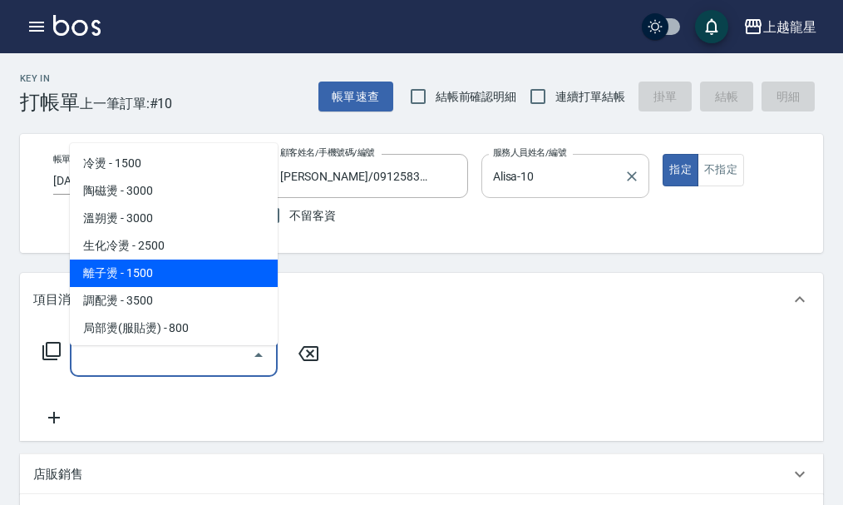
click at [180, 279] on span "離子燙 - 1500" at bounding box center [174, 272] width 208 height 27
type input "離子燙(205)"
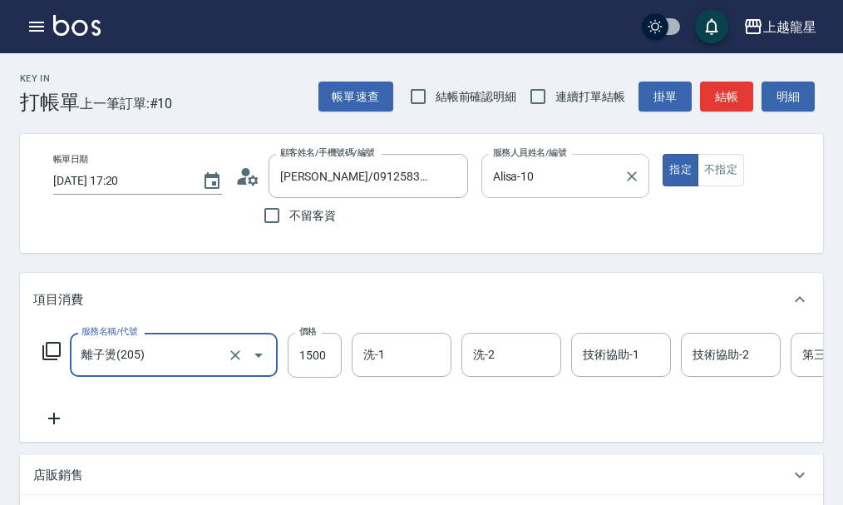
click at [304, 392] on div "服務名稱/代號 離子燙(205) 服務名稱/代號 價格 1500 價格 洗-1 洗-1 洗-2 洗-2 技術協助-1 技術協助-1 技術協助-2 技術協助-2…" at bounding box center [500, 381] width 934 height 96
click at [314, 373] on input "1500" at bounding box center [315, 355] width 54 height 45
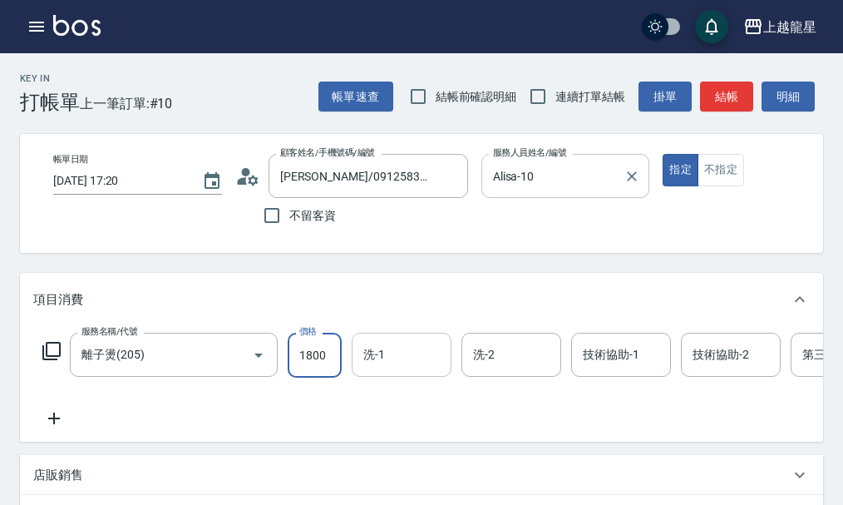
type input "1800"
click at [359, 355] on input "洗-1" at bounding box center [401, 354] width 85 height 29
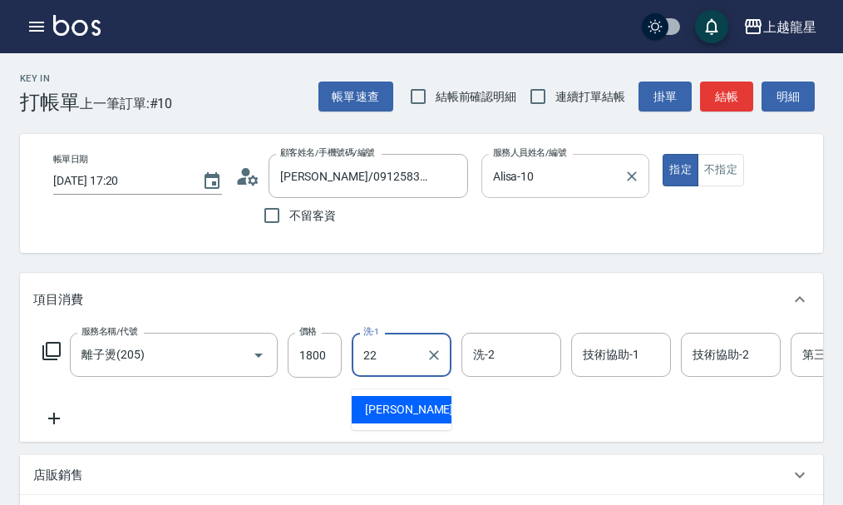
type input "阿琳-22"
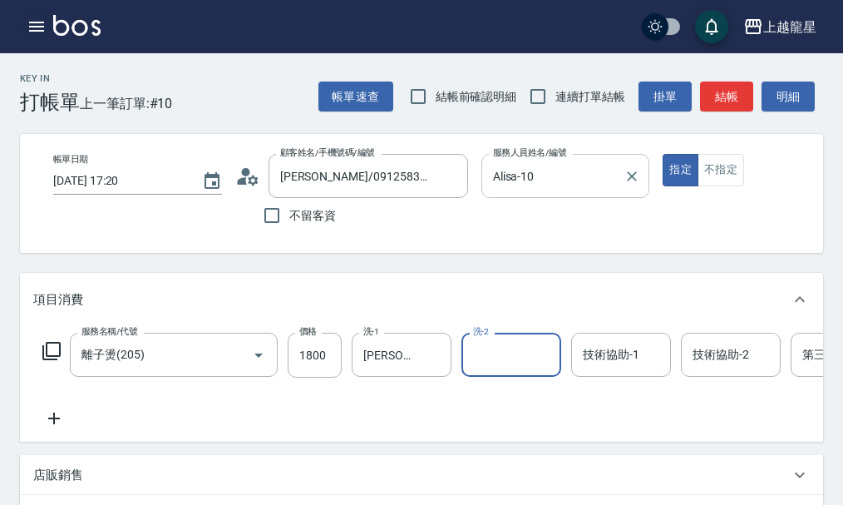
click at [33, 22] on icon "button" at bounding box center [36, 27] width 15 height 10
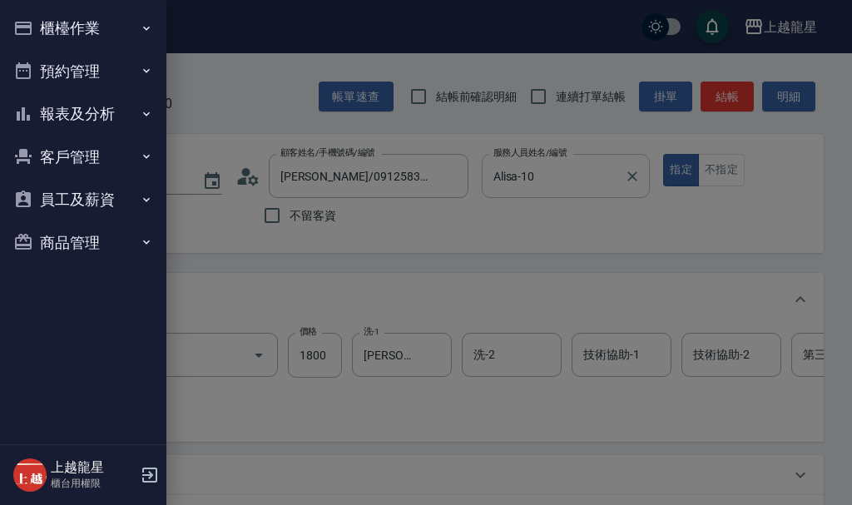
click at [33, 22] on button "櫃檯作業" at bounding box center [83, 28] width 153 height 43
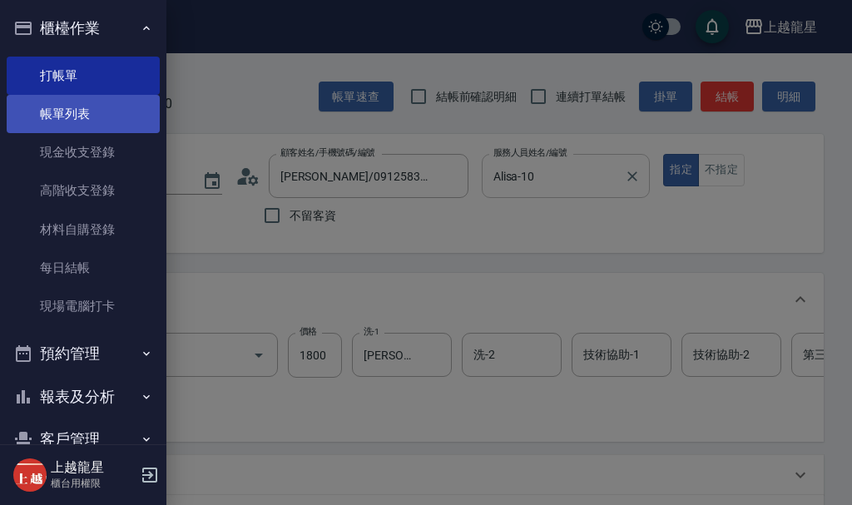
click at [91, 101] on link "帳單列表" at bounding box center [83, 114] width 153 height 38
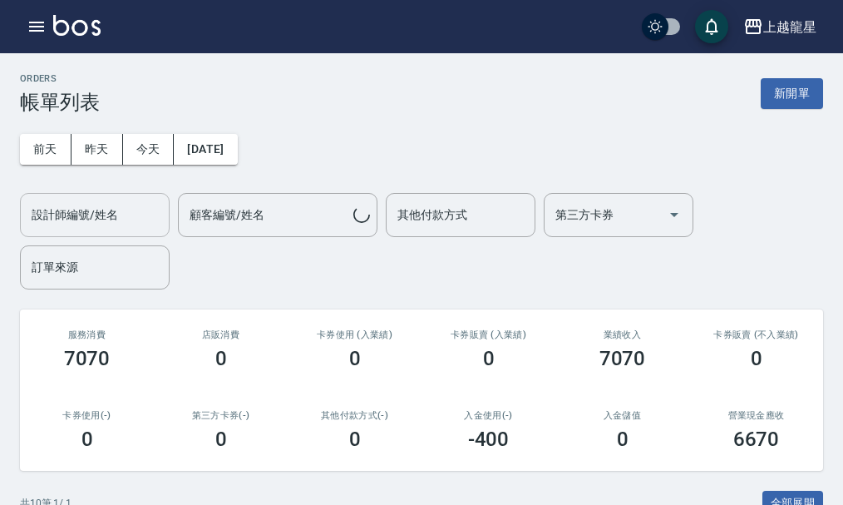
click at [116, 231] on div "設計師編號/姓名" at bounding box center [95, 215] width 150 height 44
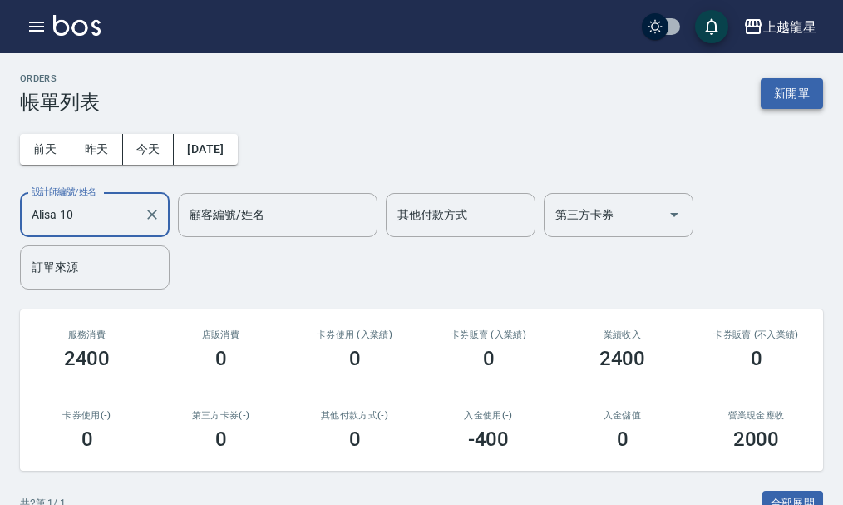
type input "Alisa-10"
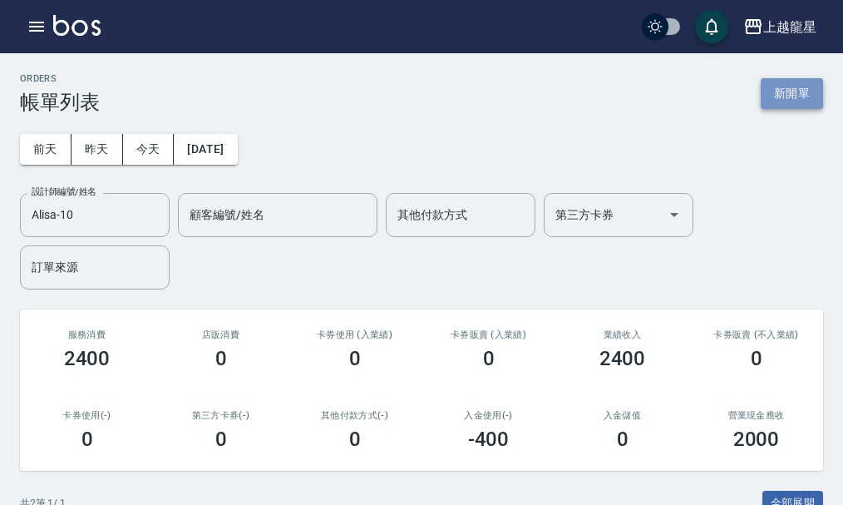
click at [778, 92] on button "新開單" at bounding box center [792, 93] width 62 height 31
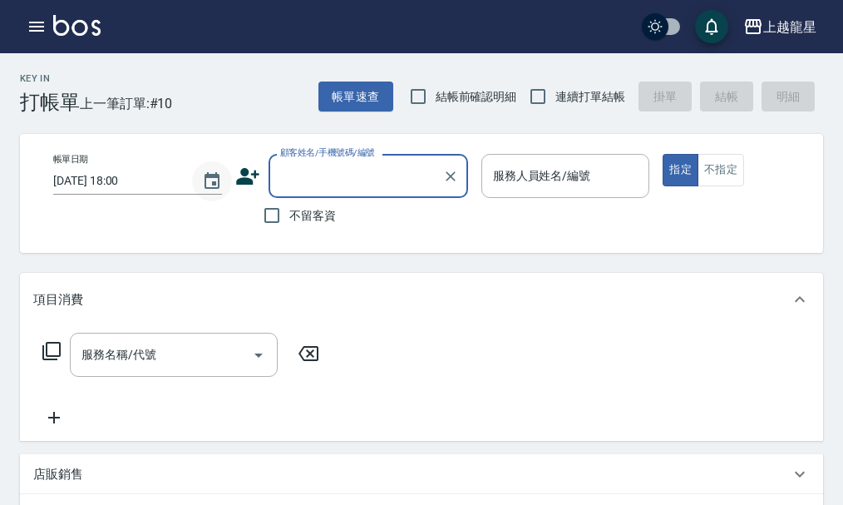
type input "ㄨ"
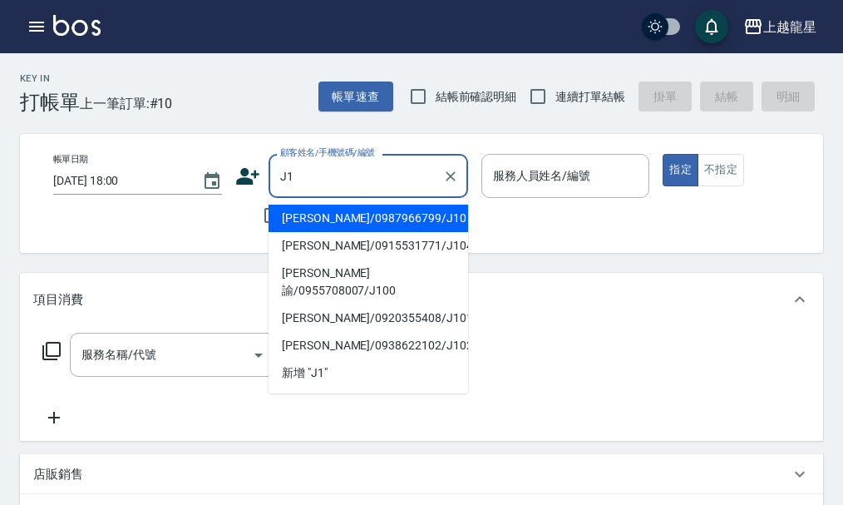
type input "J"
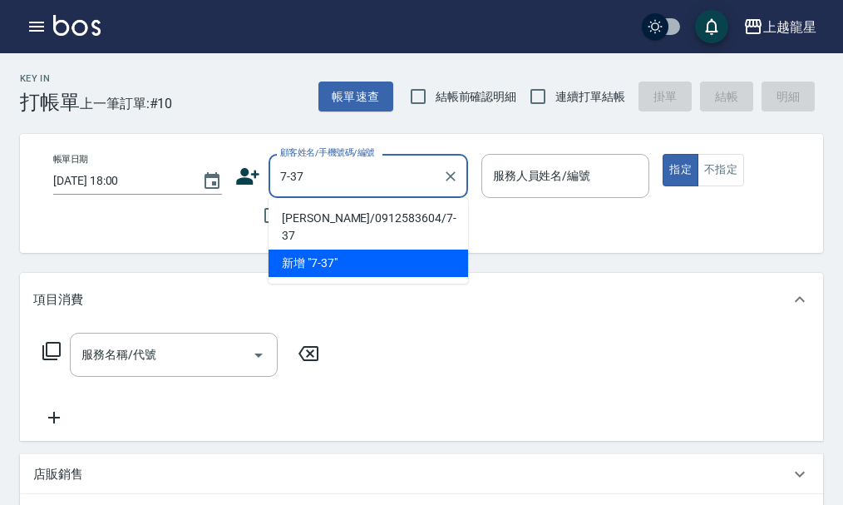
click at [328, 213] on li "楊麗玲/0912583604/7-37" at bounding box center [369, 227] width 200 height 45
type input "楊麗玲/0912583604/7-37"
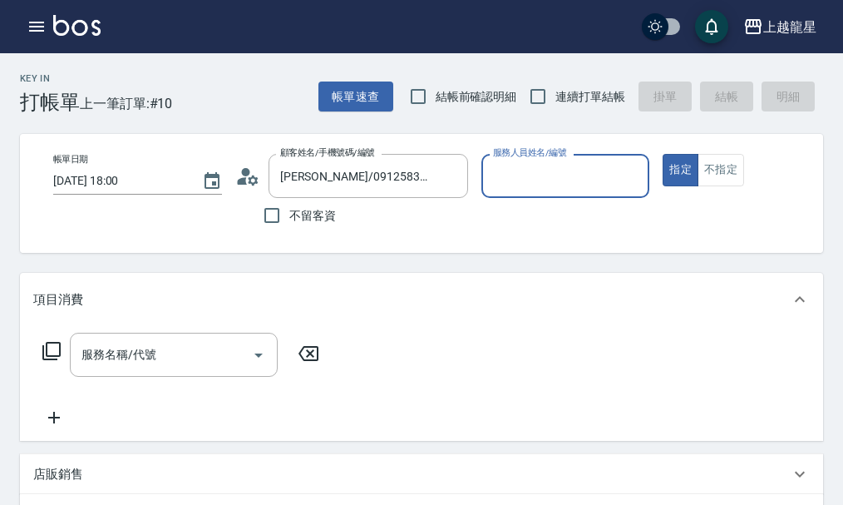
type input "Alisa-10"
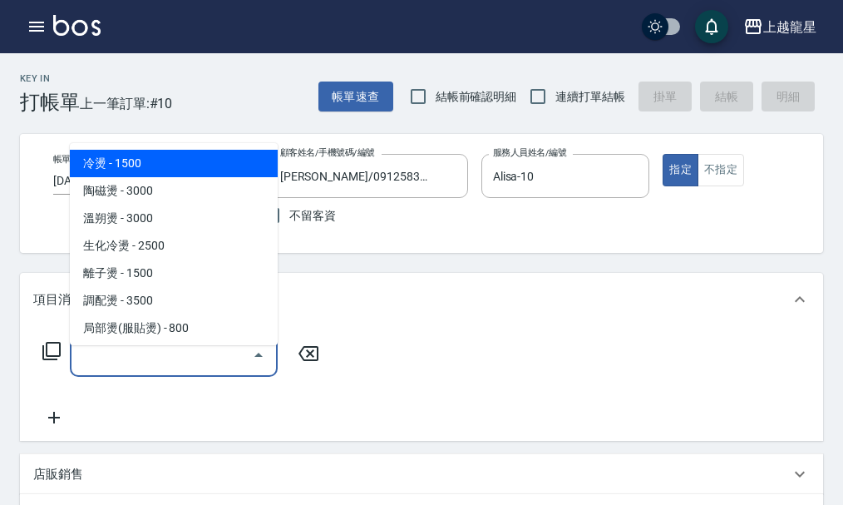
click at [165, 365] on input "服務名稱/代號" at bounding box center [161, 354] width 168 height 29
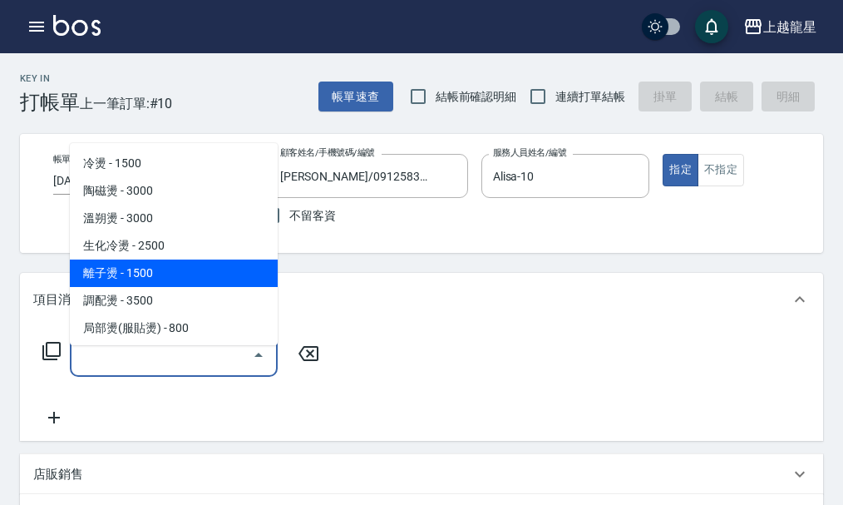
click at [195, 284] on span "離子燙 - 1500" at bounding box center [174, 272] width 208 height 27
type input "離子燙(205)"
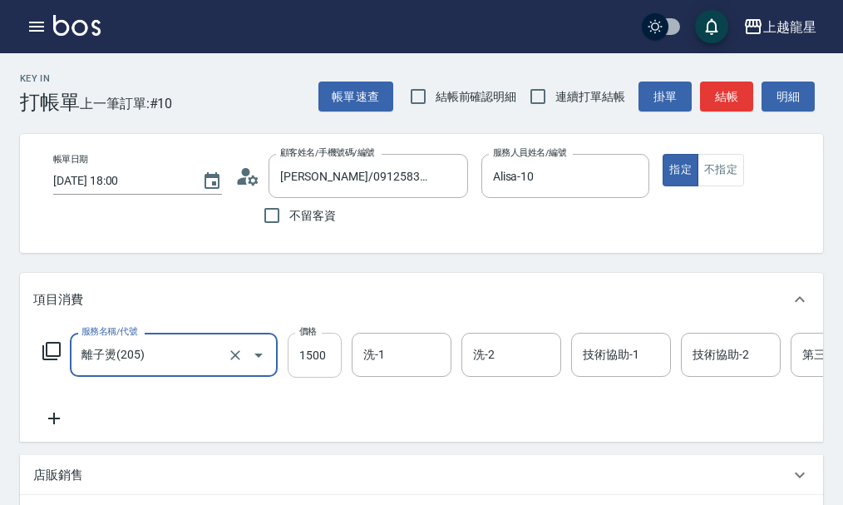
click at [333, 370] on input "1500" at bounding box center [315, 355] width 54 height 45
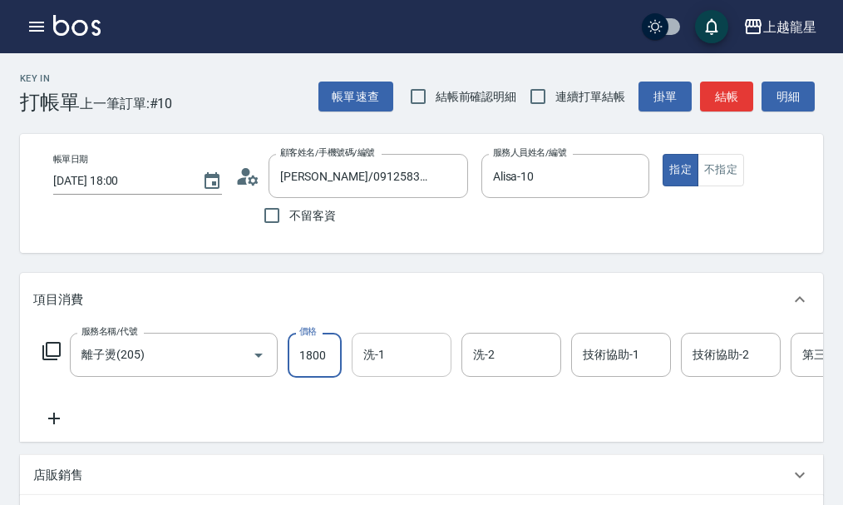
type input "1800"
click at [360, 365] on input "洗-1" at bounding box center [401, 354] width 85 height 29
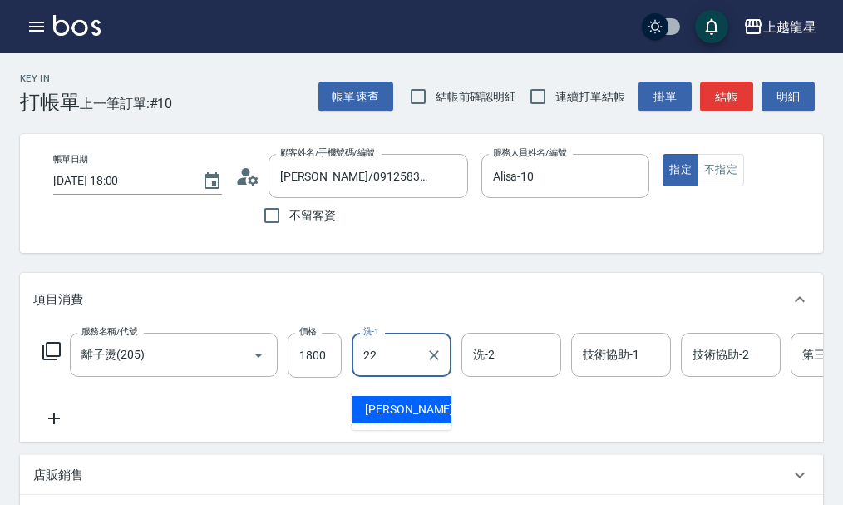
type input "阿琳-22"
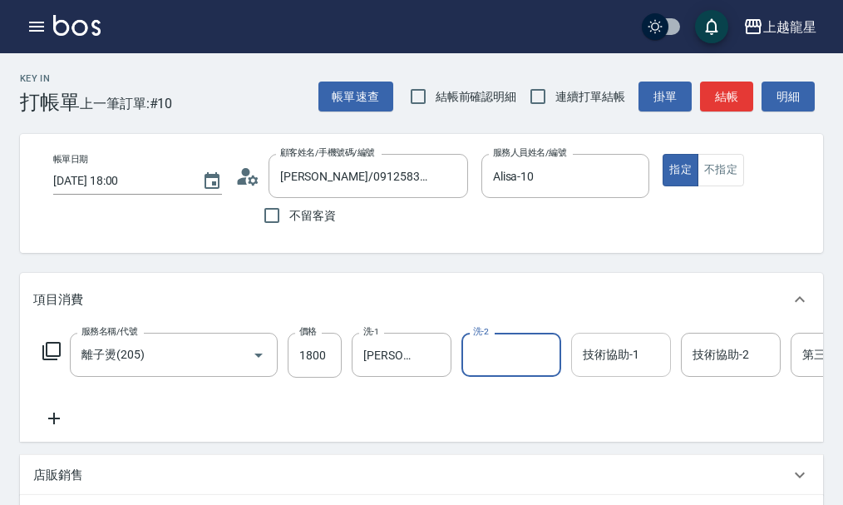
click at [630, 369] on input "技術協助-1" at bounding box center [621, 354] width 85 height 29
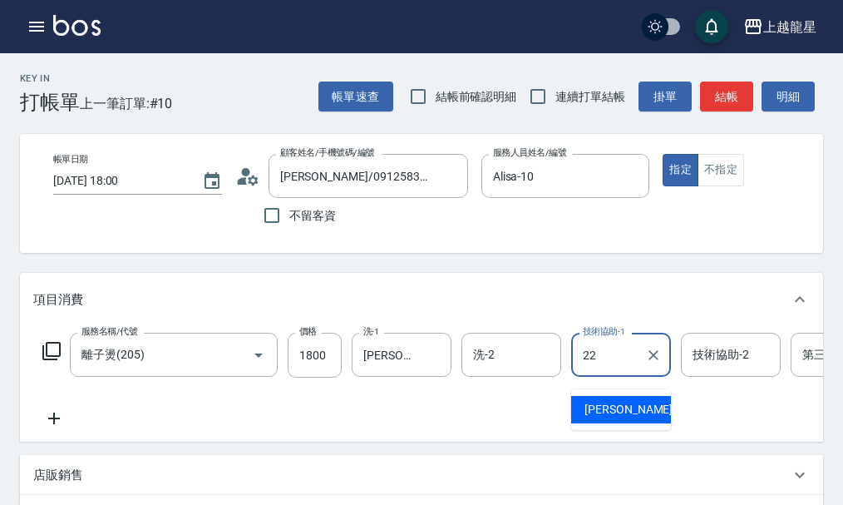
type input "阿琳-22"
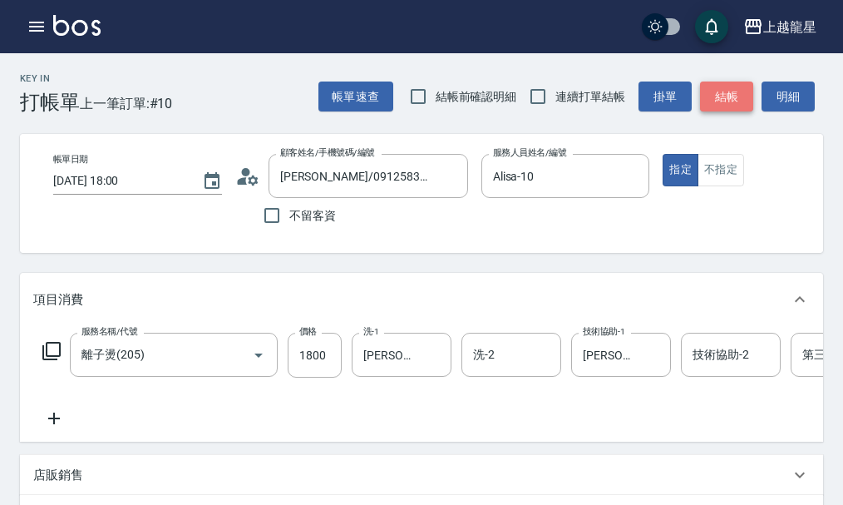
click at [725, 99] on button "結帳" at bounding box center [726, 96] width 53 height 31
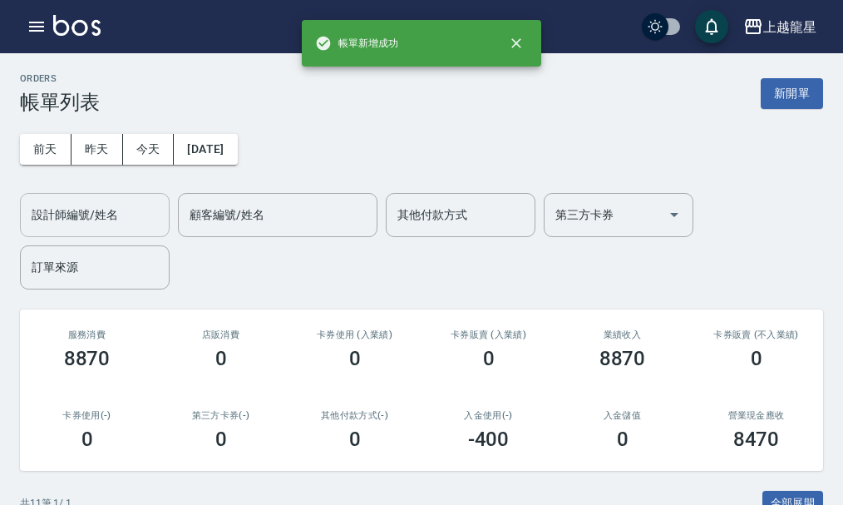
click at [75, 229] on input "設計師編號/姓名" at bounding box center [94, 214] width 135 height 29
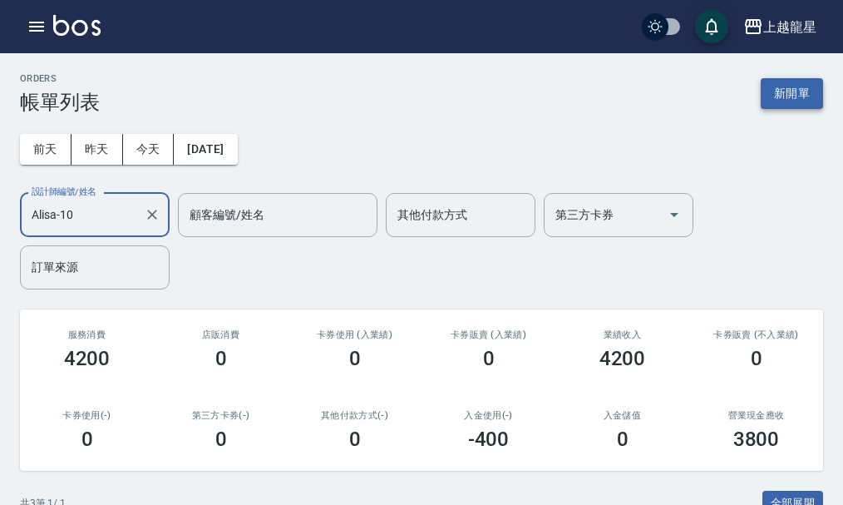
type input "Alisa-10"
click at [779, 102] on button "新開單" at bounding box center [792, 93] width 62 height 31
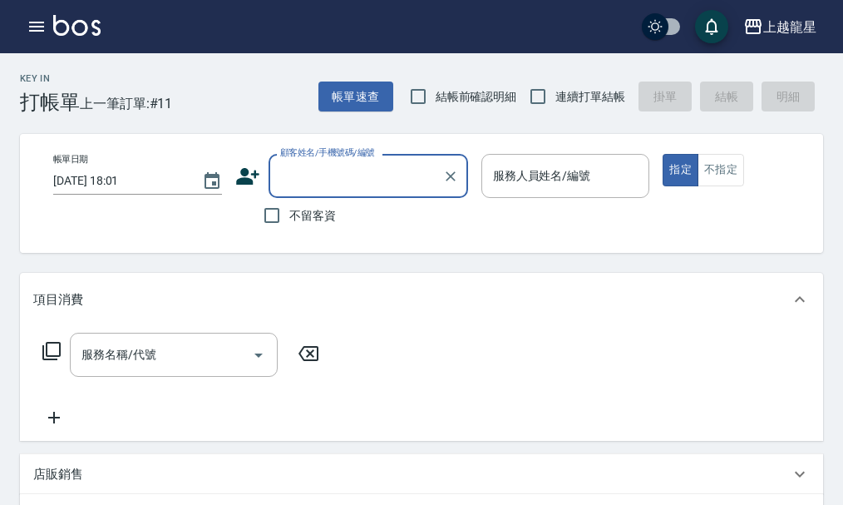
scroll to position [83, 0]
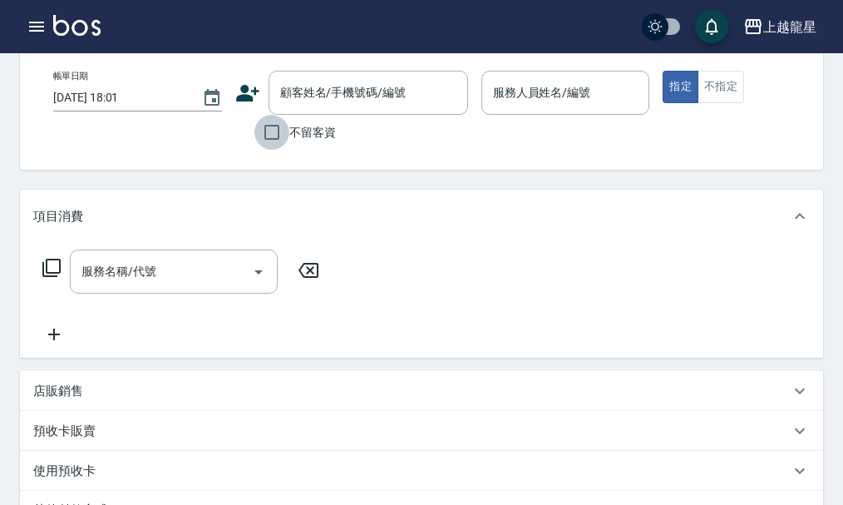
click at [268, 133] on input "不留客資" at bounding box center [271, 132] width 35 height 35
checkbox input "true"
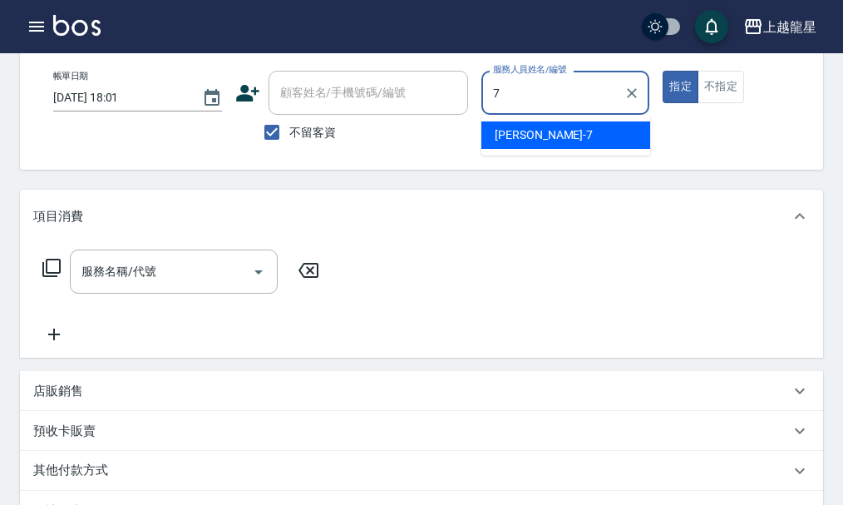
type input "雅君-7"
type button "true"
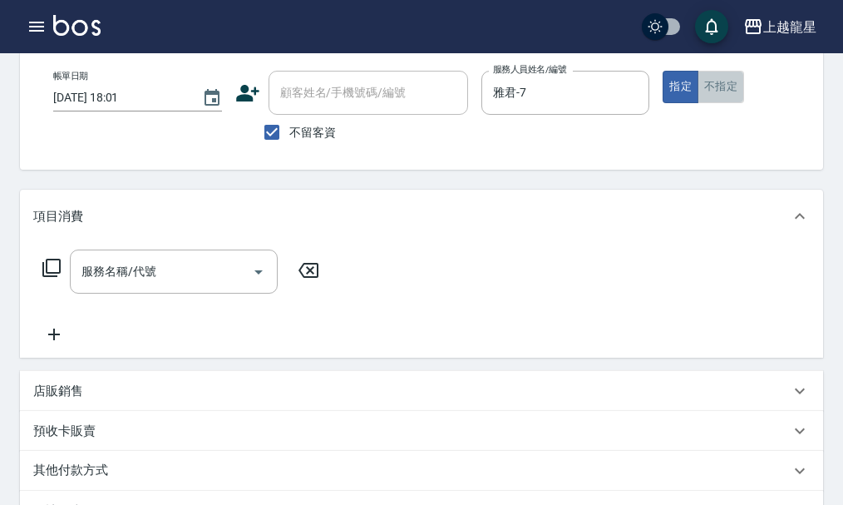
click at [716, 85] on button "不指定" at bounding box center [721, 87] width 47 height 32
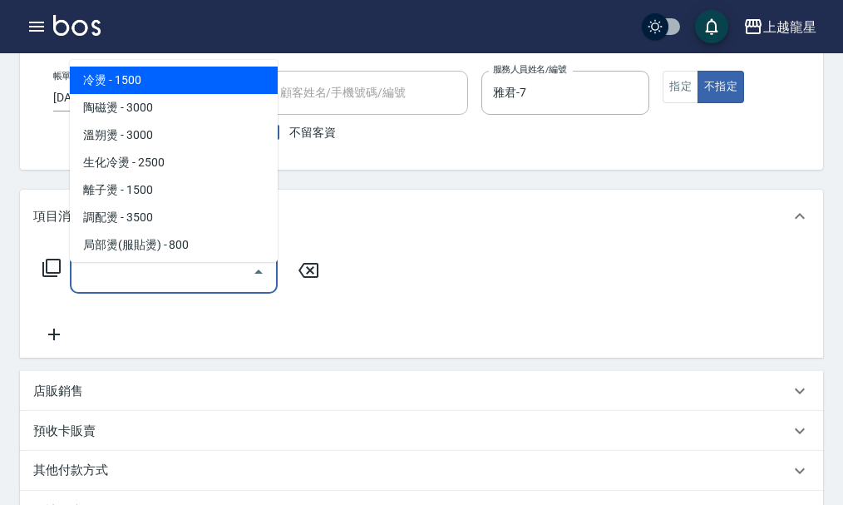
click at [111, 277] on div "服務名稱/代號 服務名稱/代號" at bounding box center [174, 271] width 208 height 44
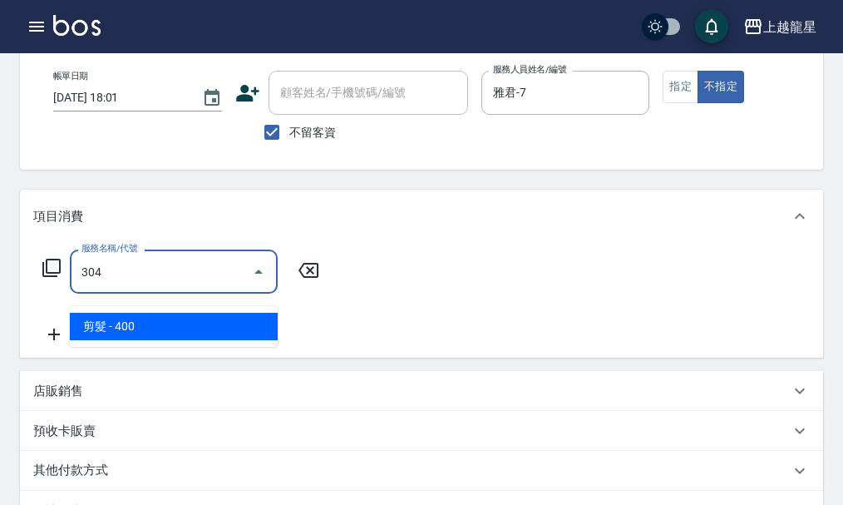
type input "剪髮(304)"
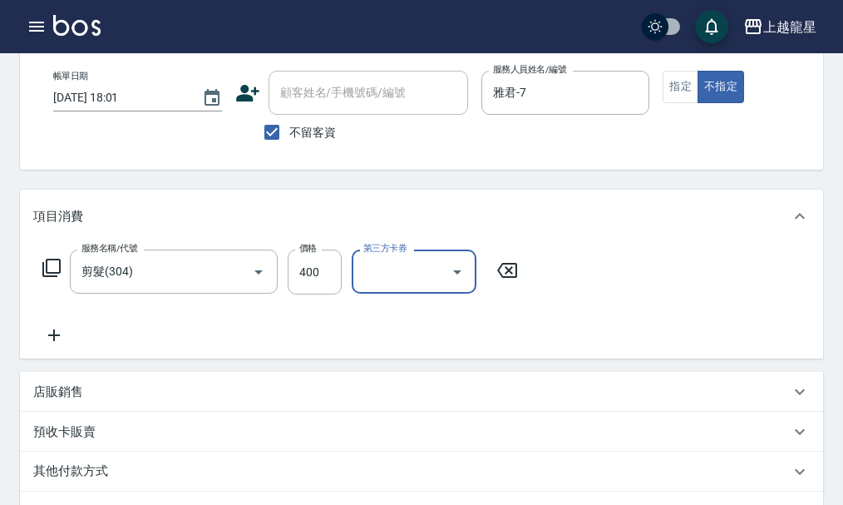
scroll to position [399, 0]
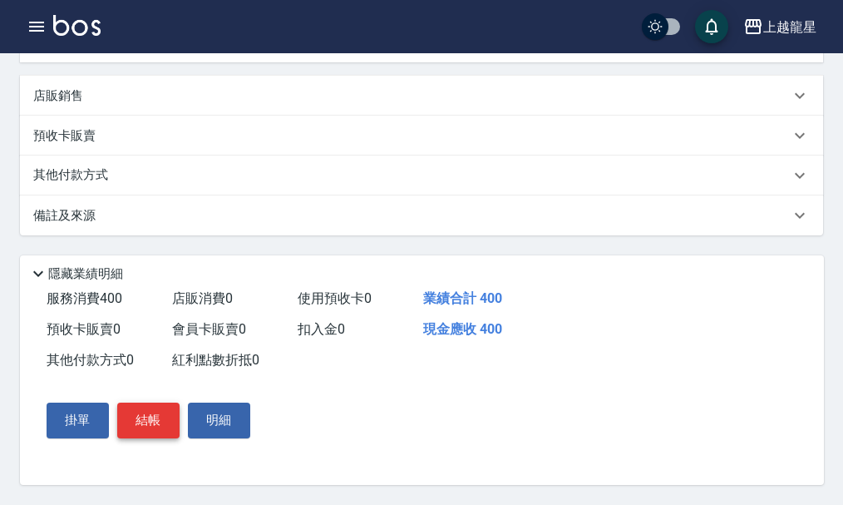
click at [158, 420] on button "結帳" at bounding box center [148, 420] width 62 height 35
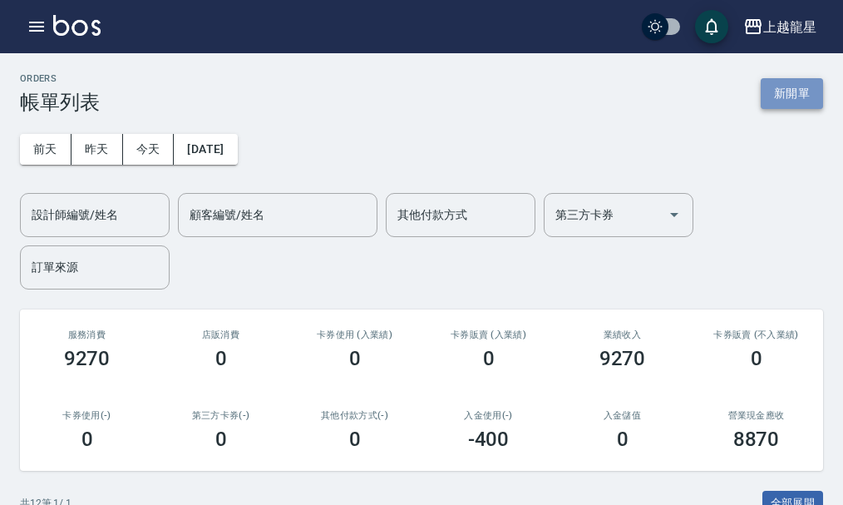
click at [788, 101] on button "新開單" at bounding box center [792, 93] width 62 height 31
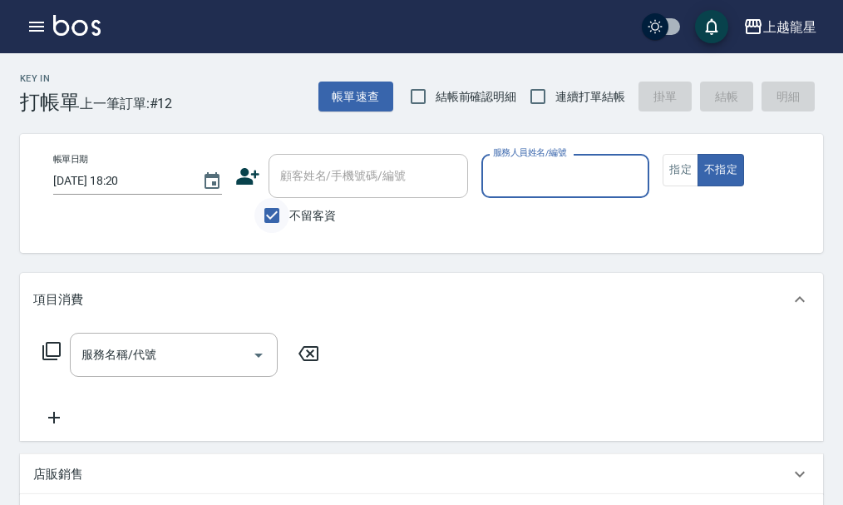
click at [283, 216] on input "不留客資" at bounding box center [271, 215] width 35 height 35
checkbox input "false"
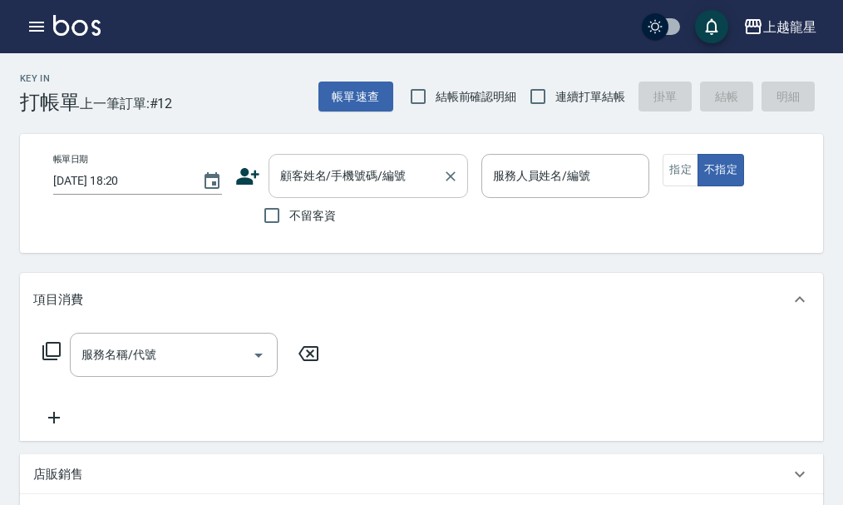
click at [303, 183] on input "顧客姓名/手機號碼/編號" at bounding box center [356, 175] width 160 height 29
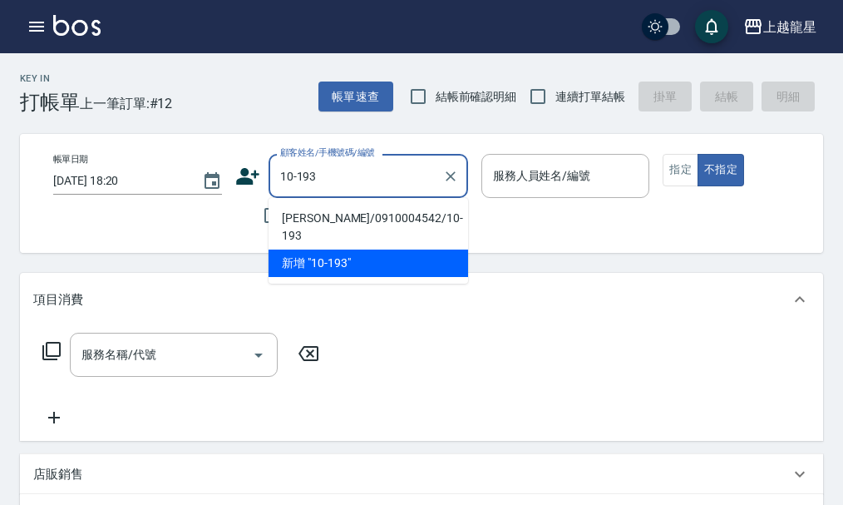
click at [310, 215] on li "黃慧珍/0910004542/10-193" at bounding box center [369, 227] width 200 height 45
type input "黃慧珍/0910004542/10-193"
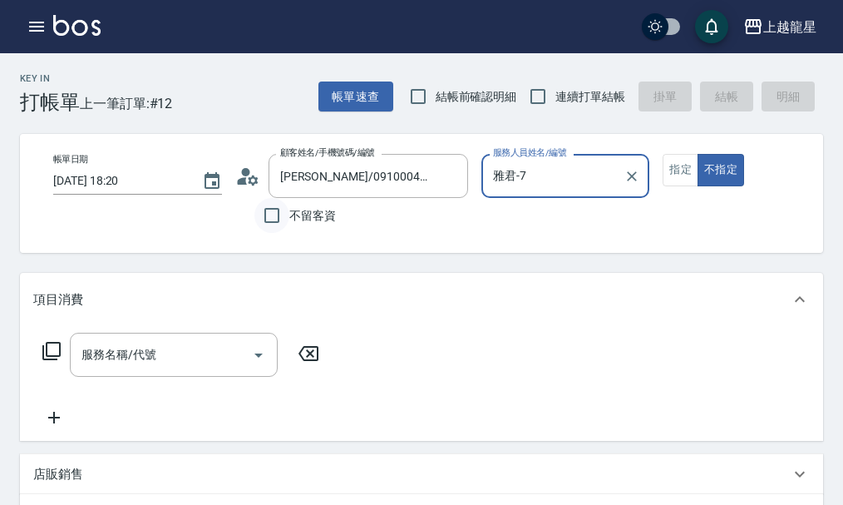
type input "雅君-7"
click at [250, 185] on icon at bounding box center [247, 176] width 25 height 25
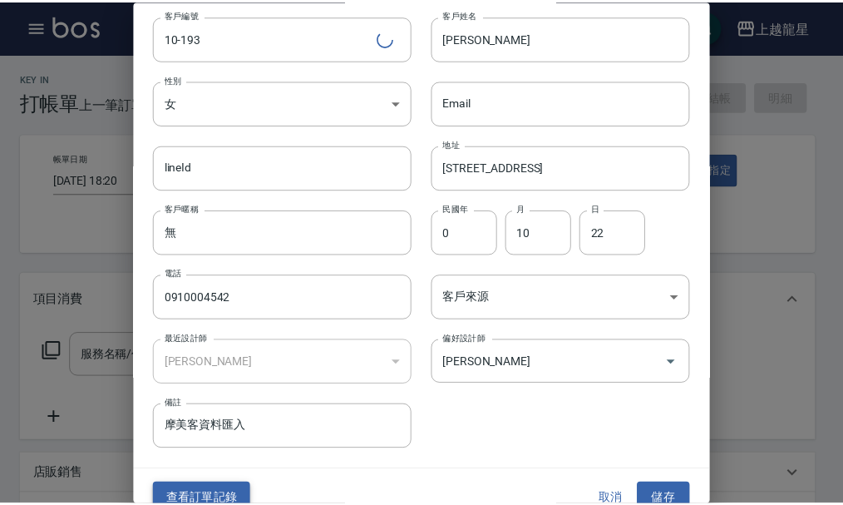
scroll to position [72, 0]
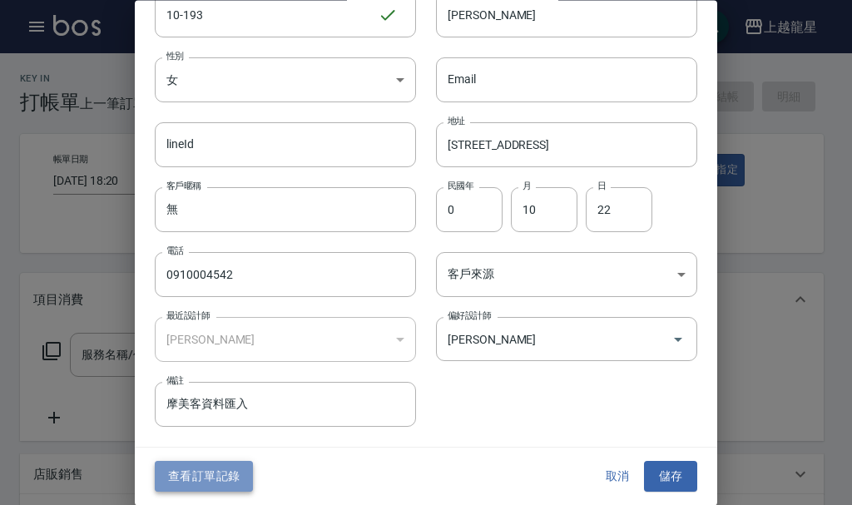
click at [224, 463] on button "查看訂單記錄" at bounding box center [204, 477] width 98 height 31
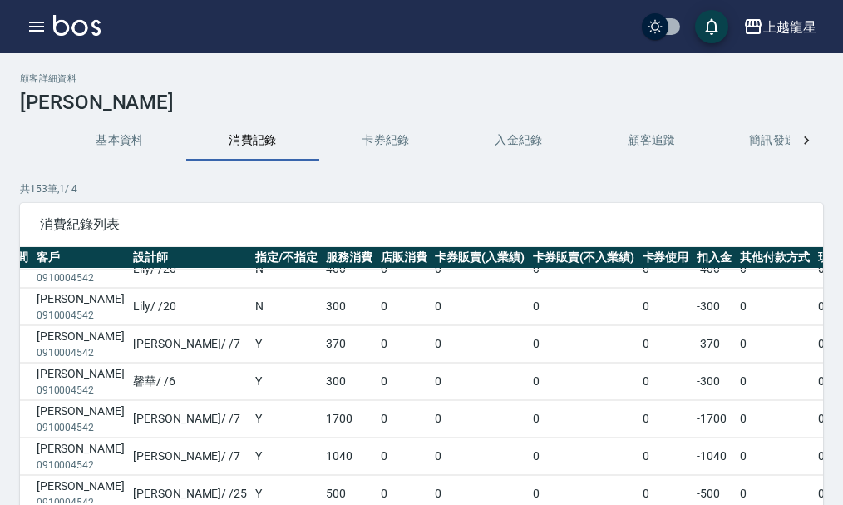
scroll to position [0, 165]
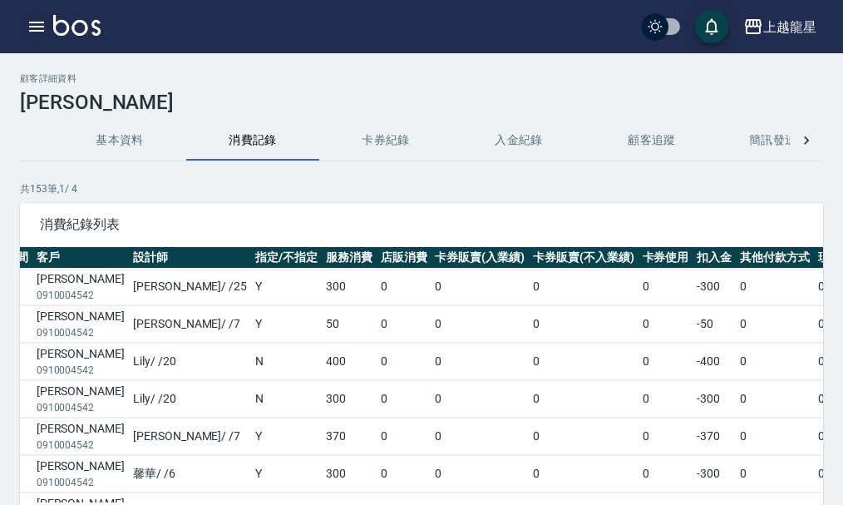
click at [26, 28] on button "button" at bounding box center [36, 26] width 33 height 33
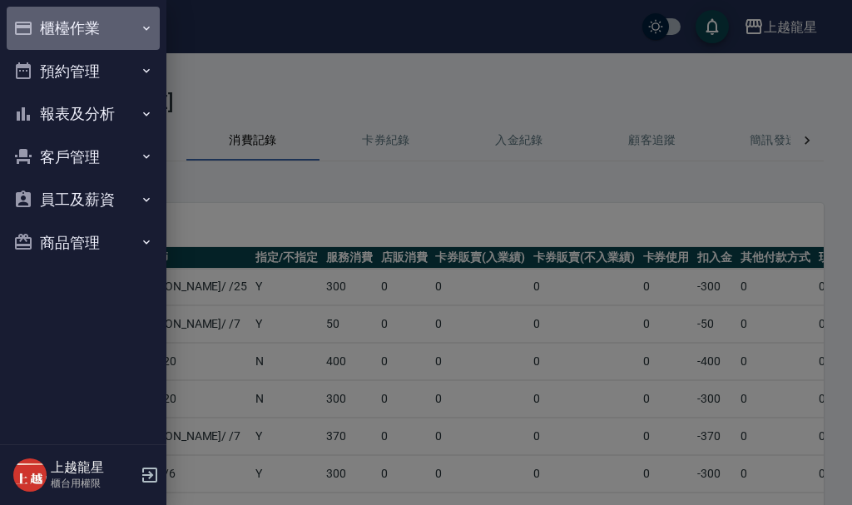
click at [72, 27] on button "櫃檯作業" at bounding box center [83, 28] width 153 height 43
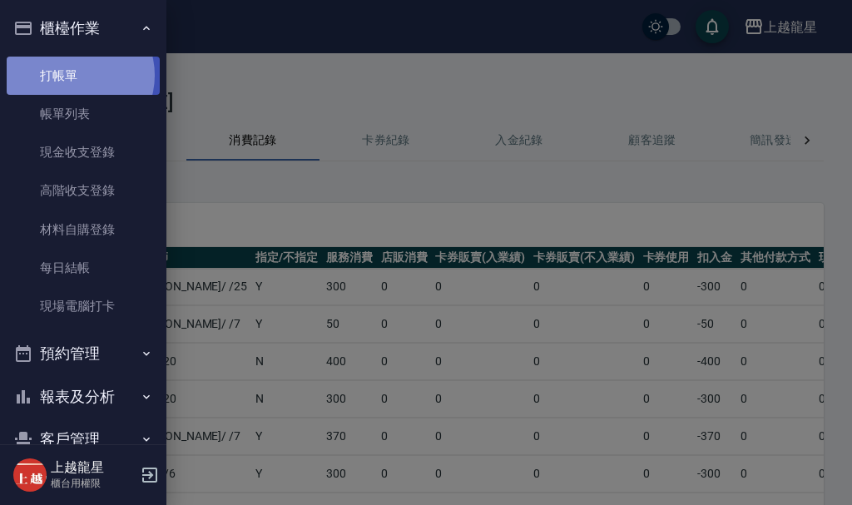
click at [72, 75] on link "打帳單" at bounding box center [83, 76] width 153 height 38
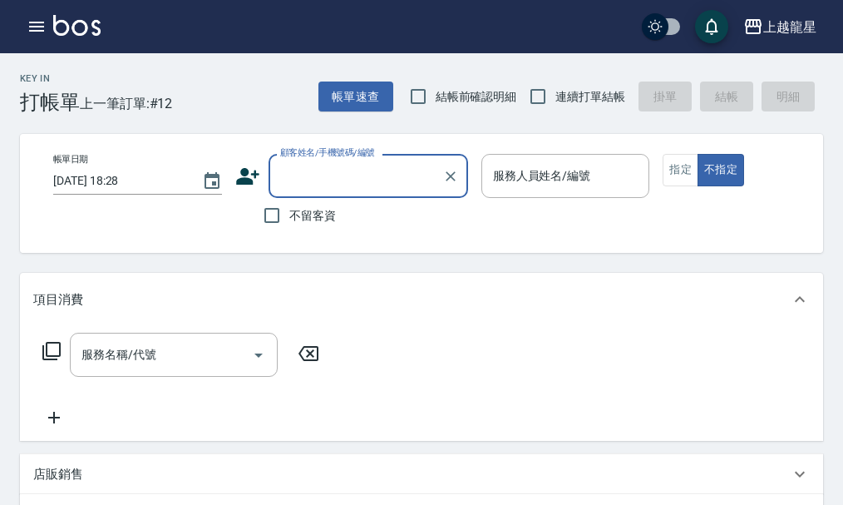
type input "5"
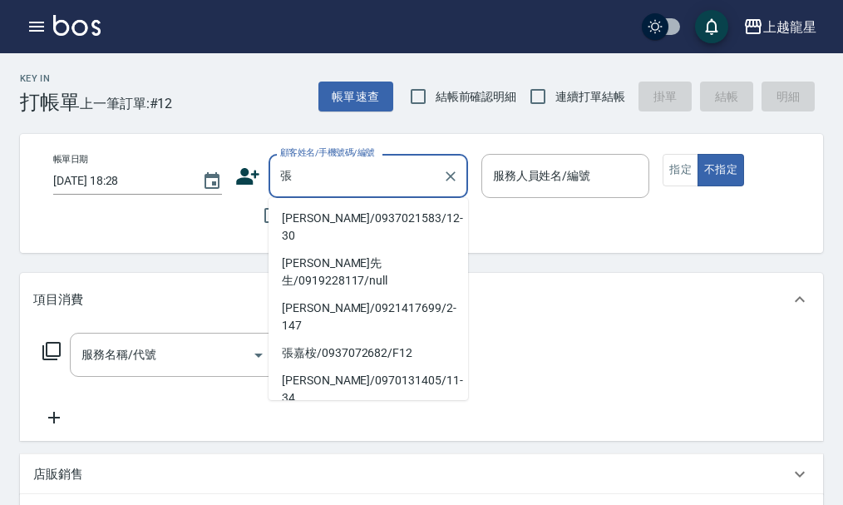
click at [400, 412] on li "張惠媚/0916140735/Y51" at bounding box center [369, 425] width 200 height 27
type input "張惠媚/0916140735/Y51"
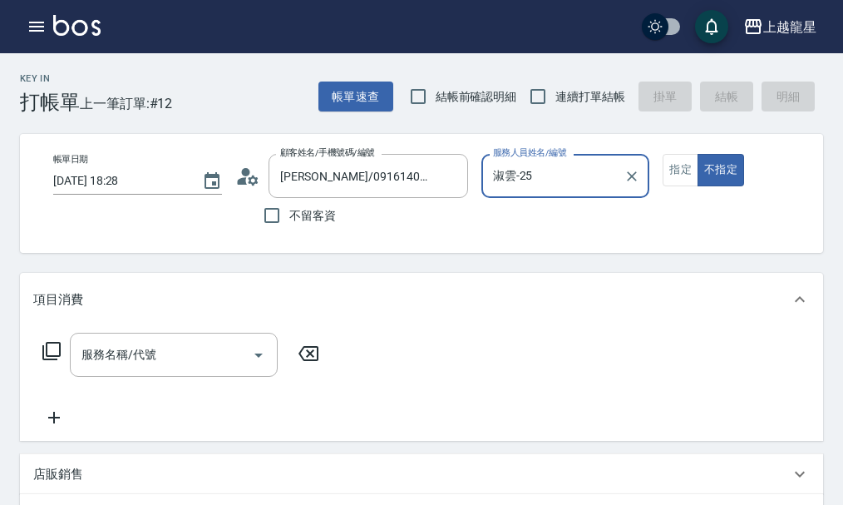
type input "淑雲-25"
click at [684, 169] on button "指定" at bounding box center [681, 170] width 36 height 32
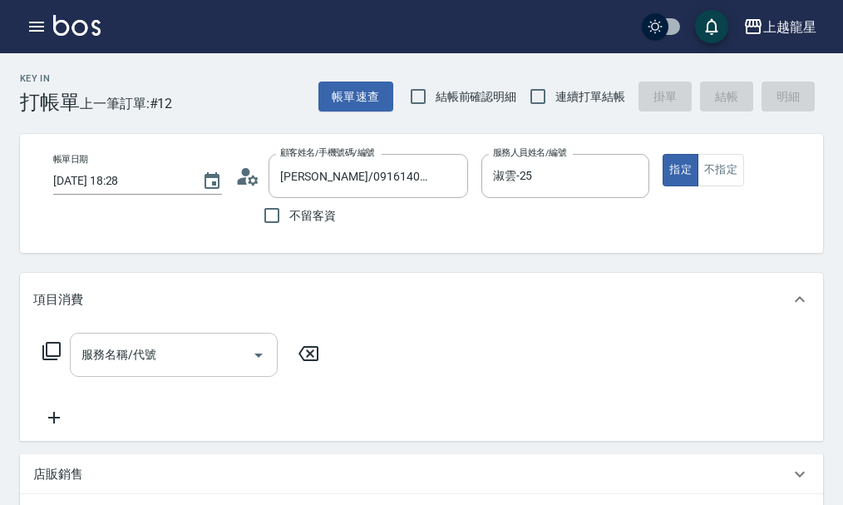
click at [200, 369] on input "服務名稱/代號" at bounding box center [161, 354] width 168 height 29
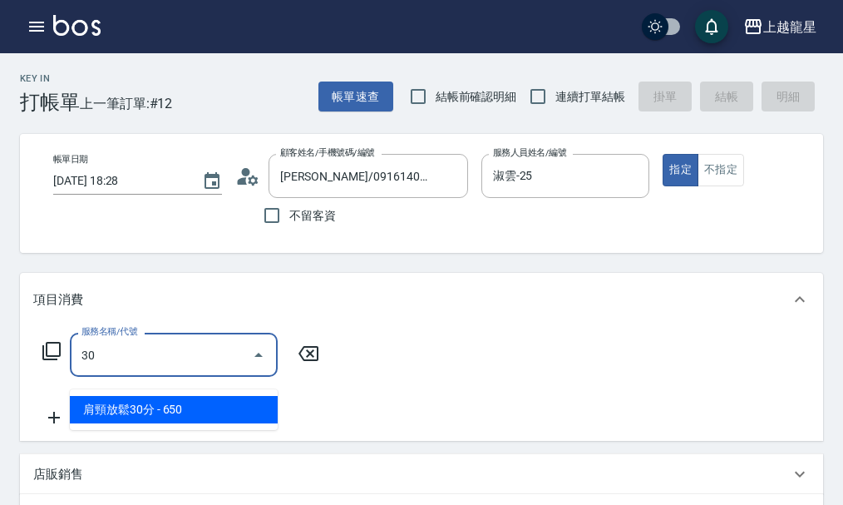
type input "302"
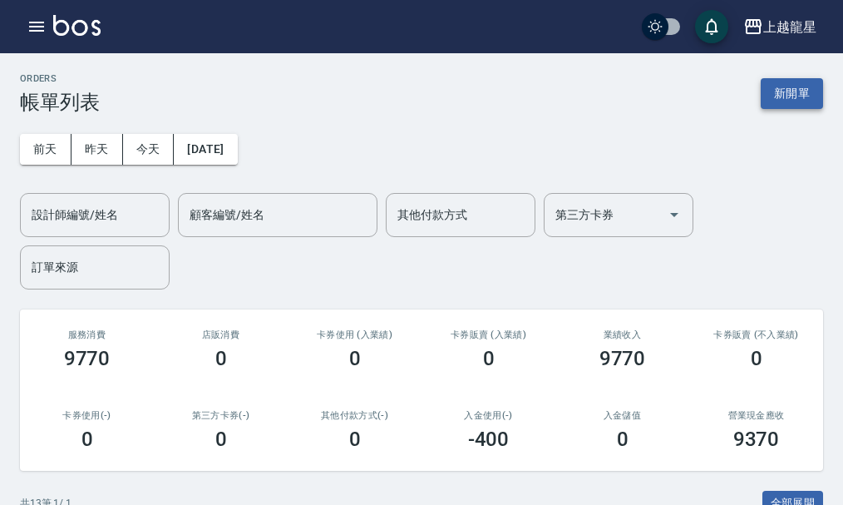
click at [809, 90] on button "新開單" at bounding box center [792, 93] width 62 height 31
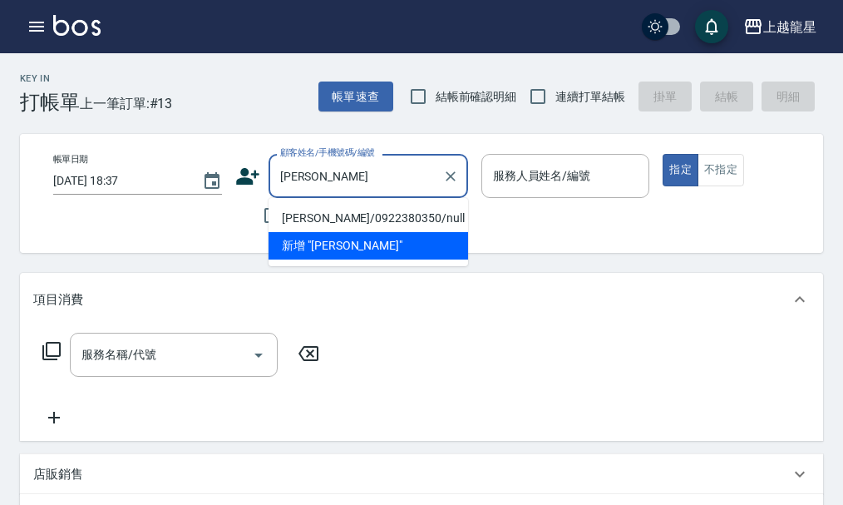
click at [325, 217] on li "陳鵬文/0922380350/null" at bounding box center [369, 218] width 200 height 27
type input "陳鵬文/0922380350/null"
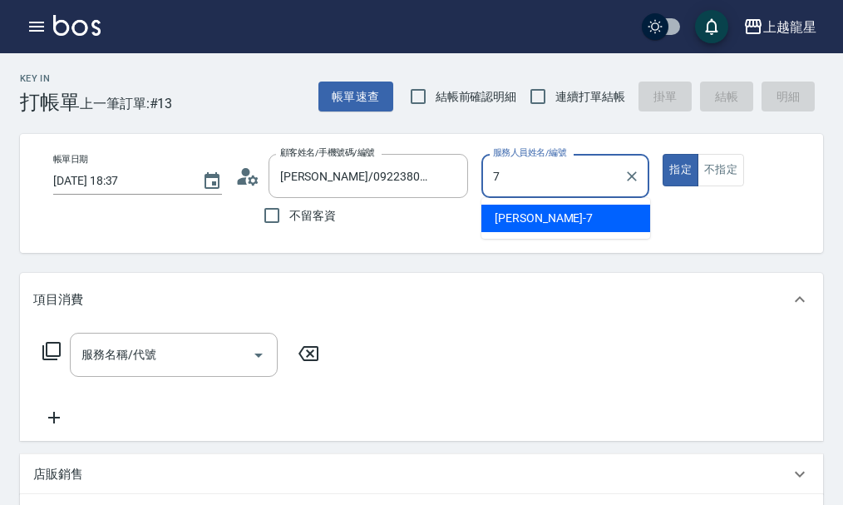
type input "雅君-7"
type button "true"
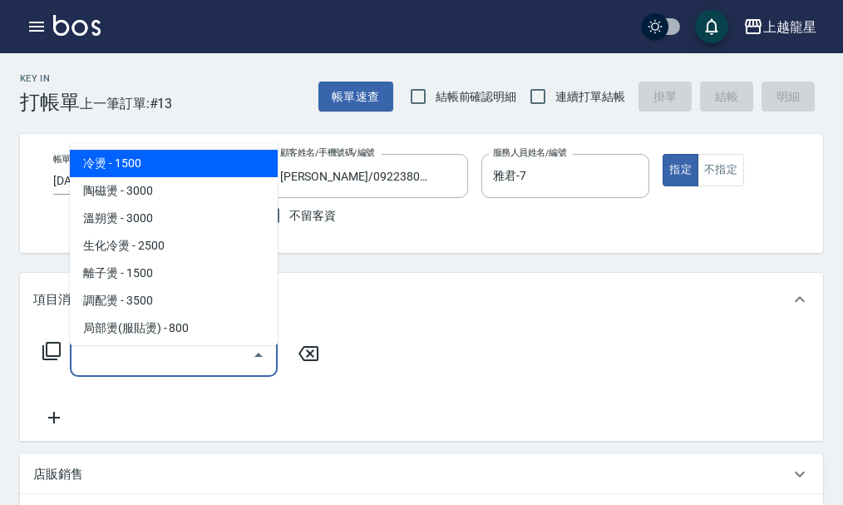
click at [161, 358] on input "服務名稱/代號" at bounding box center [161, 354] width 168 height 29
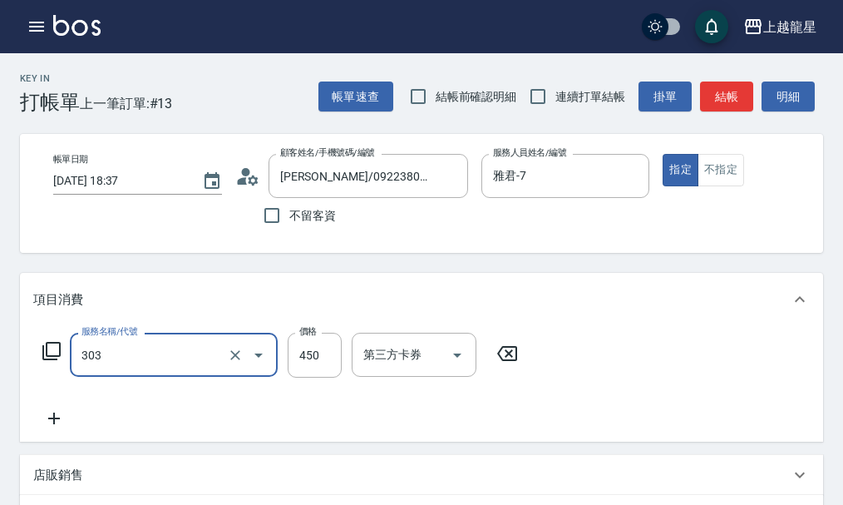
type input "剪髮(303)"
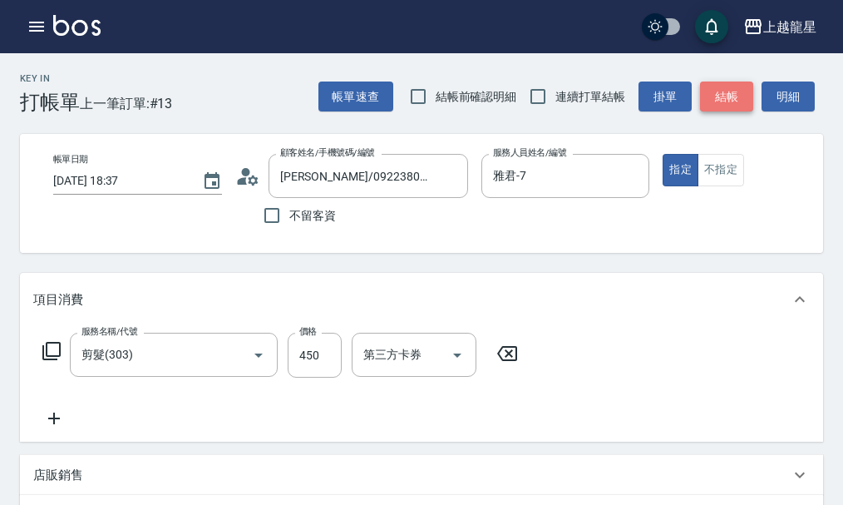
click at [714, 99] on button "結帳" at bounding box center [726, 96] width 53 height 31
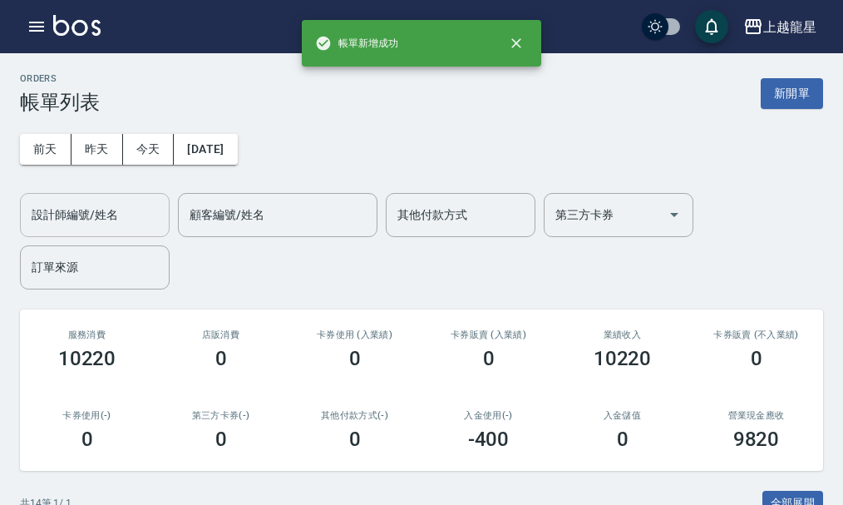
click at [115, 212] on input "設計師編號/姓名" at bounding box center [94, 214] width 135 height 29
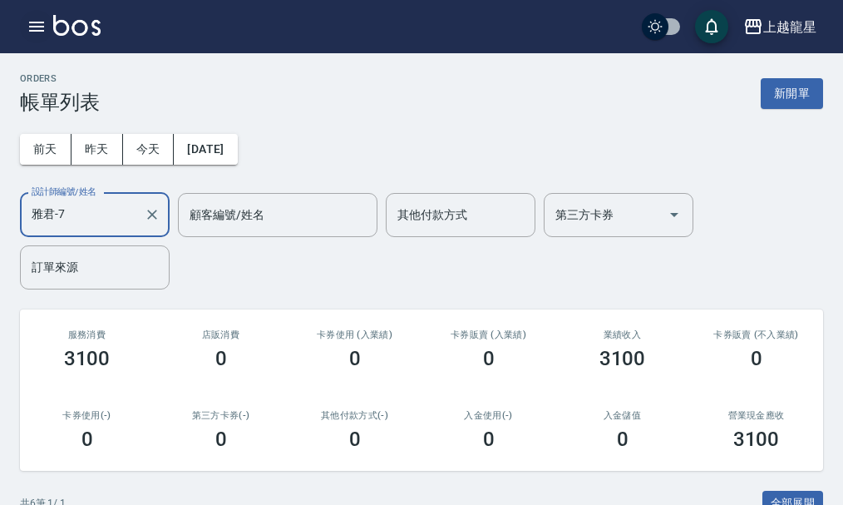
type input "雅君-7"
click at [35, 22] on icon "button" at bounding box center [36, 27] width 15 height 10
